Goal: Browse casually: Explore the website without a specific task or goal

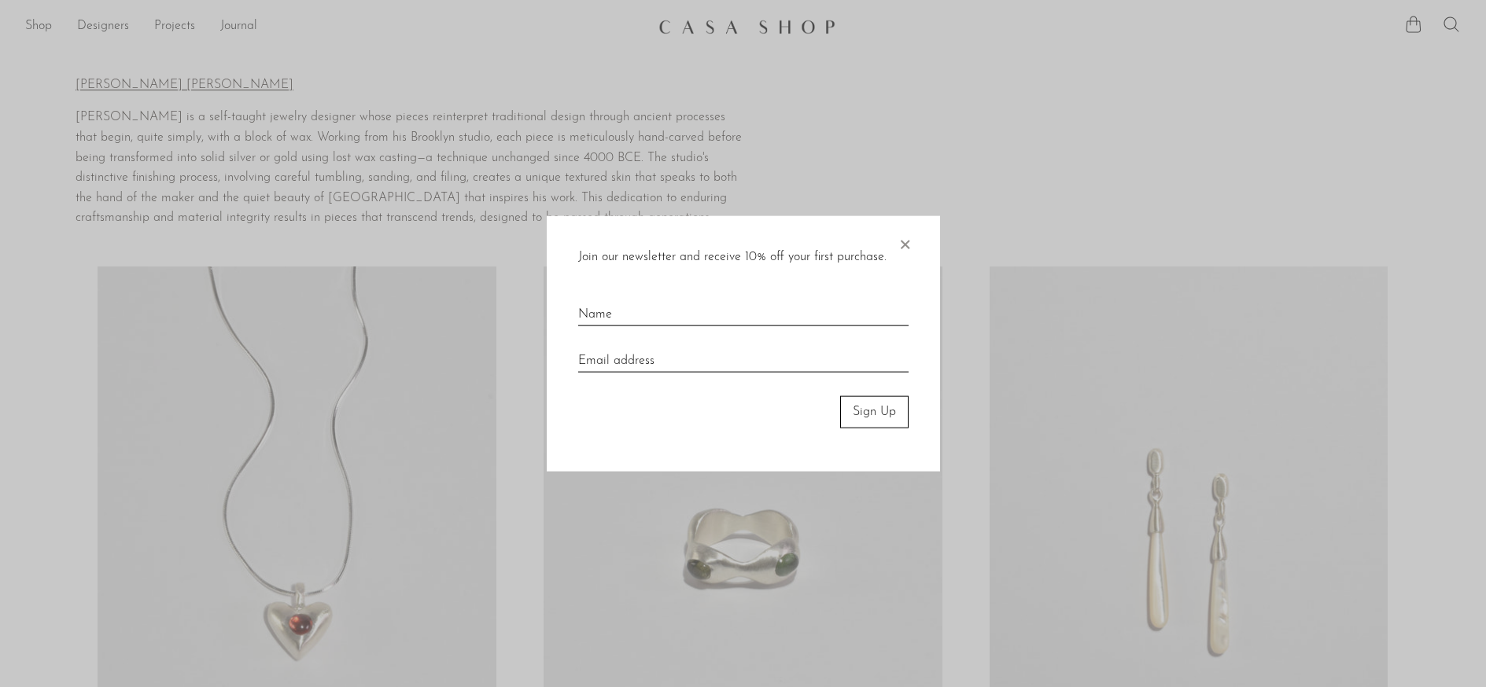
click at [915, 239] on div "Join our newsletter and receive 10% off your first purchase. × Sign Up" at bounding box center [743, 344] width 393 height 256
click at [904, 246] on span "×" at bounding box center [905, 241] width 16 height 50
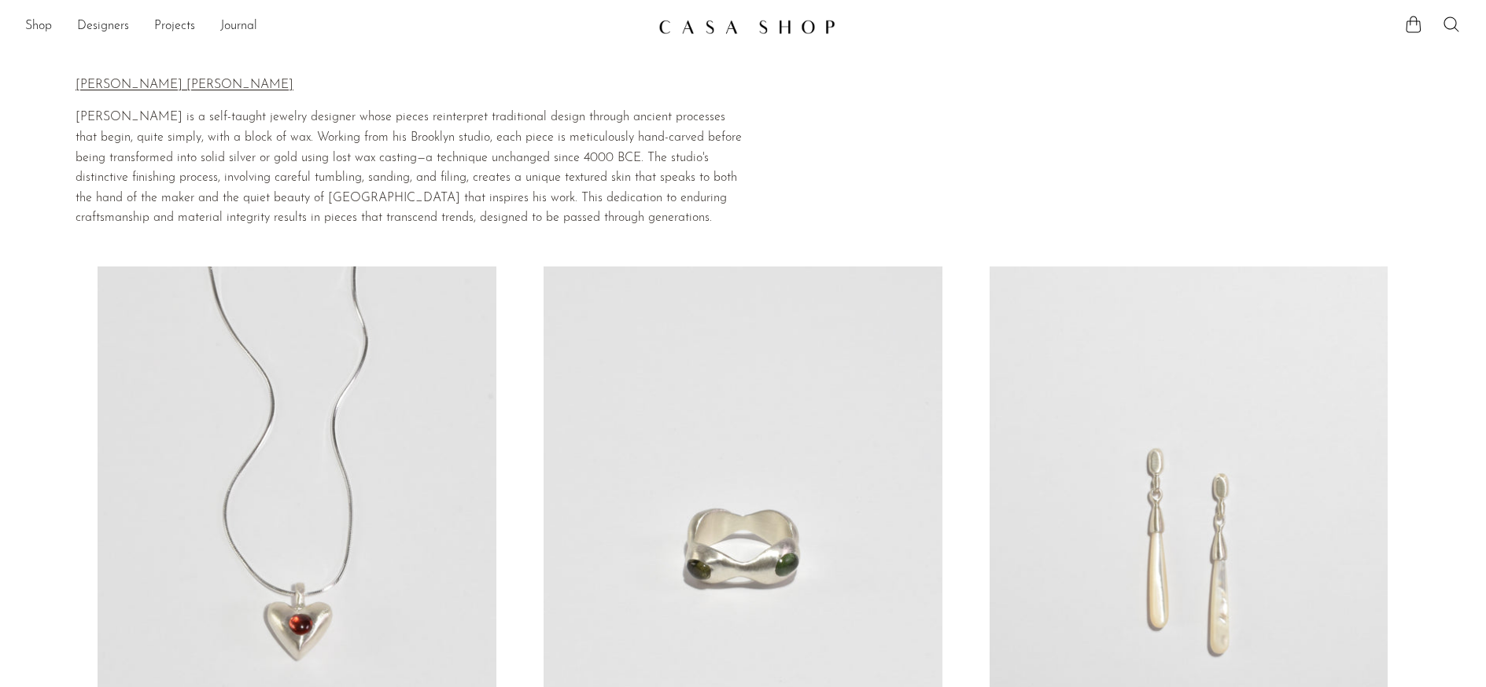
click at [714, 22] on img at bounding box center [746, 27] width 177 height 16
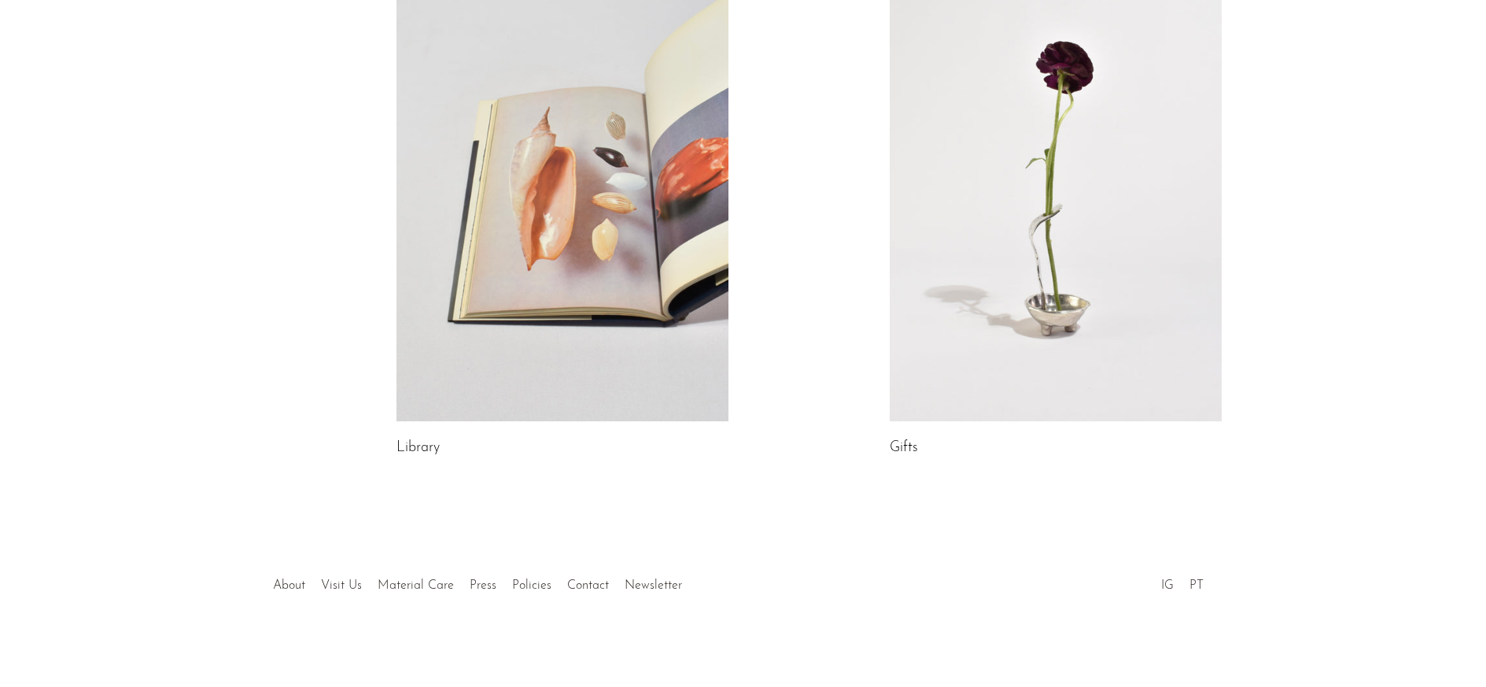
scroll to position [404, 0]
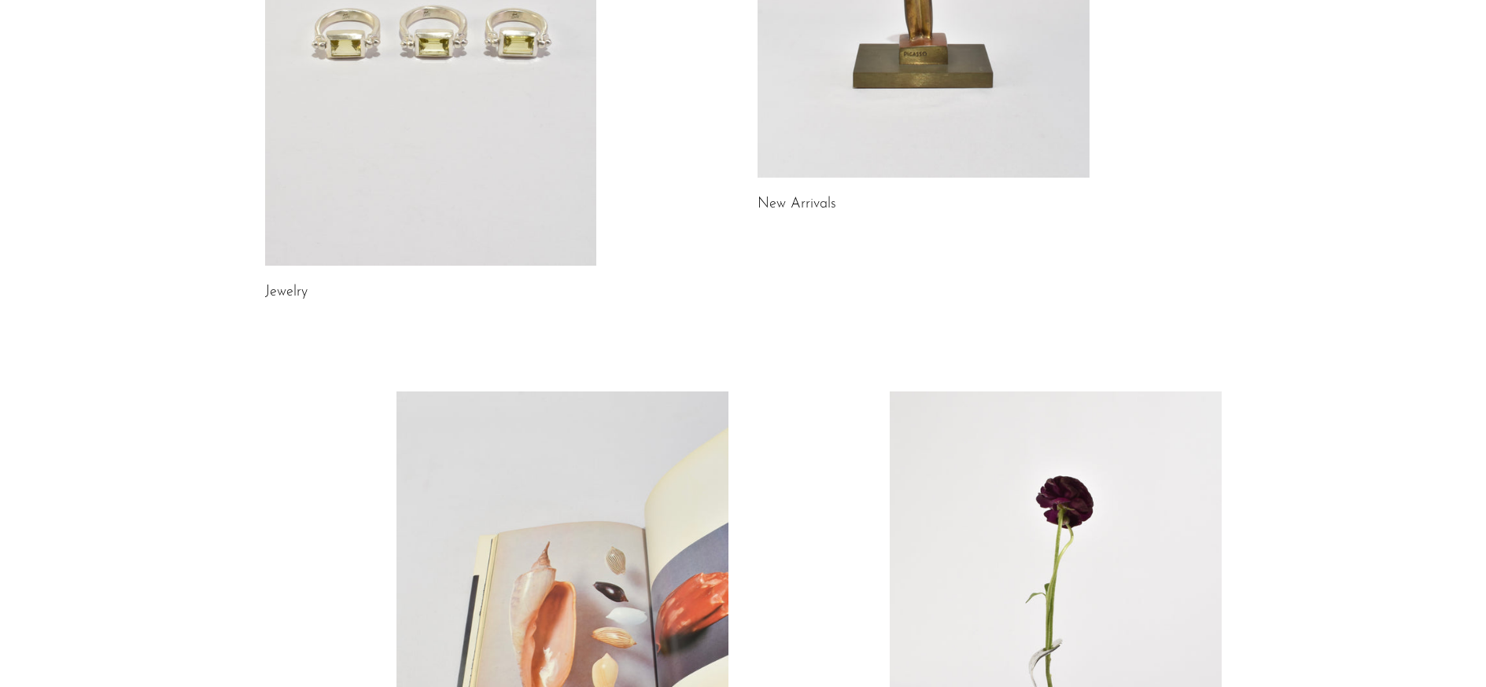
click at [486, 177] on link at bounding box center [431, 33] width 332 height 465
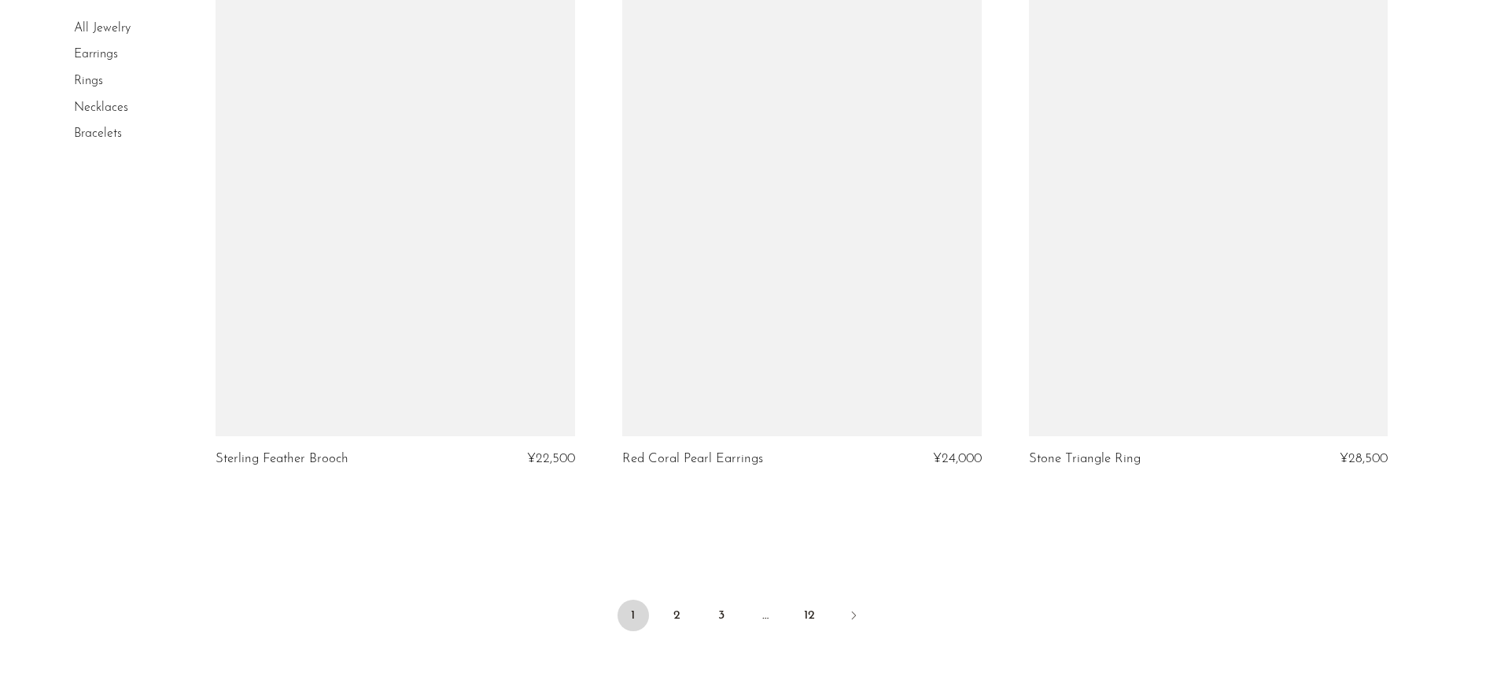
scroll to position [6707, 0]
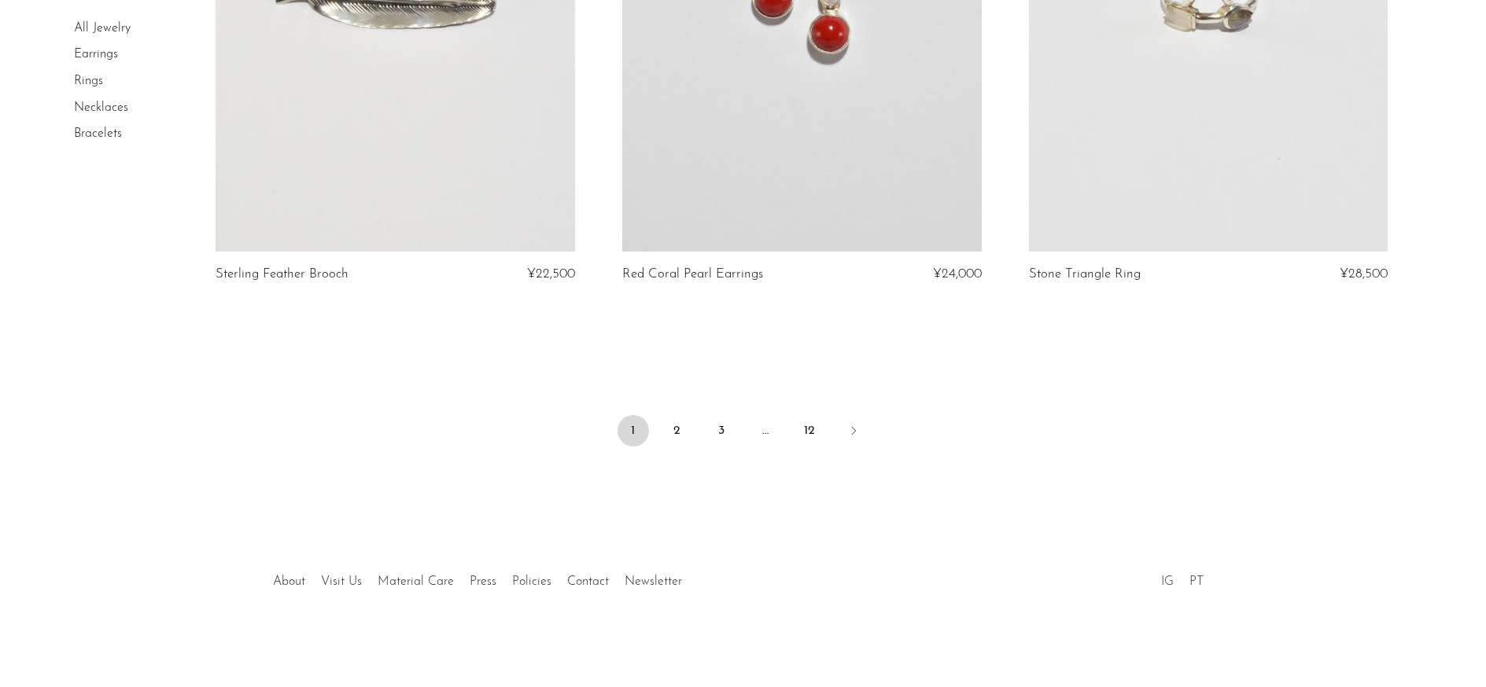
click at [1174, 587] on link "IG" at bounding box center [1167, 582] width 13 height 13
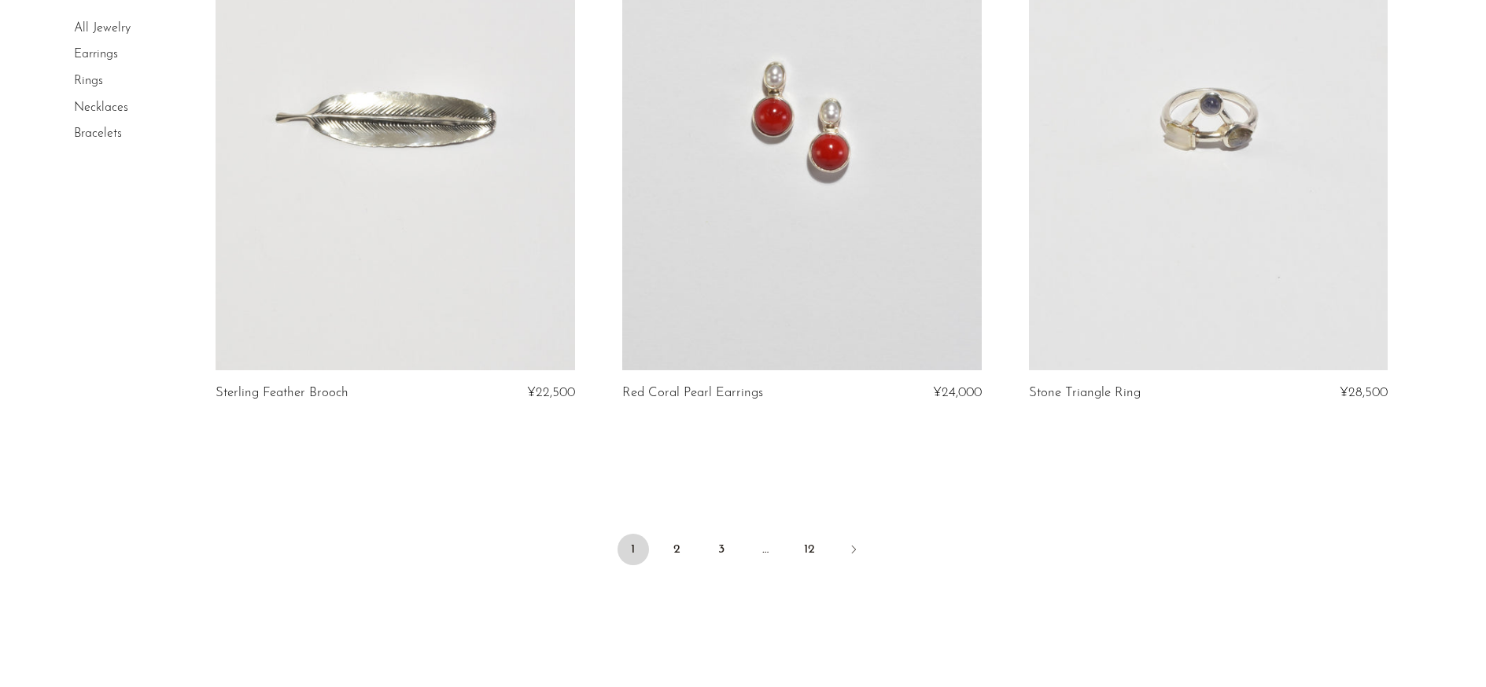
scroll to position [6532, 0]
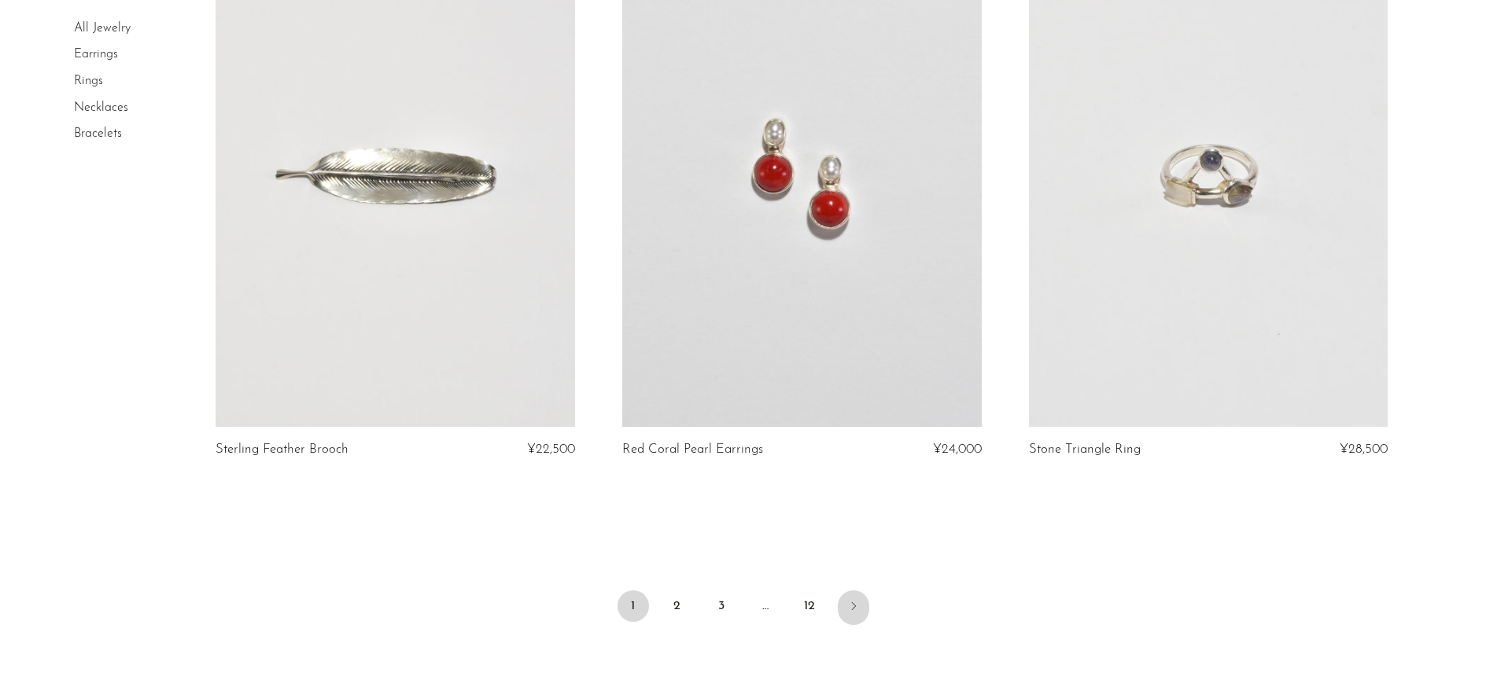
click at [860, 610] on link "Next" at bounding box center [853, 608] width 31 height 35
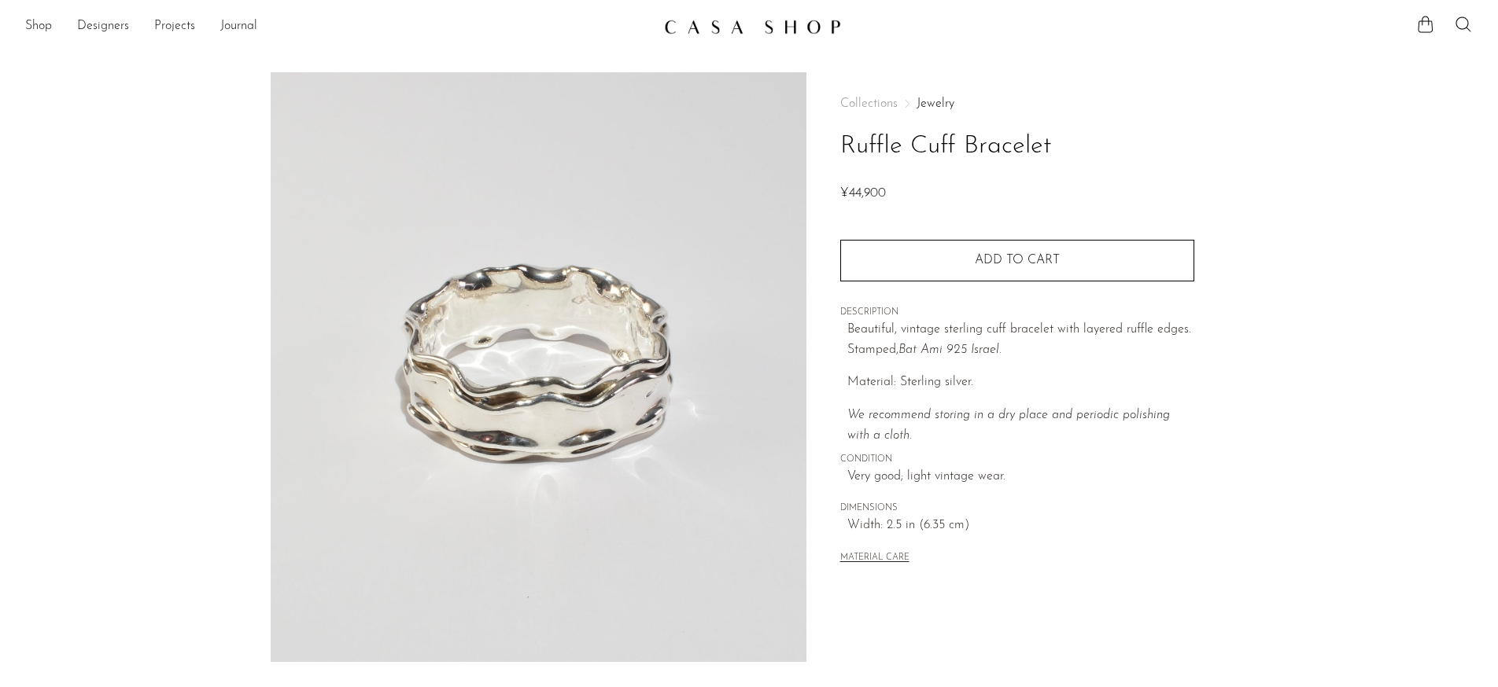
scroll to position [172, 0]
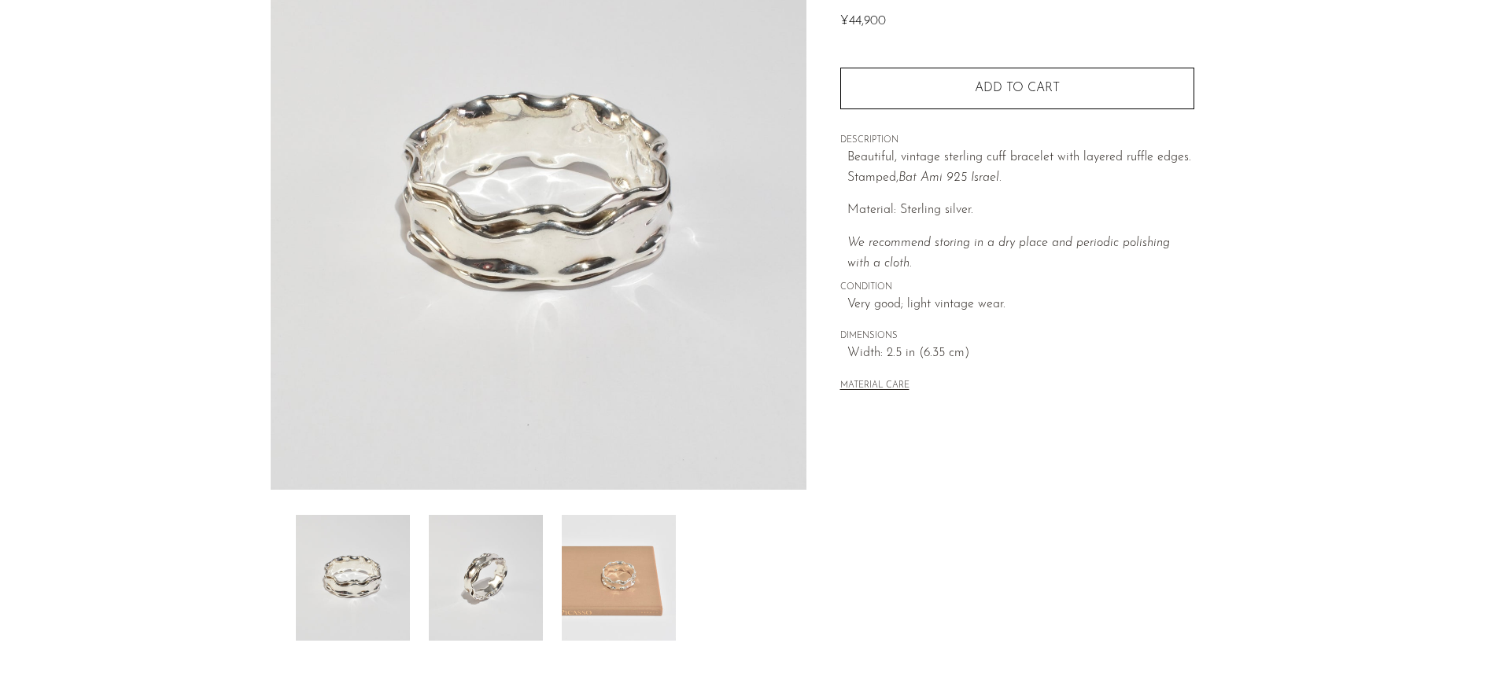
click at [615, 566] on img at bounding box center [619, 578] width 114 height 126
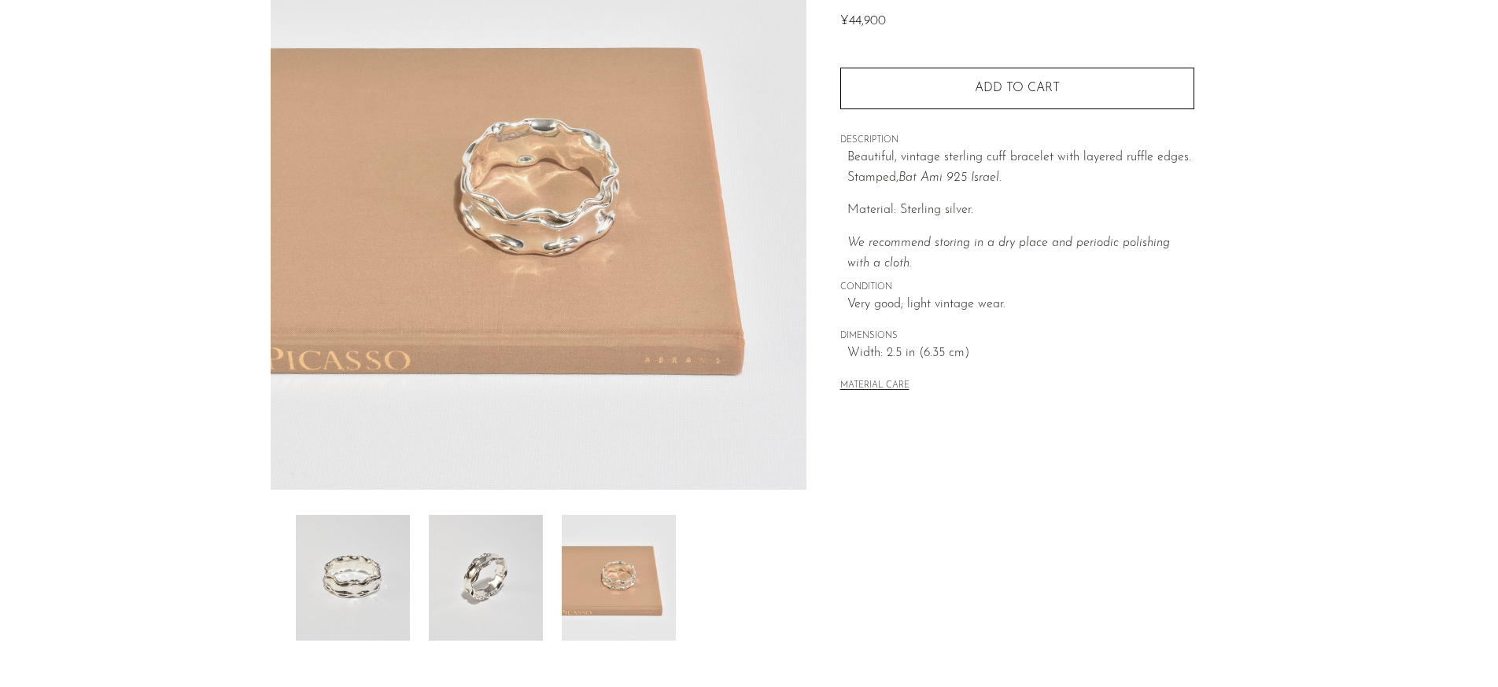
click at [532, 572] on img at bounding box center [486, 578] width 114 height 126
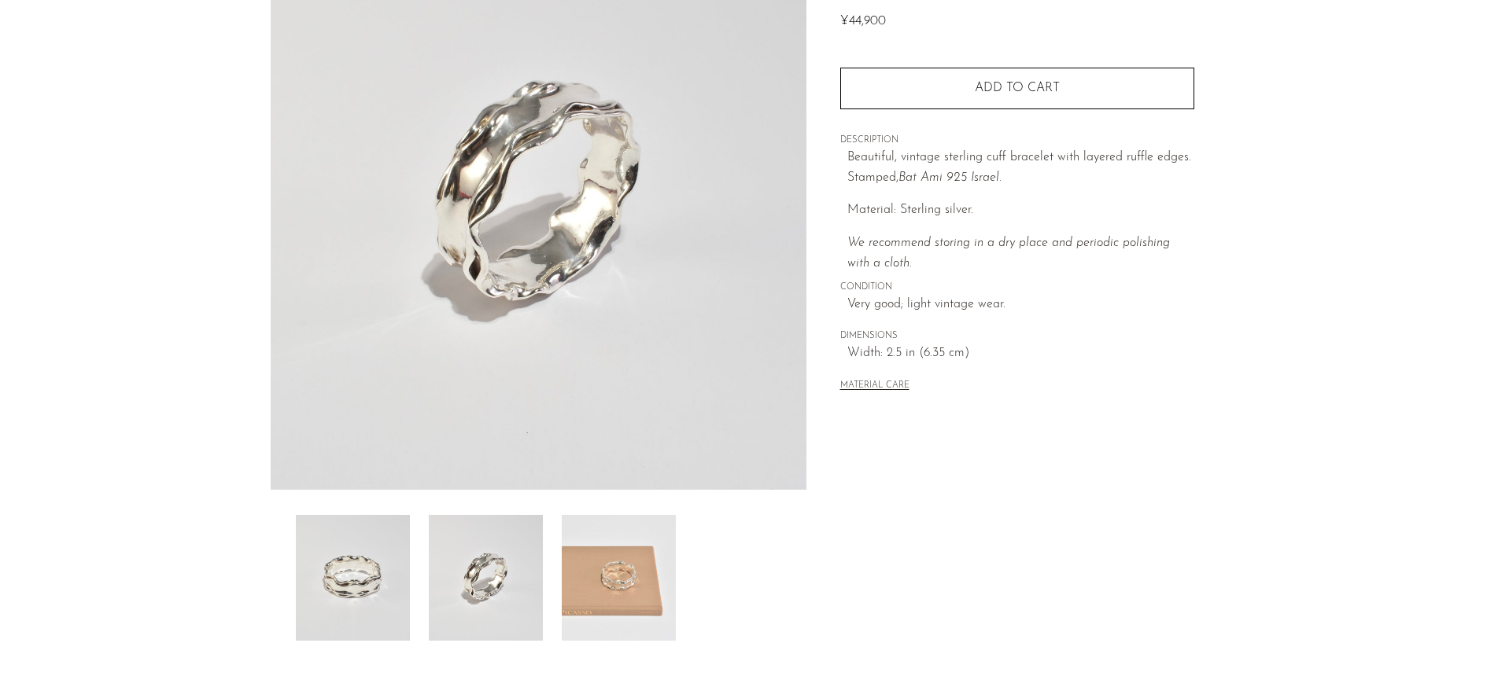
scroll to position [337, 0]
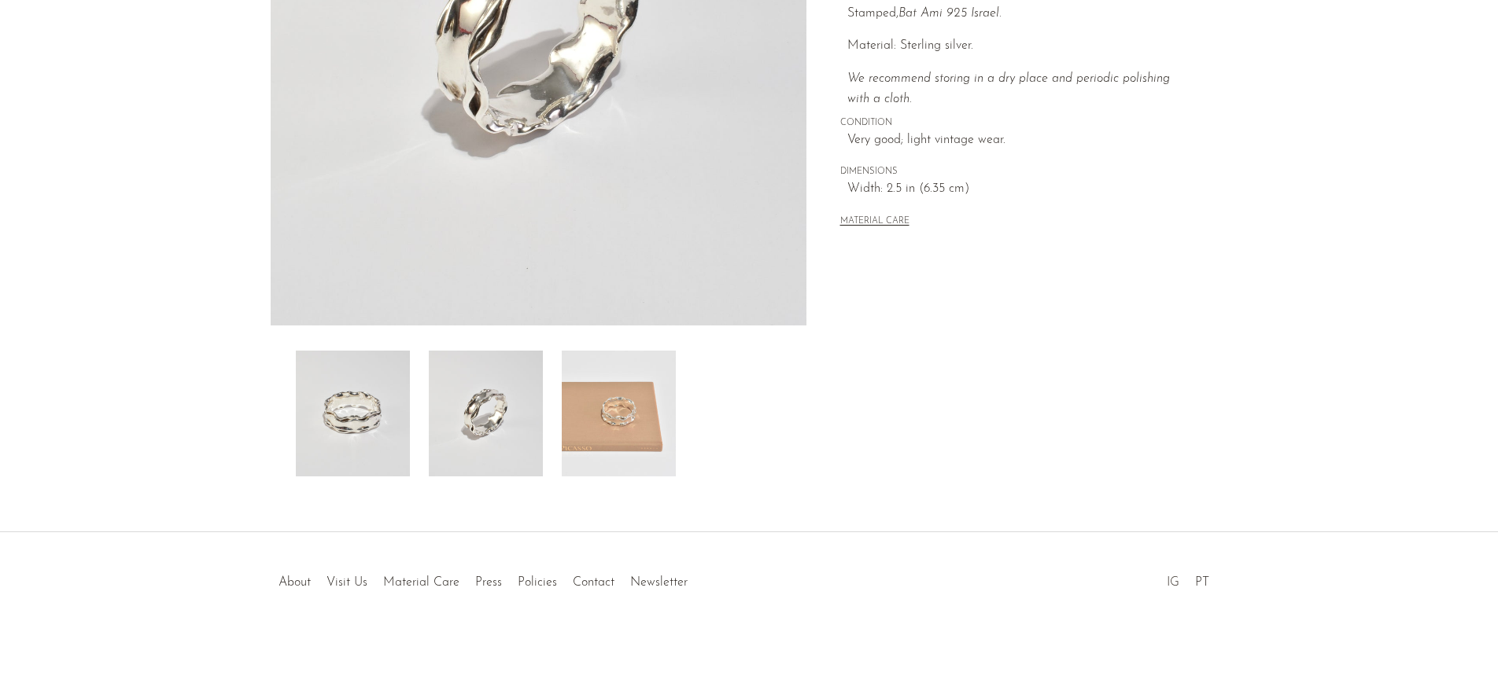
click at [1178, 580] on link "IG" at bounding box center [1173, 583] width 13 height 13
click at [352, 582] on link "Visit Us" at bounding box center [346, 583] width 41 height 13
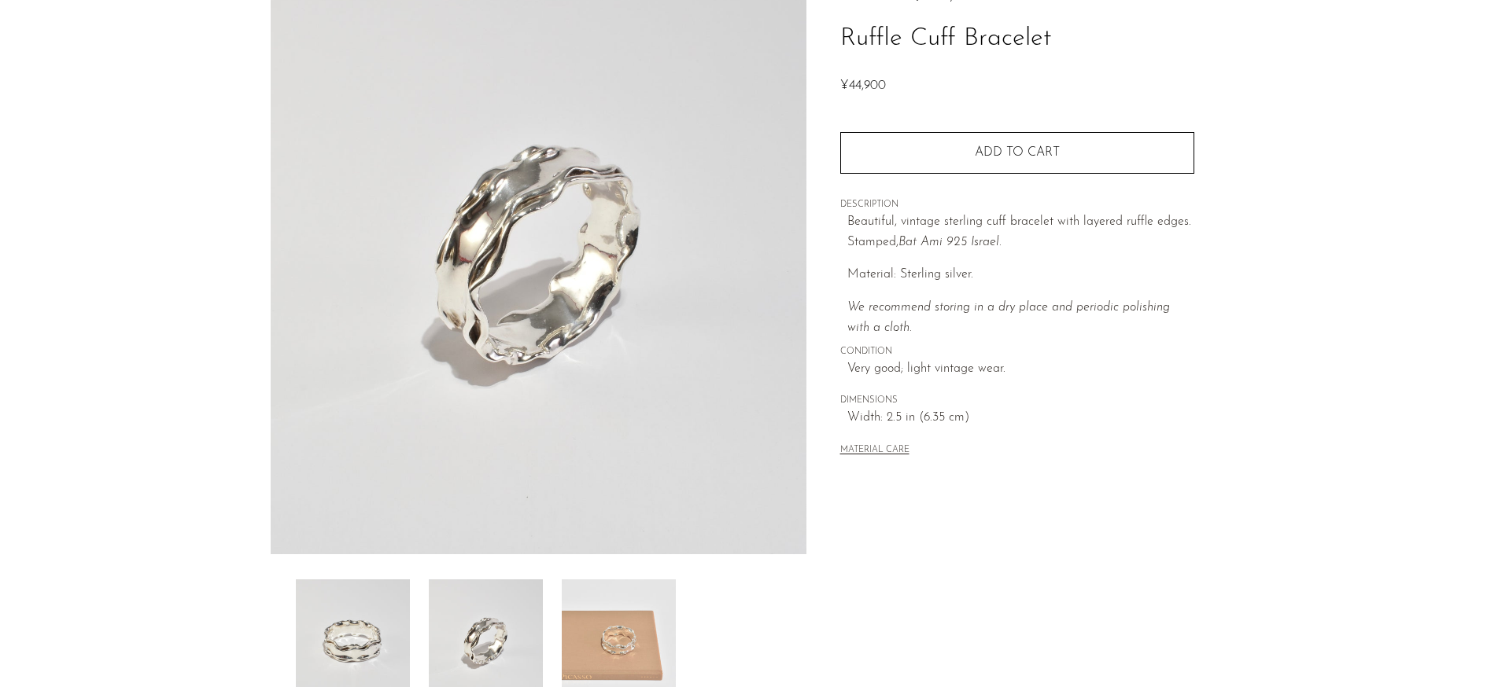
scroll to position [8, 0]
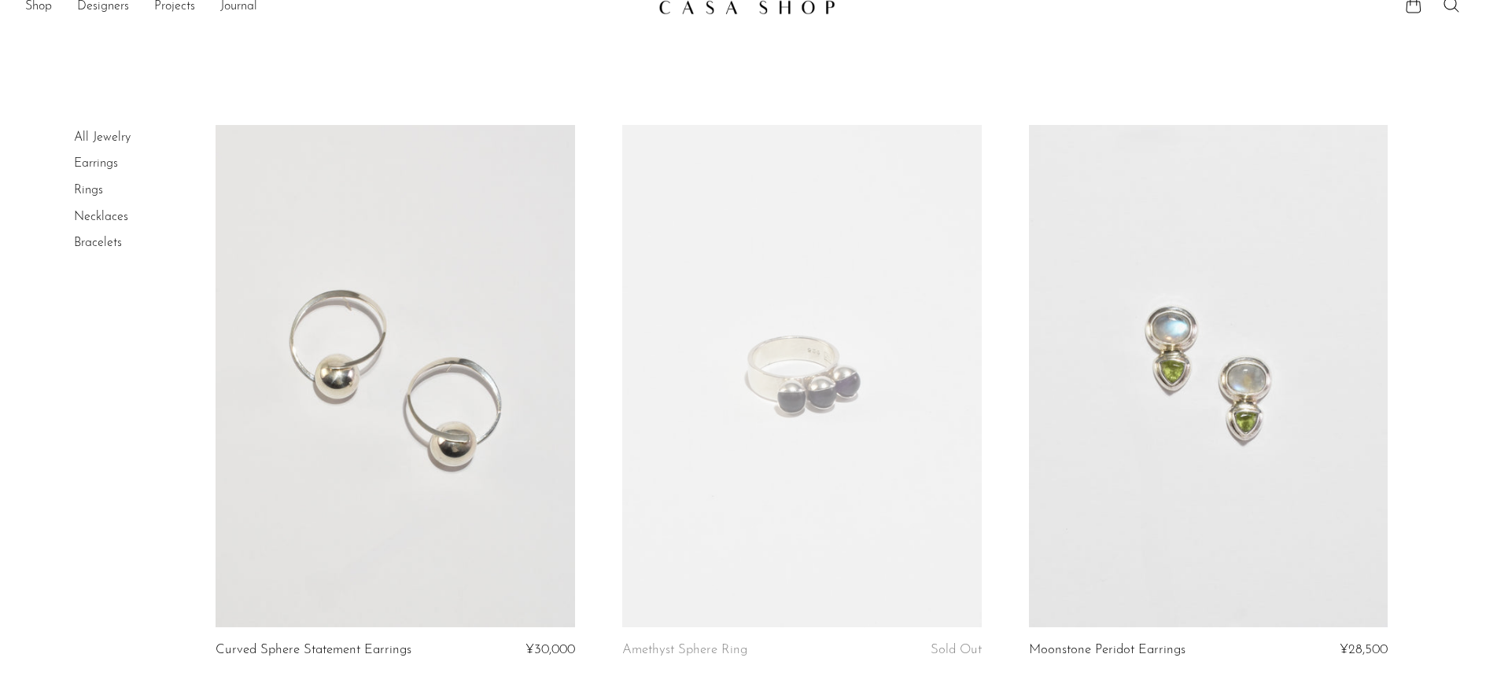
scroll to position [130, 0]
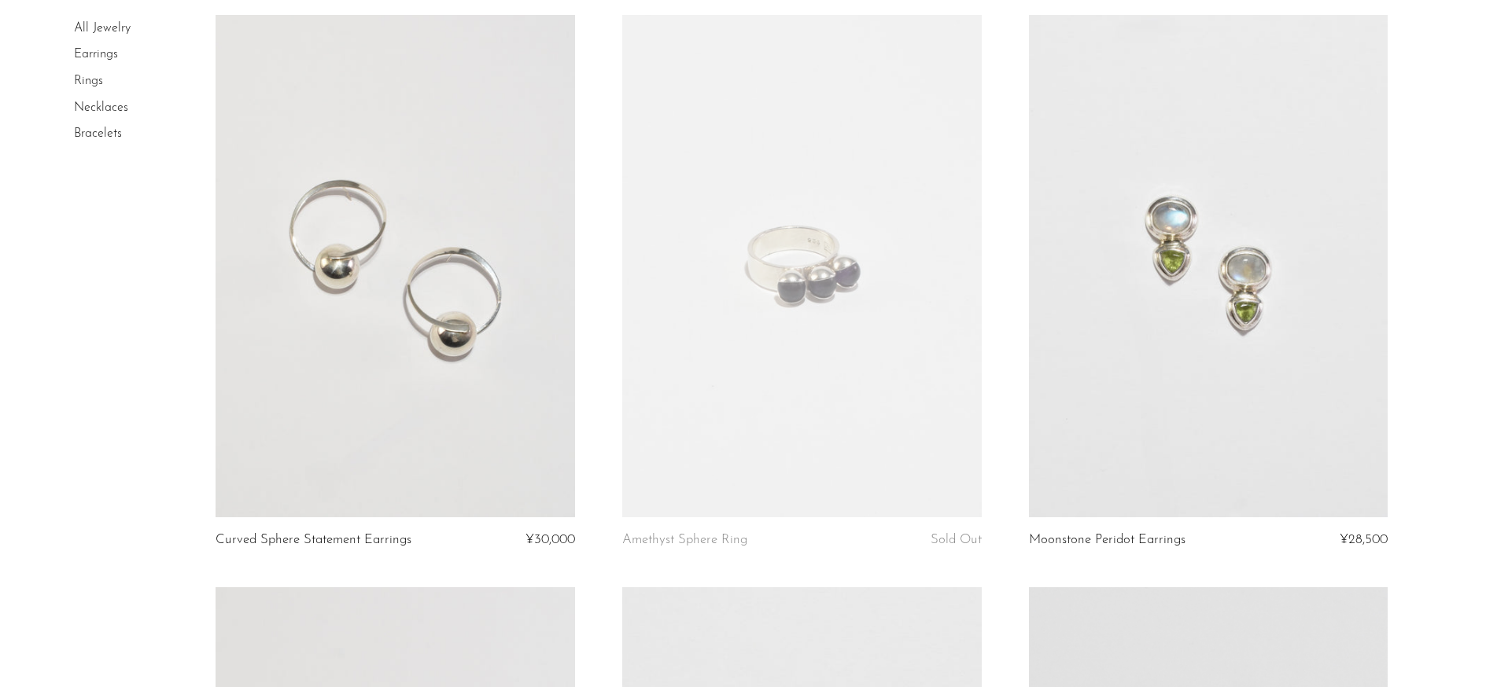
click at [87, 130] on link "Bracelets" at bounding box center [98, 133] width 48 height 13
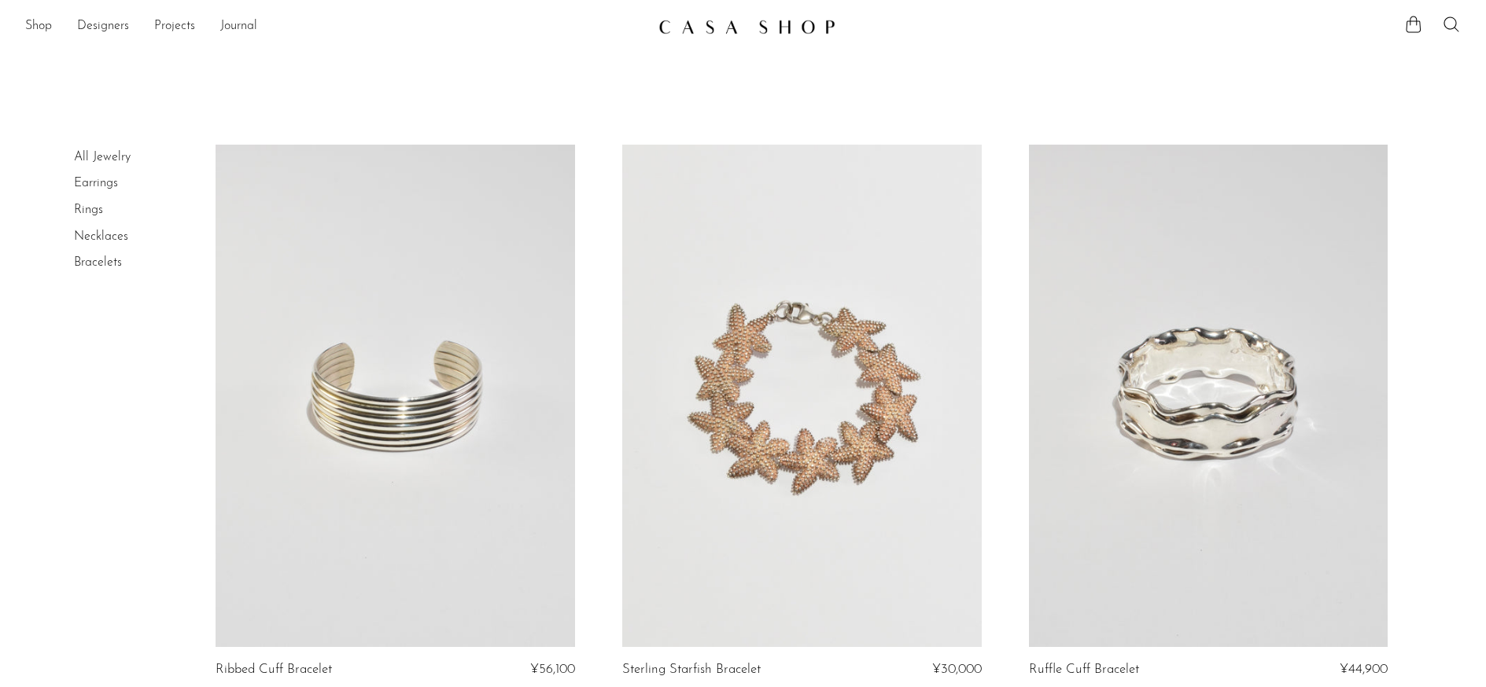
click at [87, 208] on link "Rings" at bounding box center [88, 210] width 29 height 13
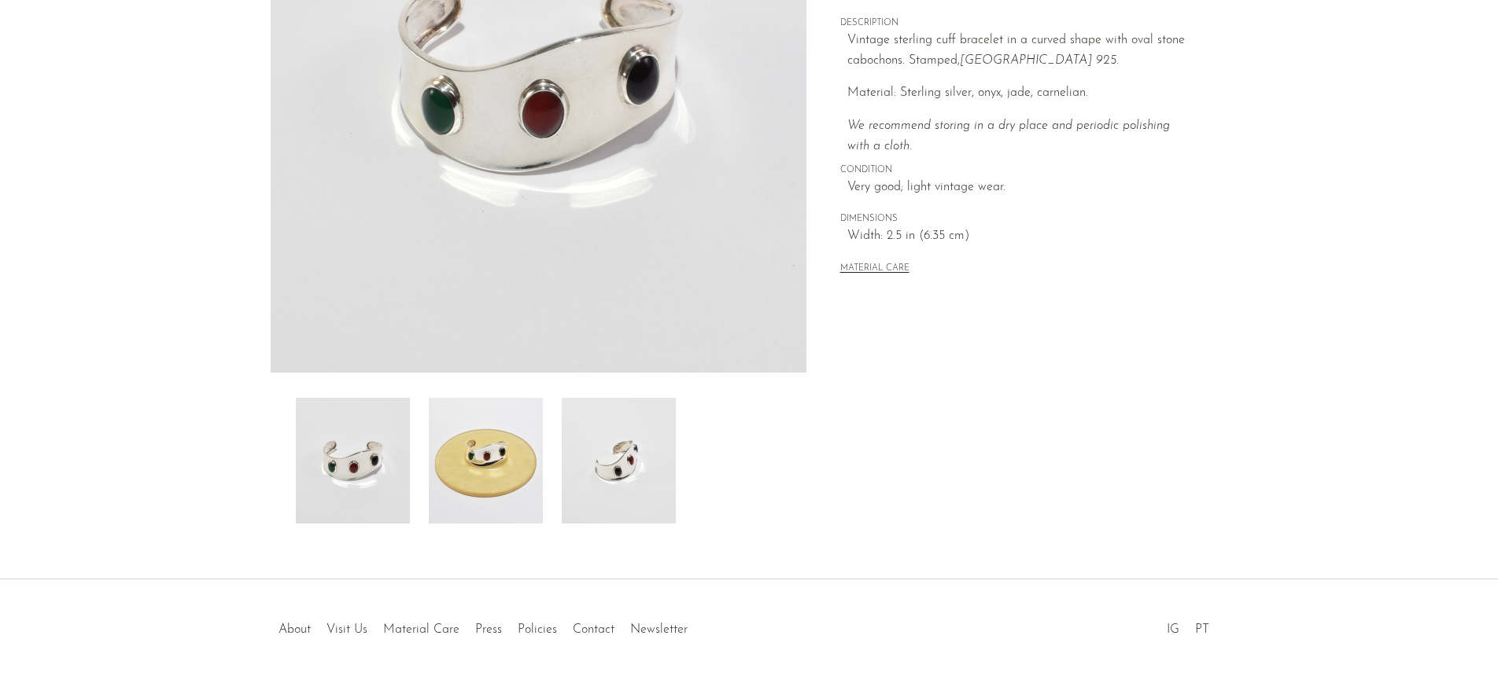
scroll to position [310, 0]
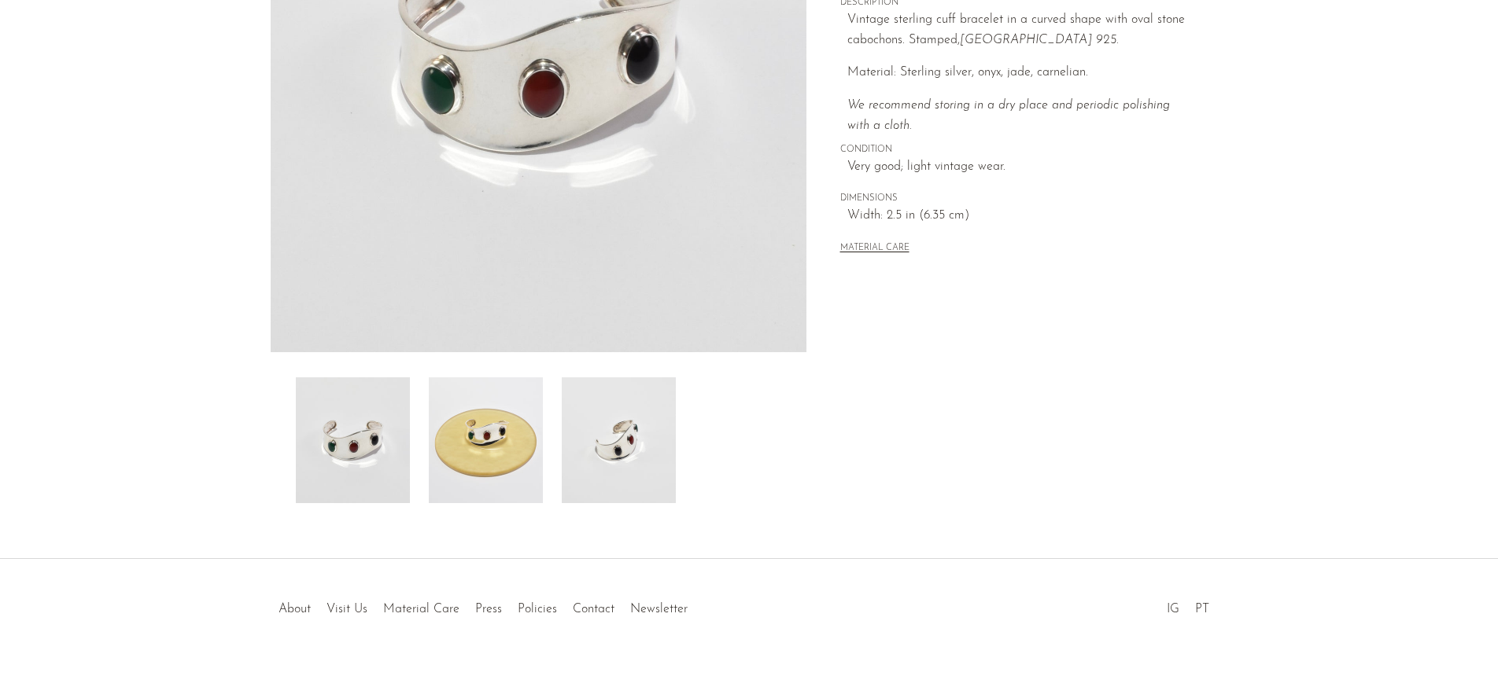
click at [648, 453] on img at bounding box center [619, 441] width 114 height 126
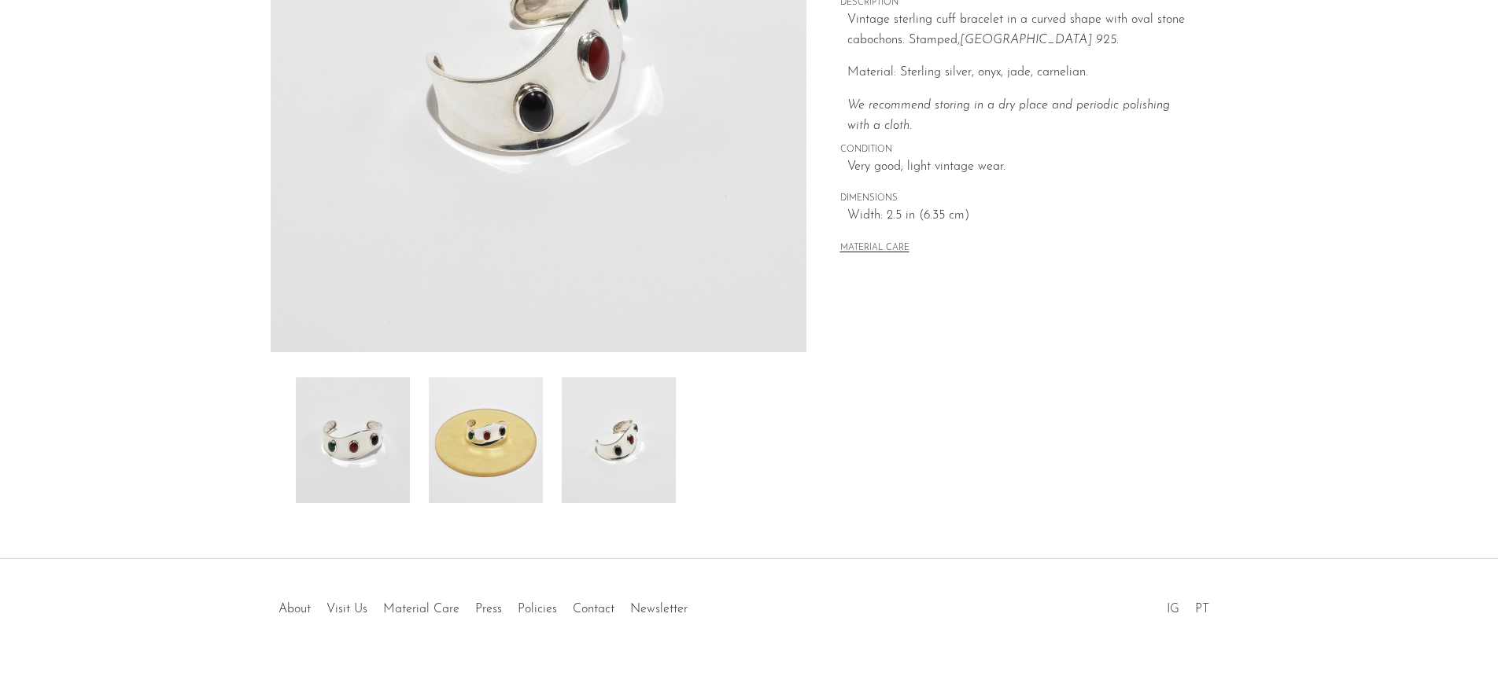
click at [523, 455] on img at bounding box center [486, 441] width 114 height 126
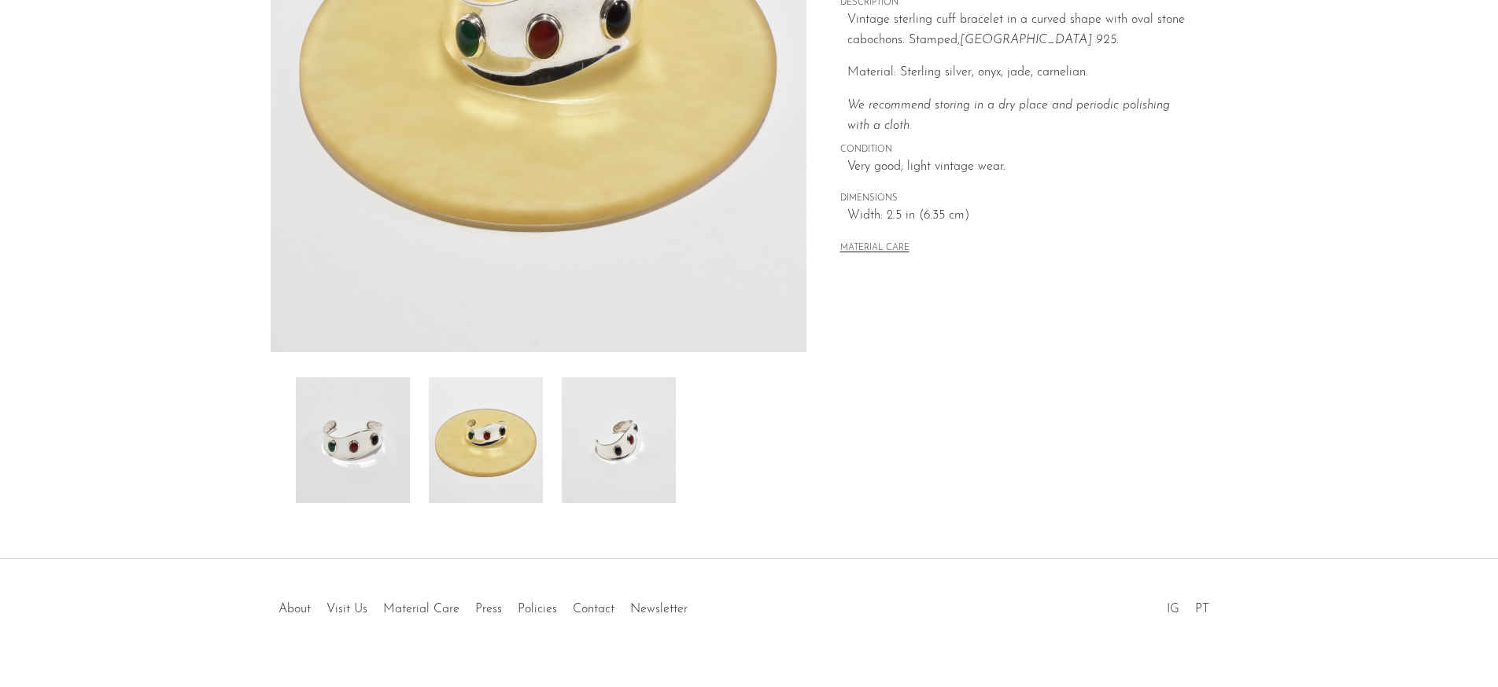
click at [367, 457] on img at bounding box center [353, 441] width 114 height 126
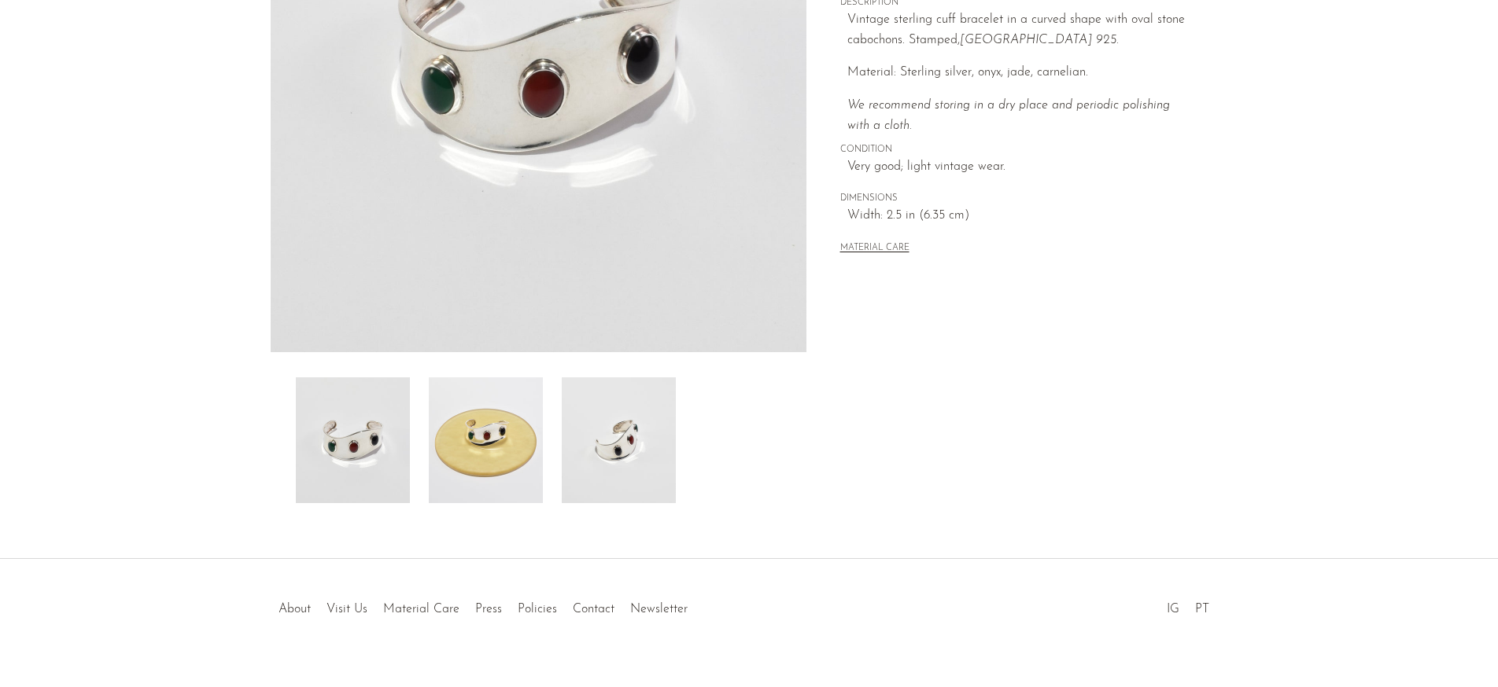
scroll to position [5, 0]
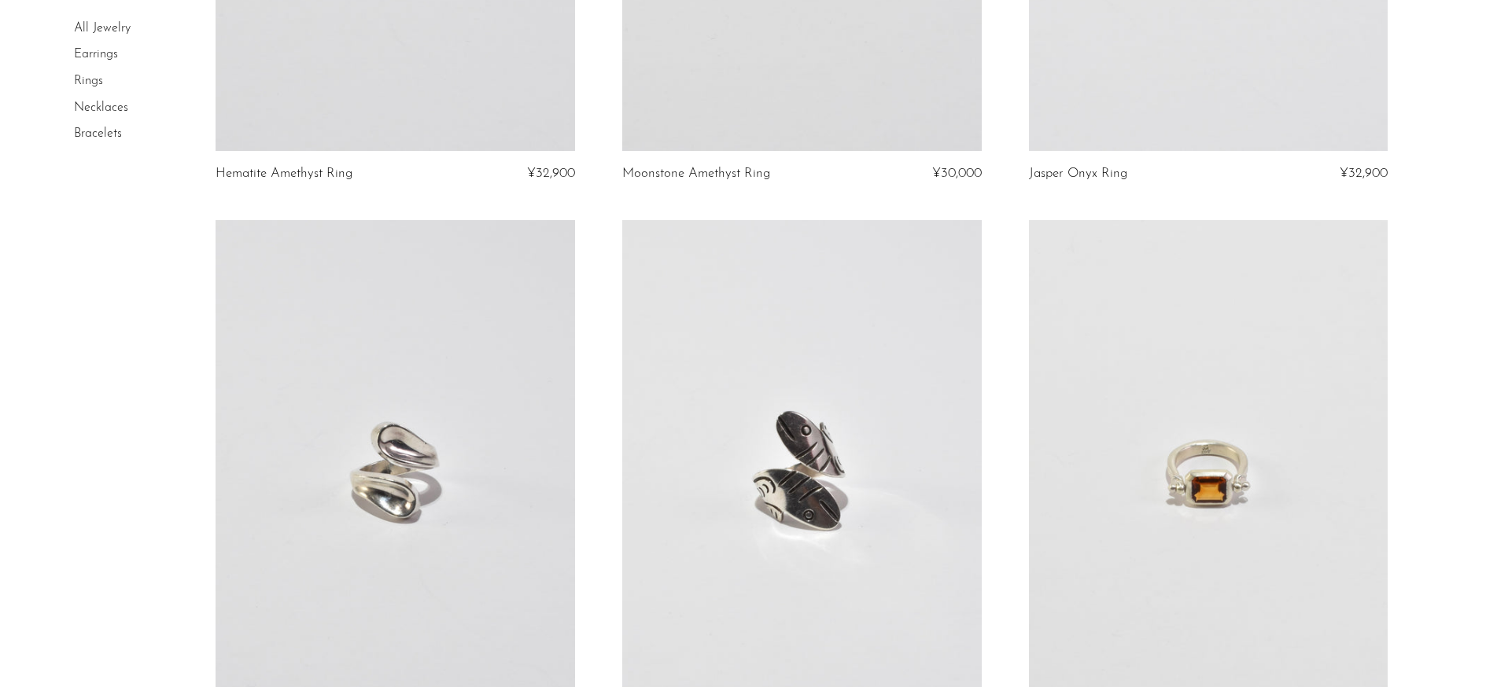
scroll to position [6692, 0]
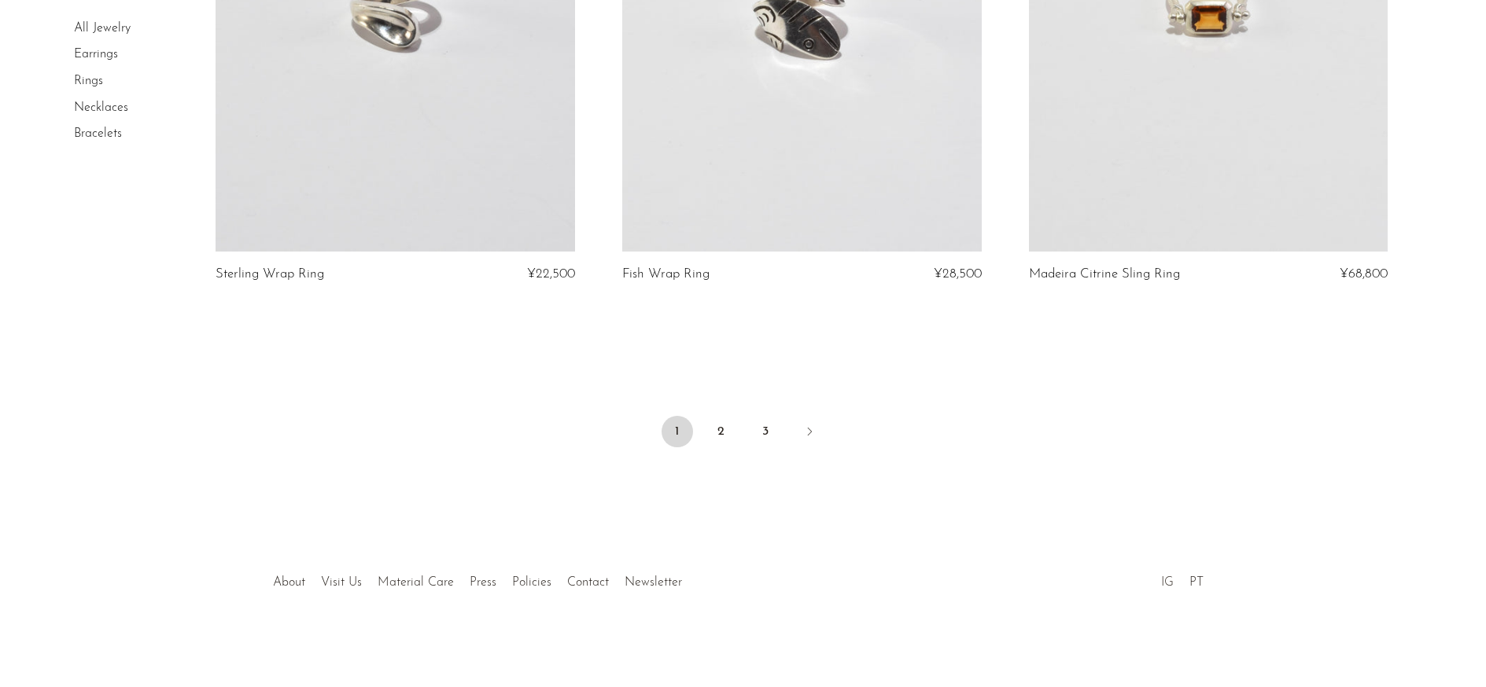
click at [1163, 583] on link "IG" at bounding box center [1167, 583] width 13 height 13
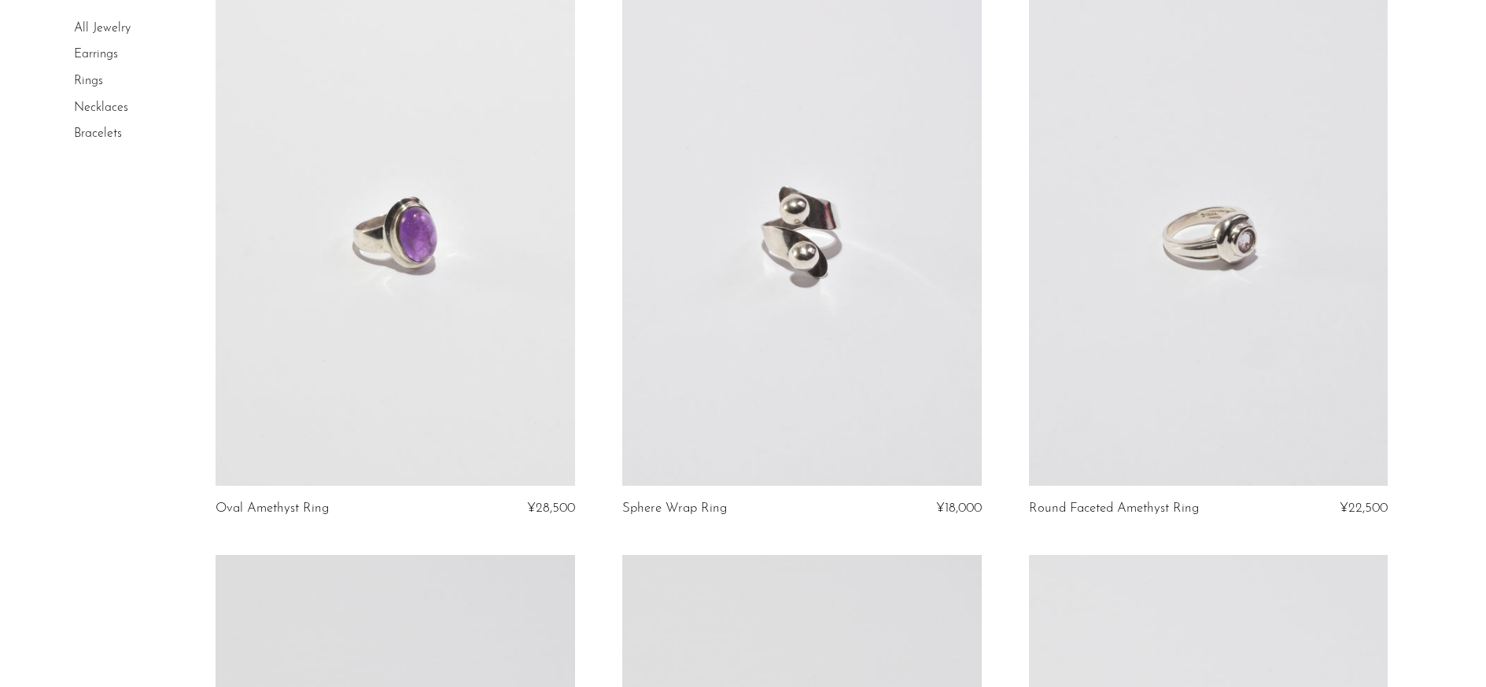
scroll to position [5303, 0]
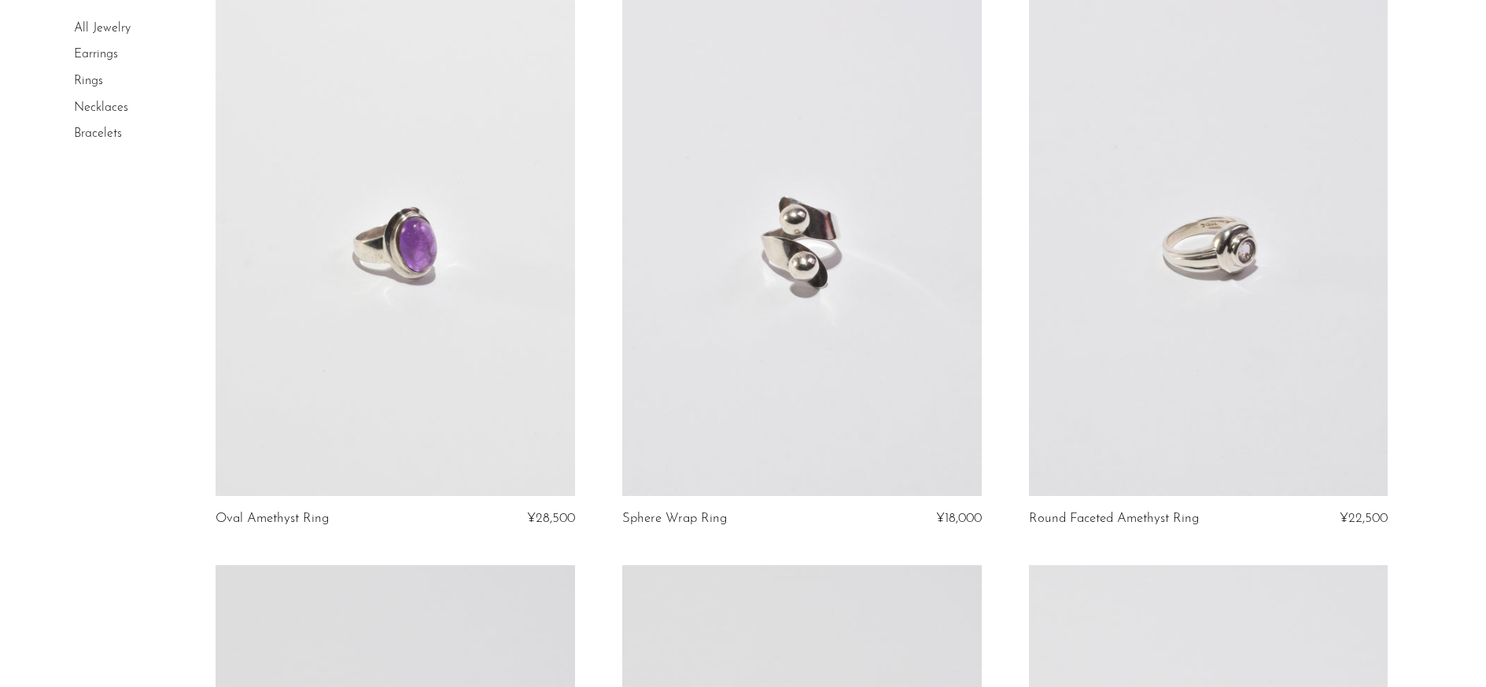
click at [120, 25] on link "All Jewelry" at bounding box center [102, 28] width 57 height 13
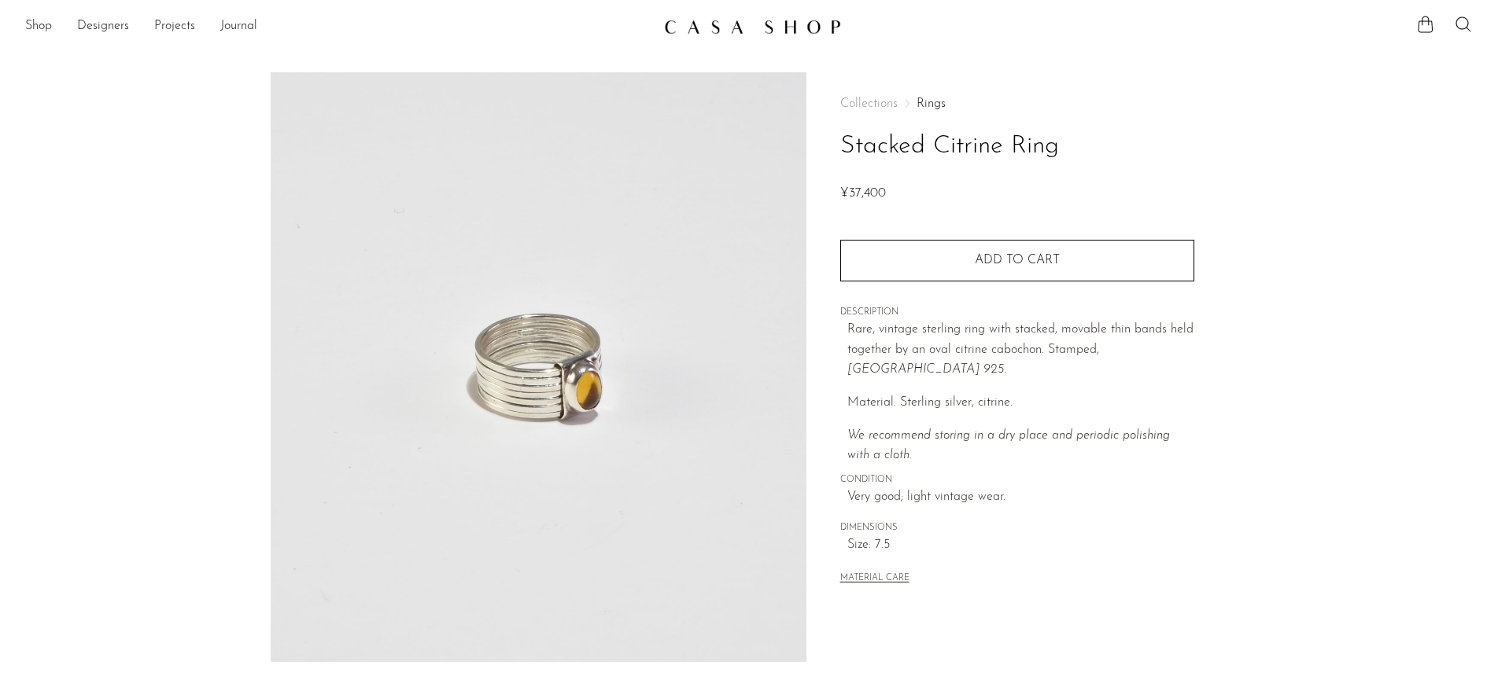
scroll to position [207, 0]
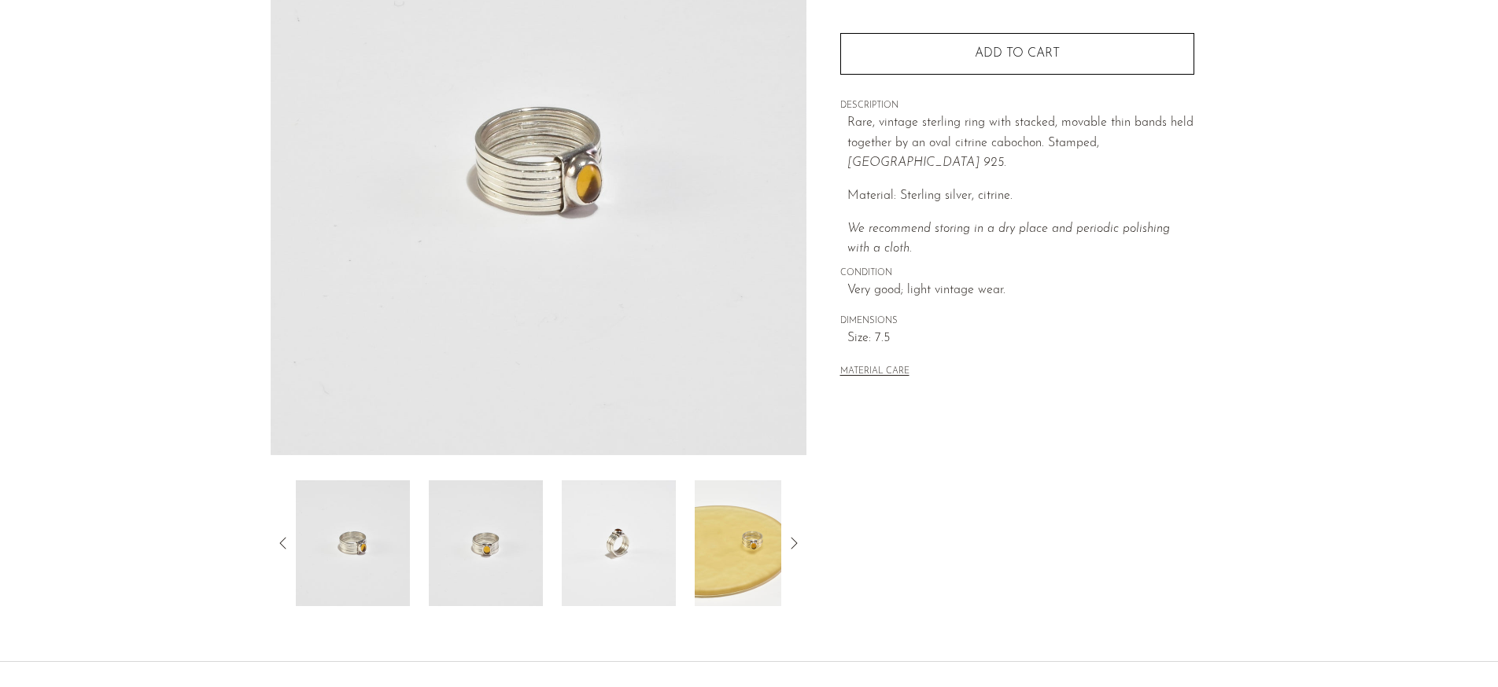
click at [743, 517] on img at bounding box center [752, 544] width 114 height 126
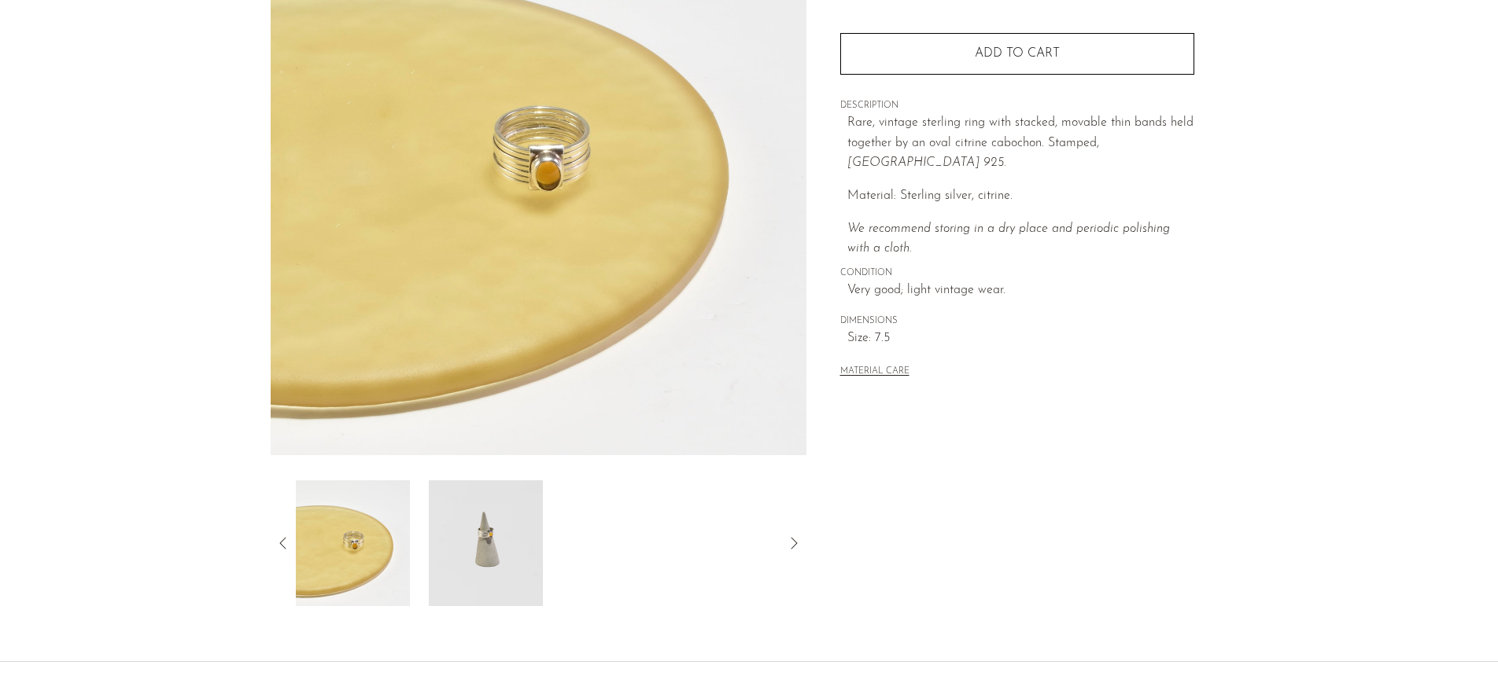
click at [510, 544] on img at bounding box center [486, 544] width 114 height 126
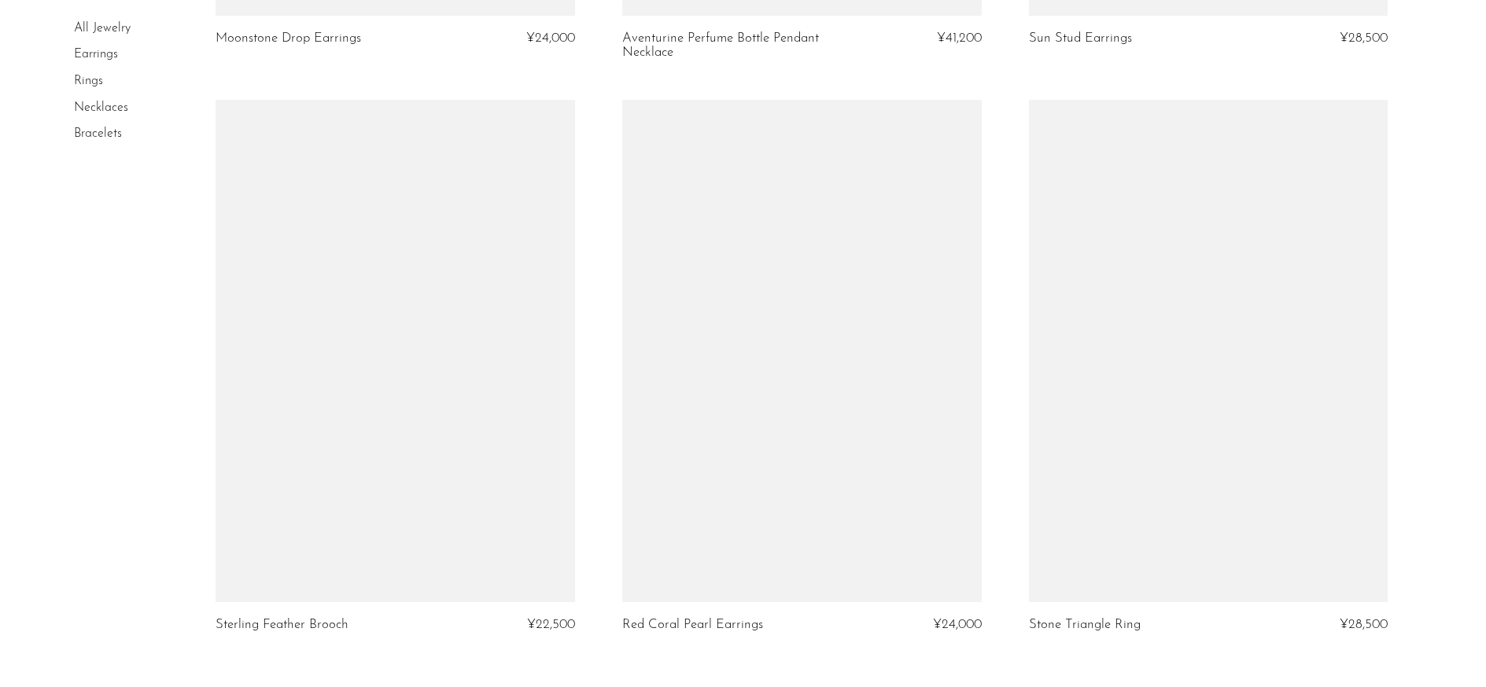
scroll to position [6692, 0]
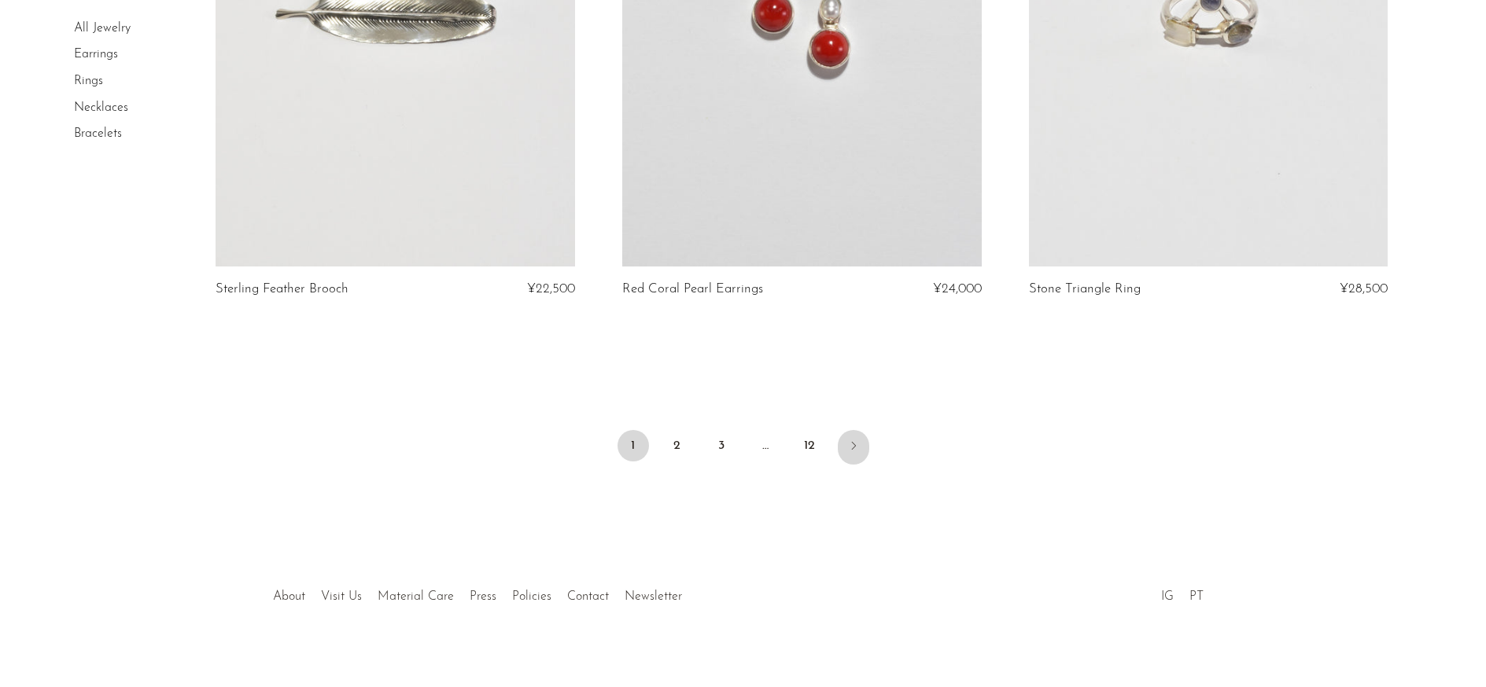
click at [850, 442] on icon "Next" at bounding box center [853, 446] width 13 height 13
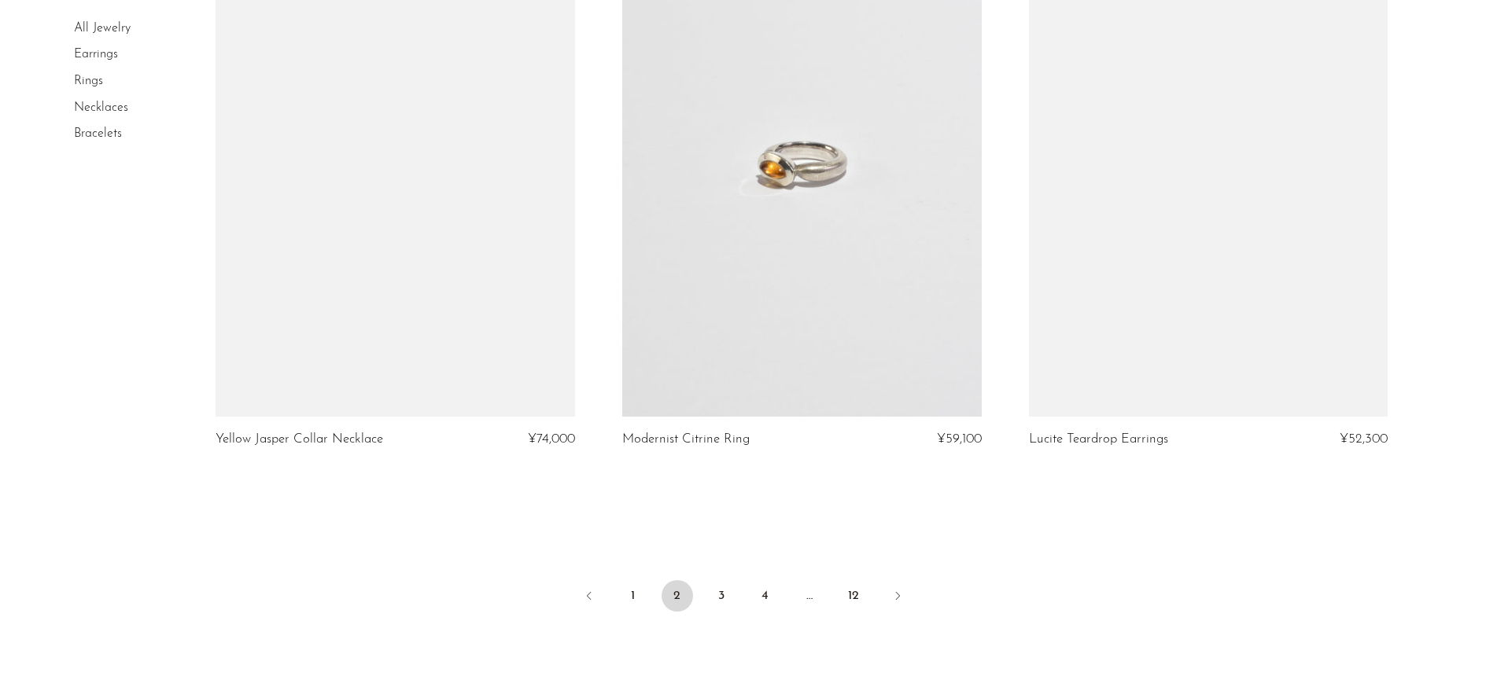
scroll to position [6627, 0]
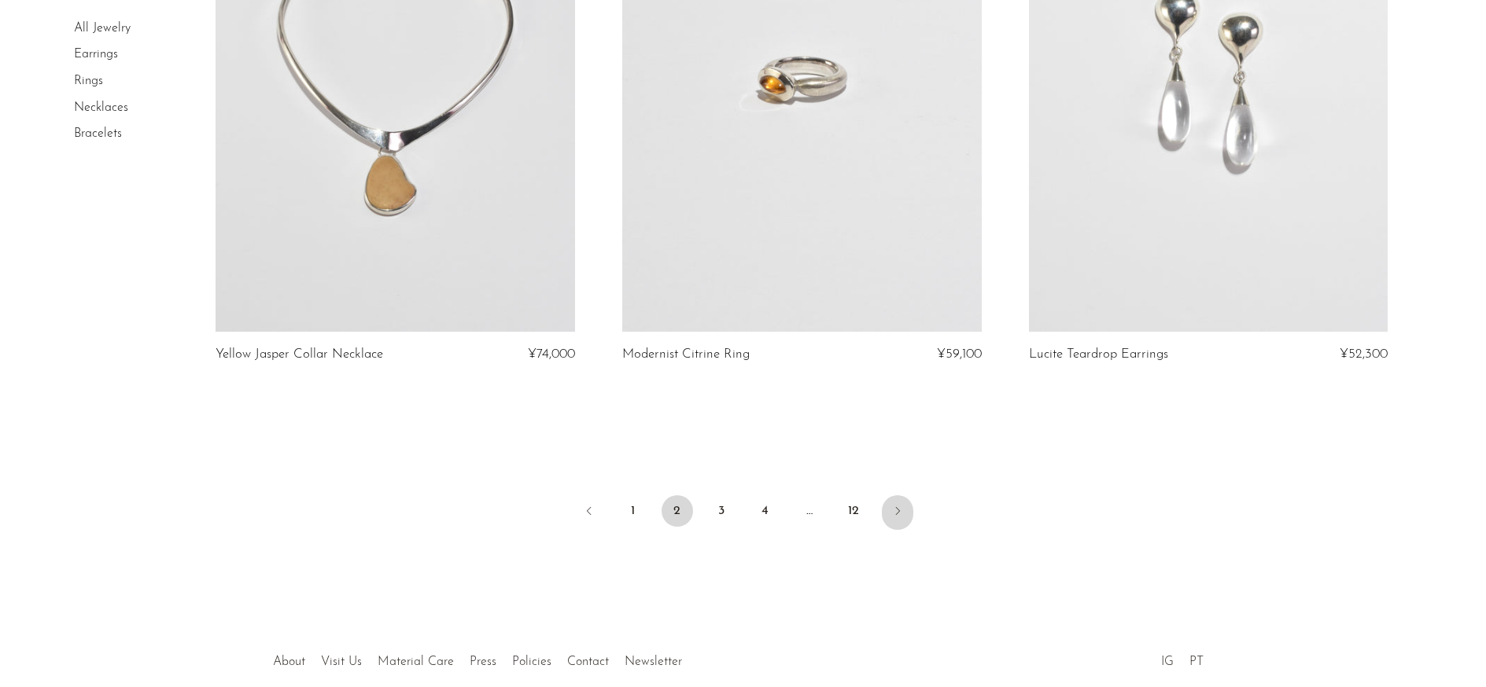
click at [897, 510] on icon "Next" at bounding box center [897, 511] width 13 height 13
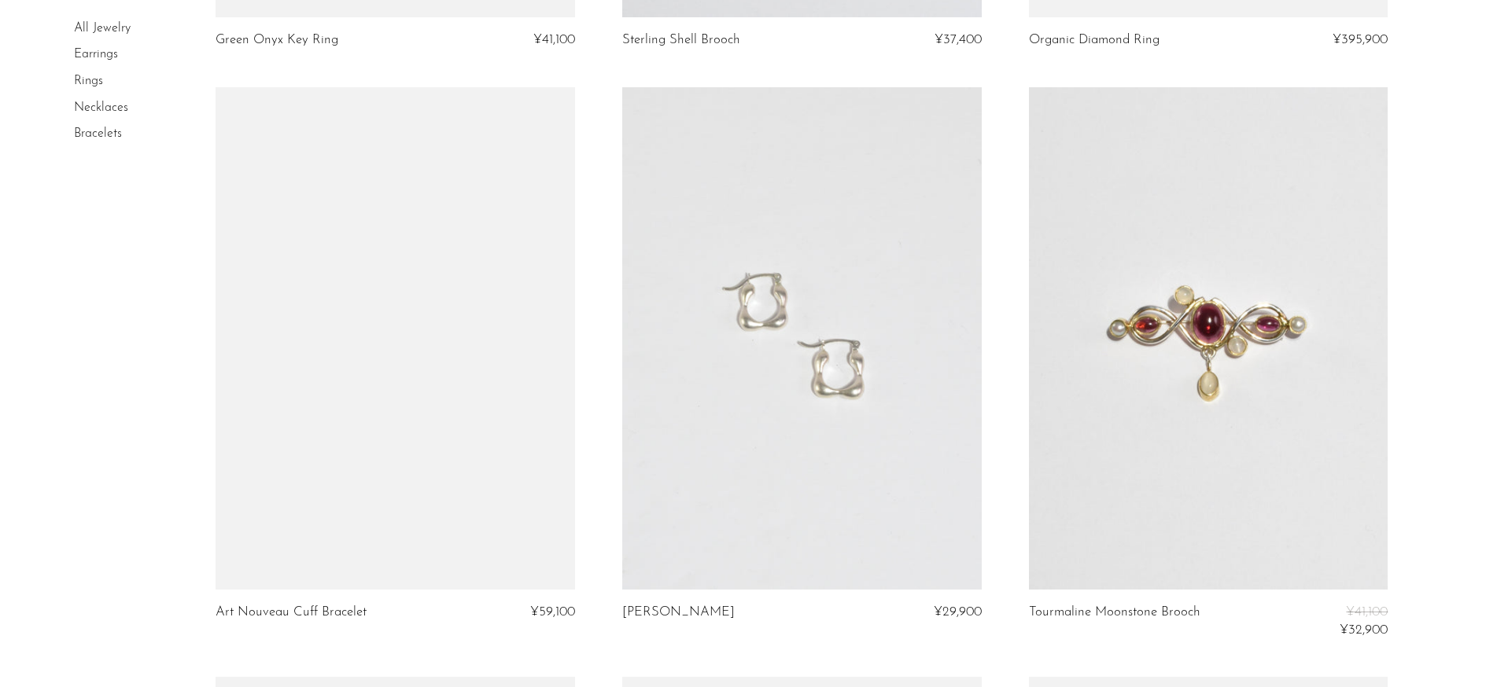
scroll to position [4702, 0]
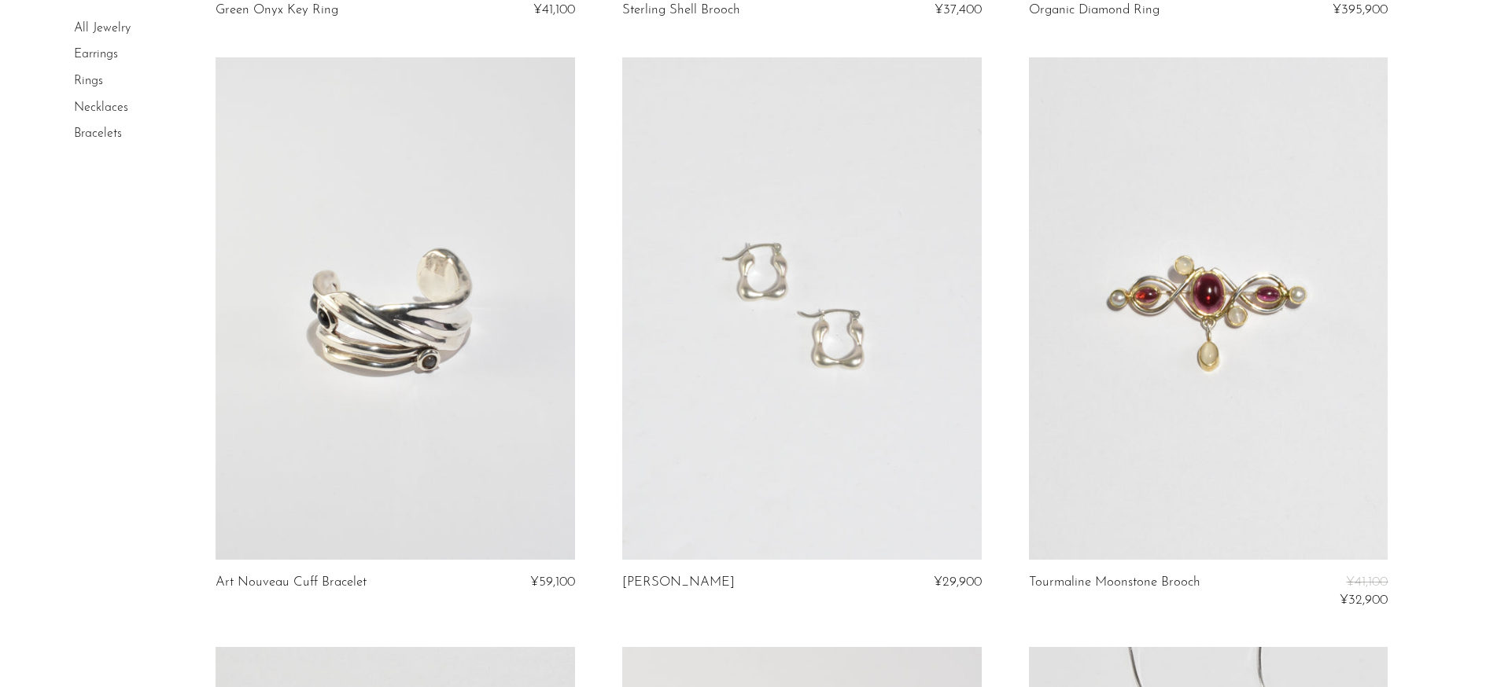
click at [928, 378] on link at bounding box center [801, 308] width 359 height 503
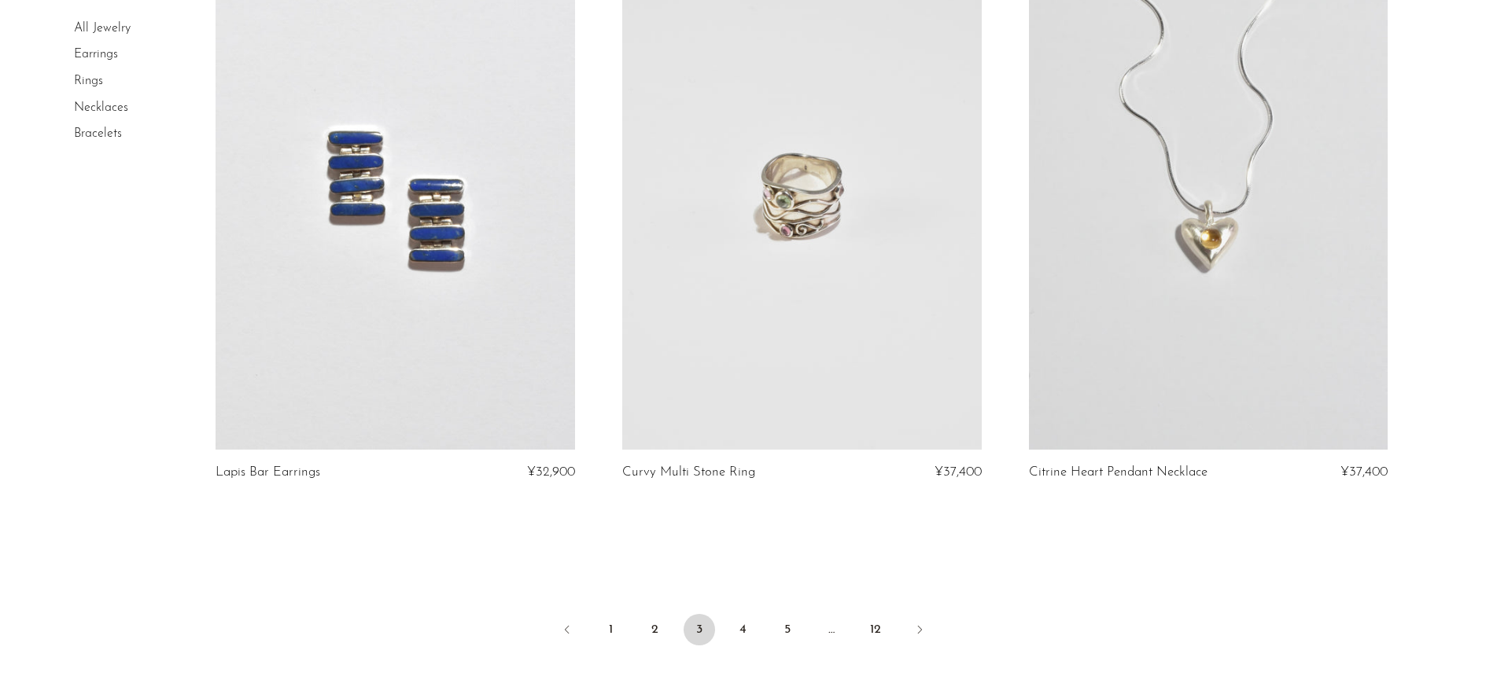
scroll to position [6662, 0]
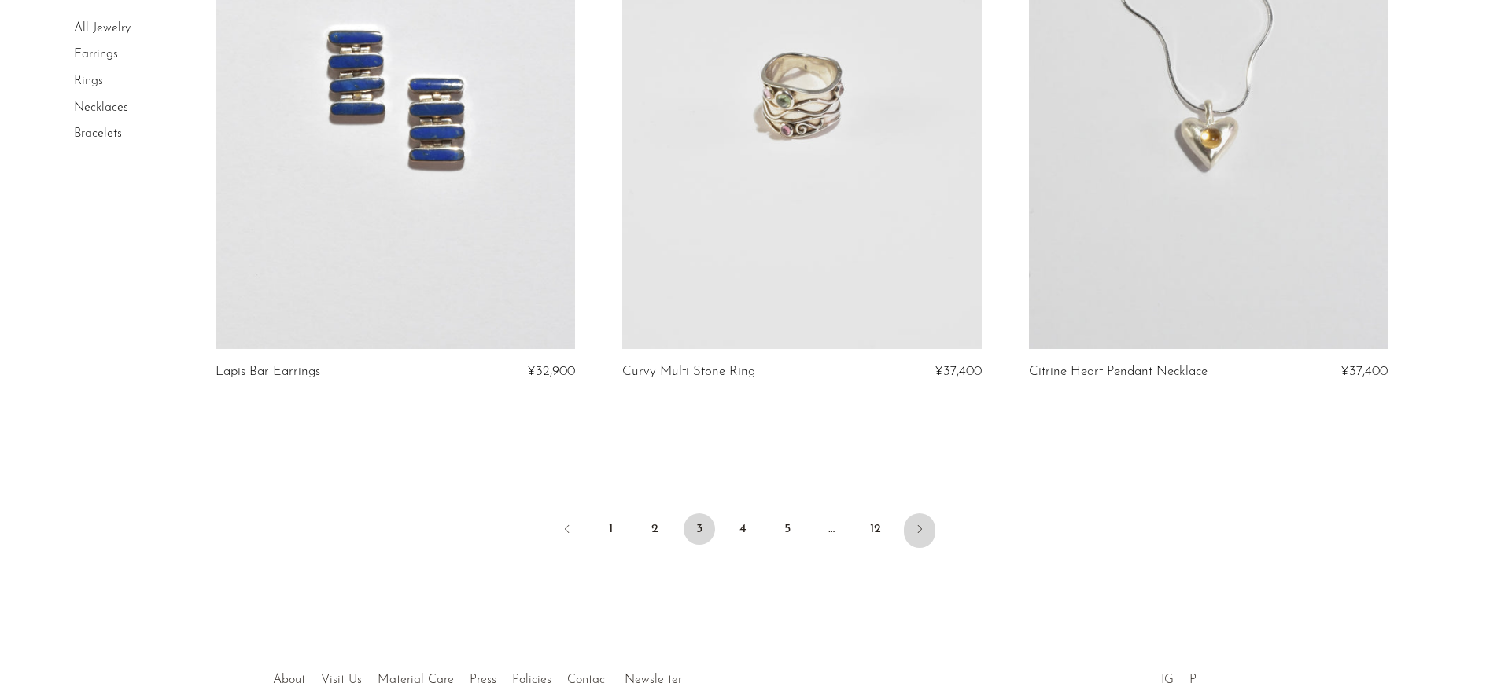
click at [919, 523] on icon "Next" at bounding box center [919, 529] width 13 height 13
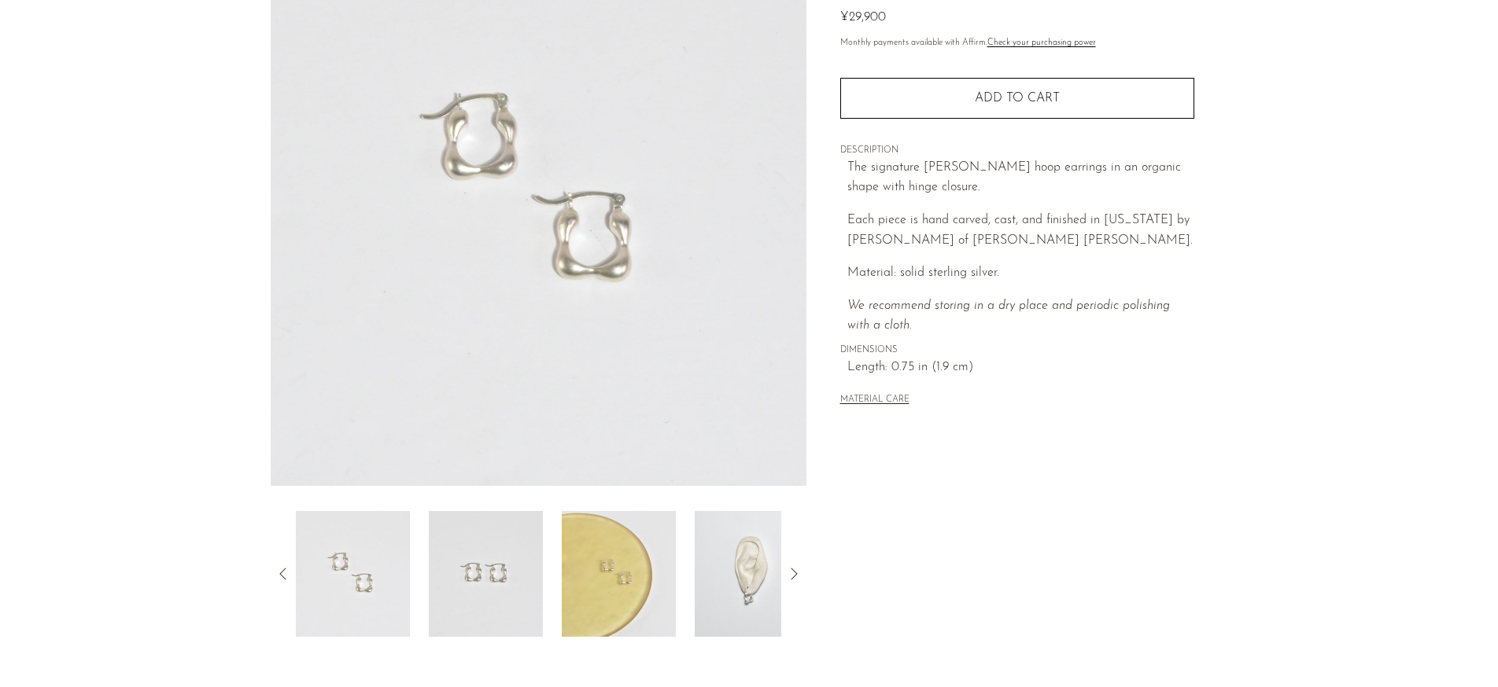
scroll to position [337, 0]
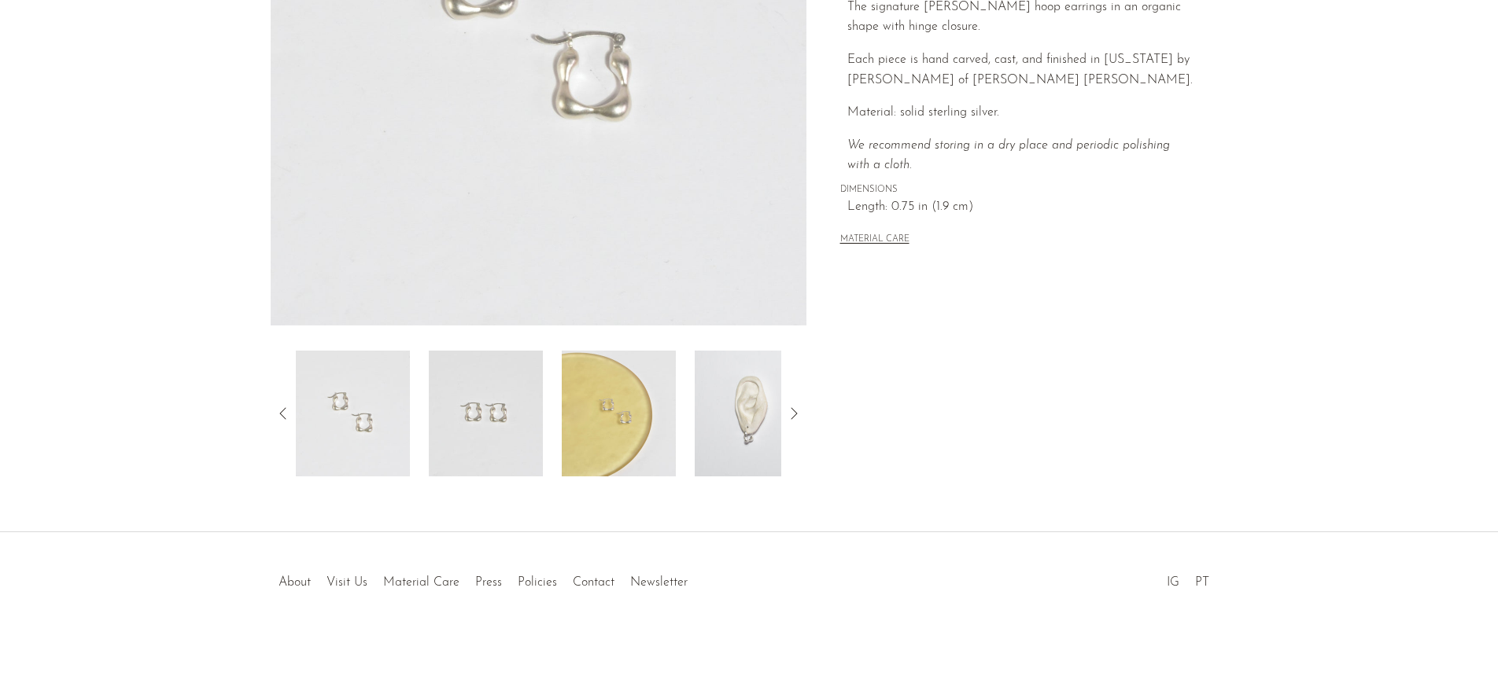
click at [622, 418] on img at bounding box center [619, 414] width 114 height 126
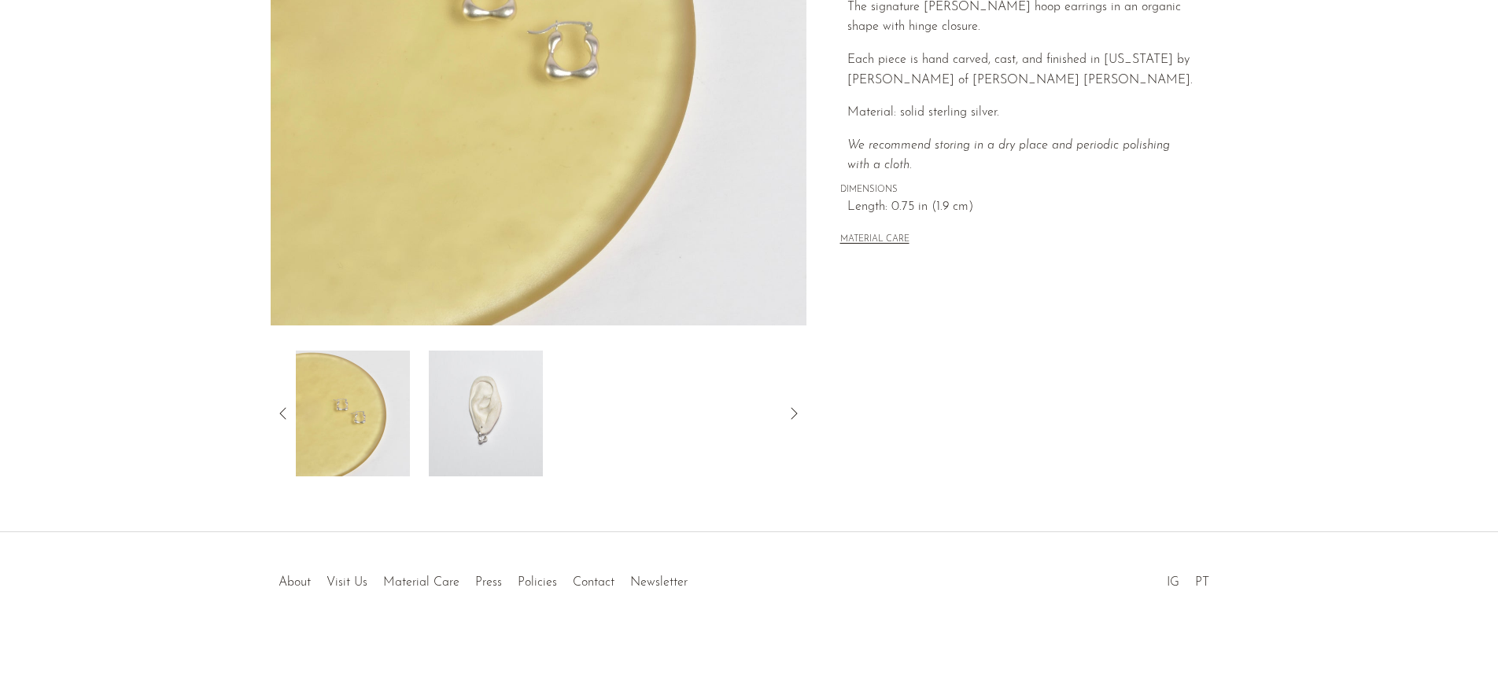
click at [517, 422] on img at bounding box center [486, 414] width 114 height 126
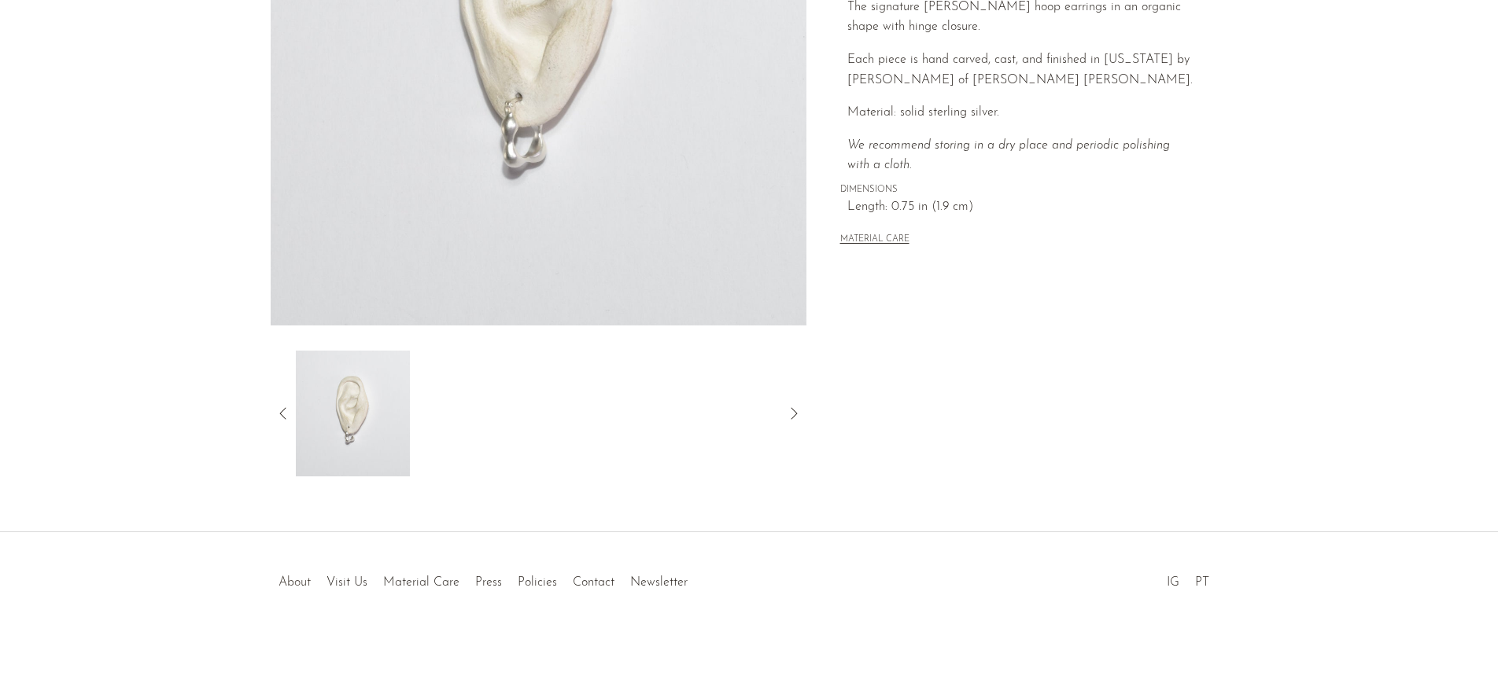
click at [299, 578] on link "About" at bounding box center [294, 583] width 32 height 13
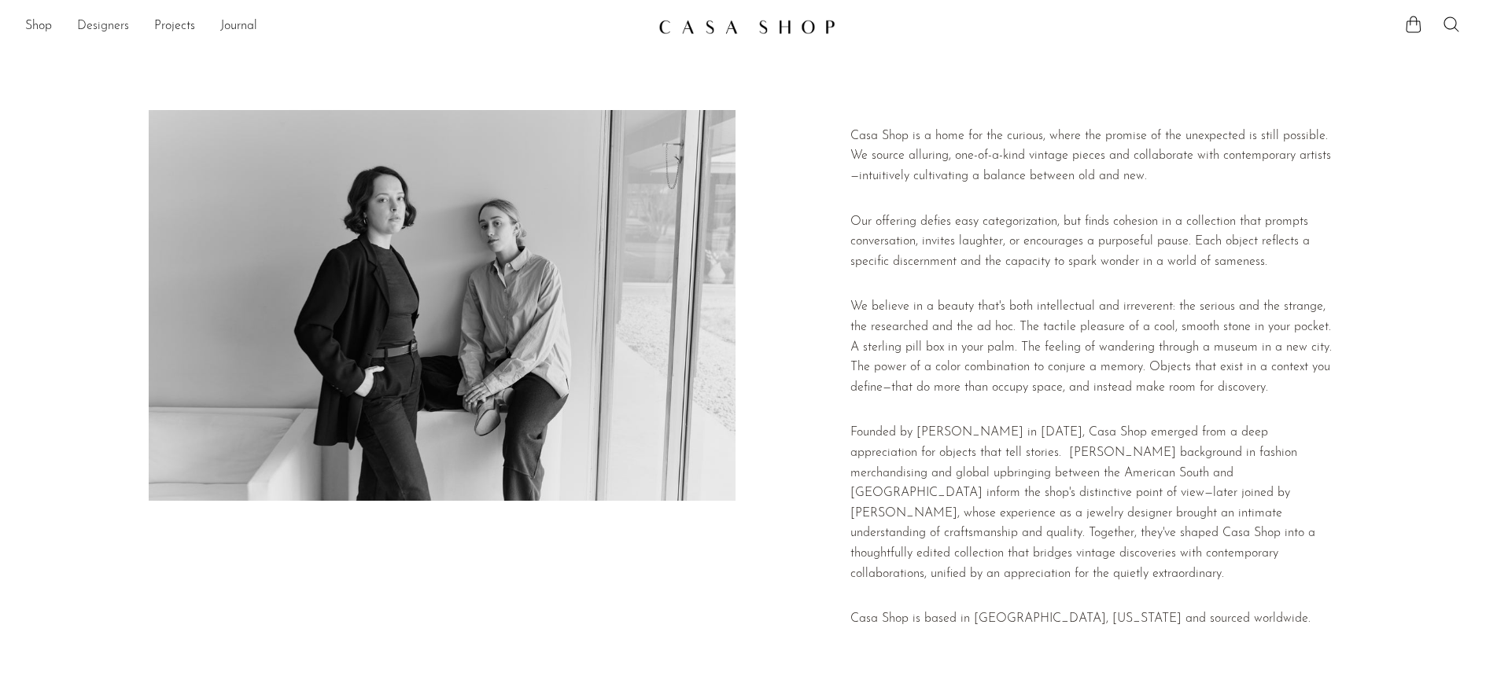
click at [108, 20] on link "Designers" at bounding box center [103, 27] width 52 height 20
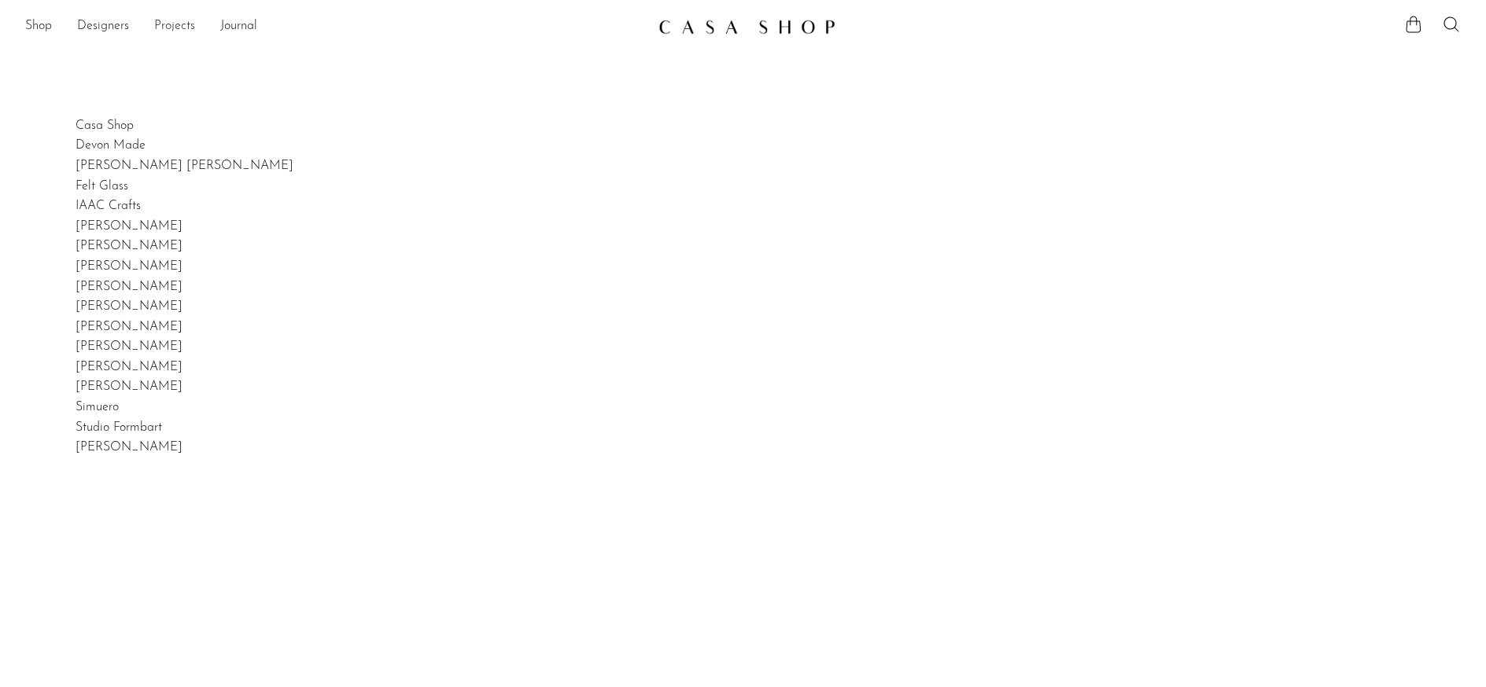
click at [177, 27] on link "Projects" at bounding box center [174, 27] width 41 height 20
click at [56, 72] on link "Holiday 24" at bounding box center [743, 77] width 1436 height 17
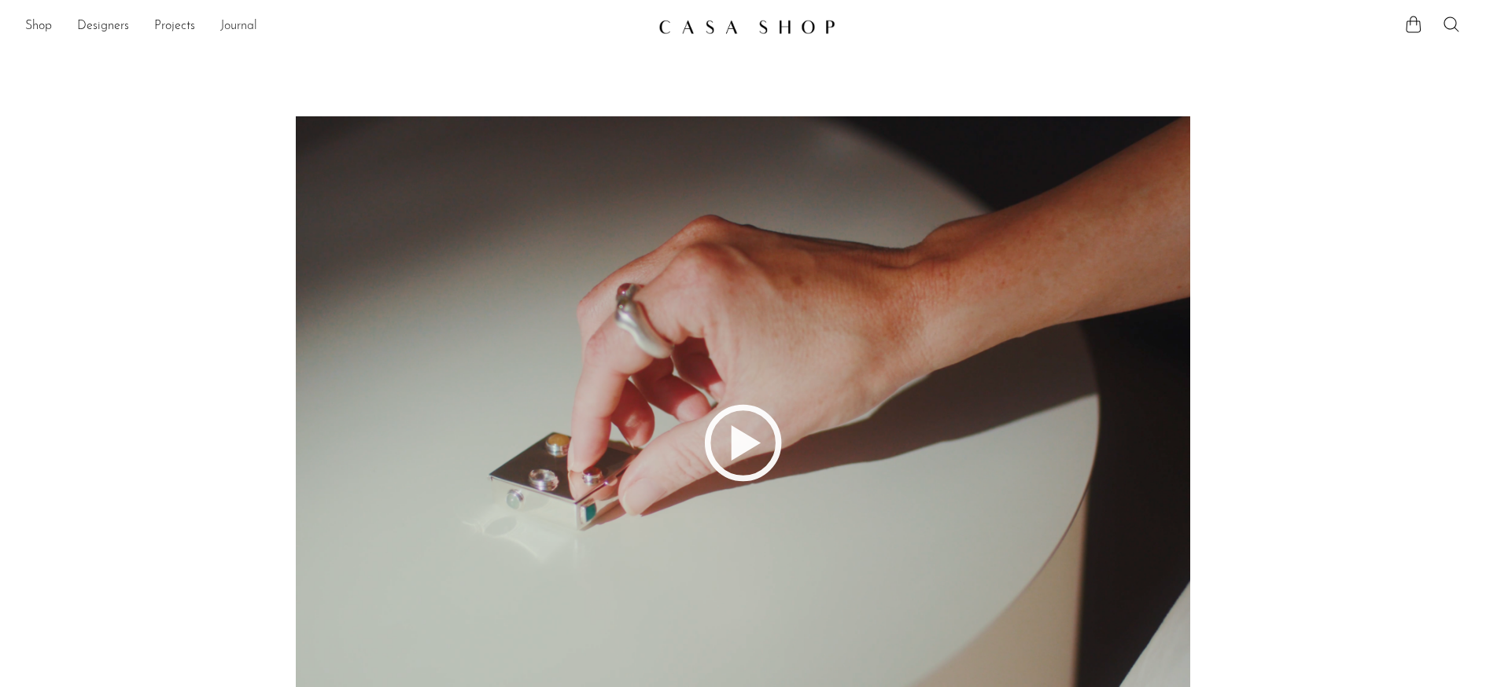
click at [222, 19] on link "Journal" at bounding box center [238, 27] width 37 height 20
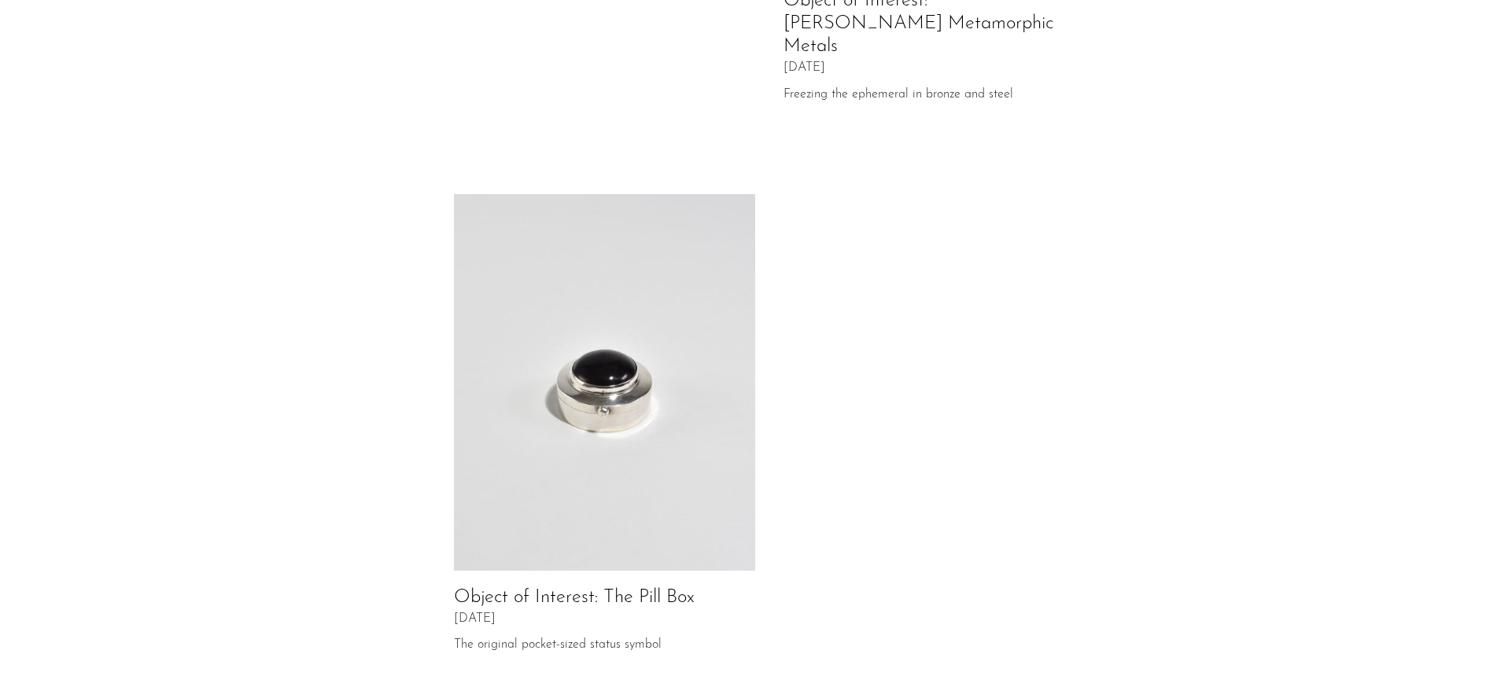
scroll to position [768, 0]
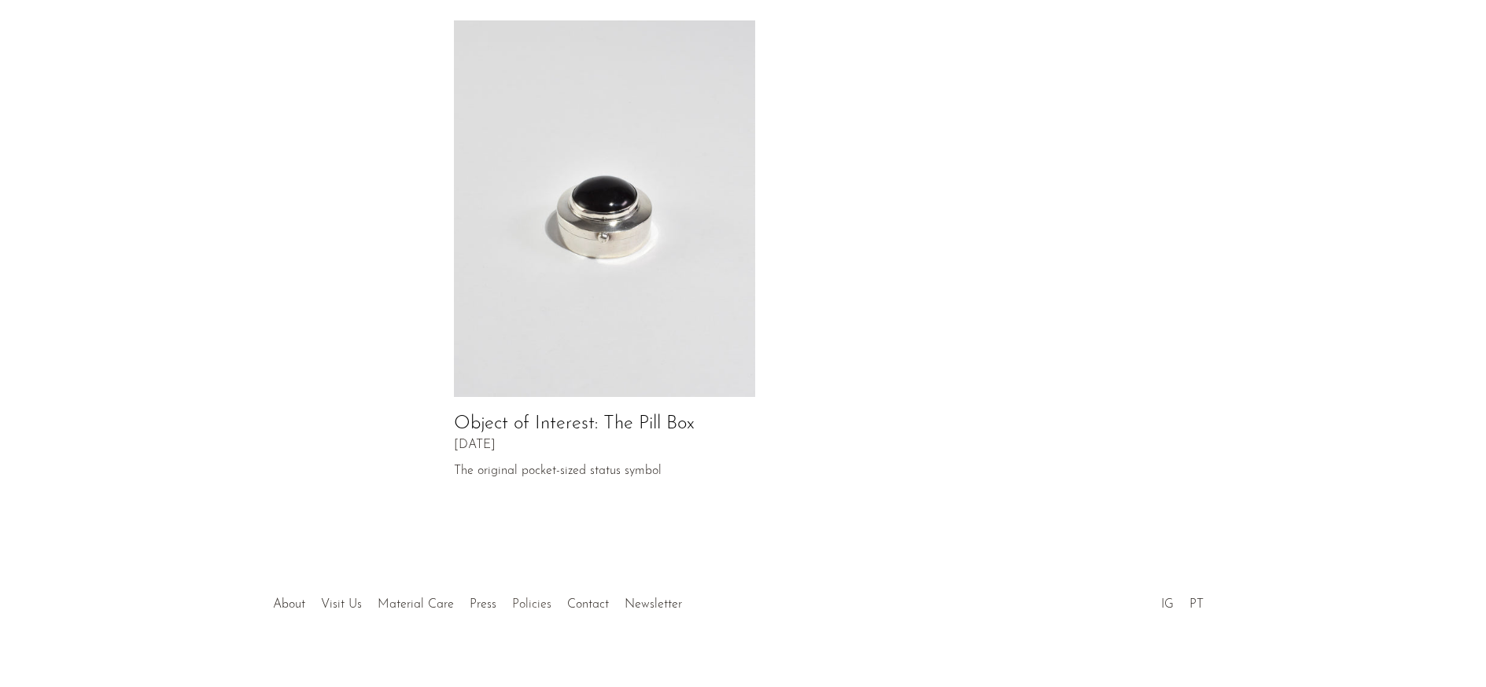
click at [525, 599] on link "Policies" at bounding box center [531, 605] width 39 height 13
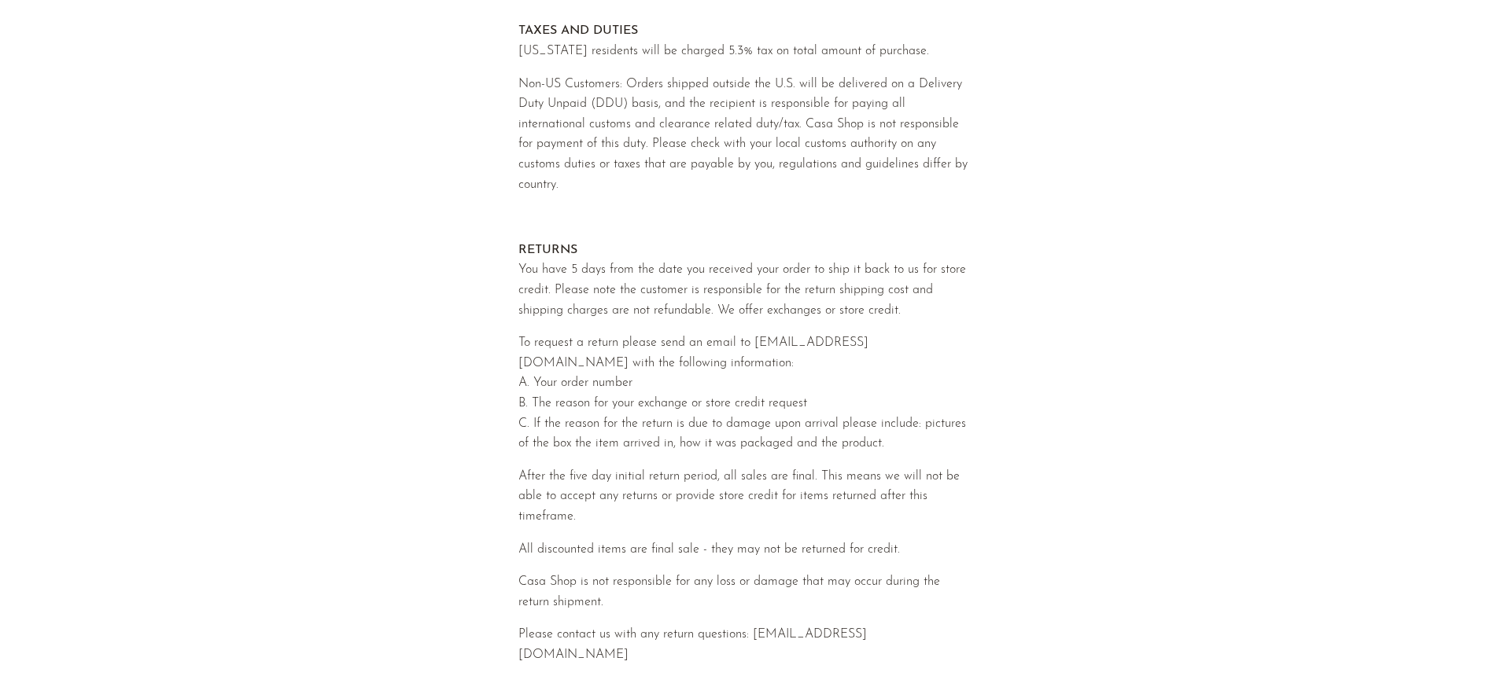
scroll to position [557, 0]
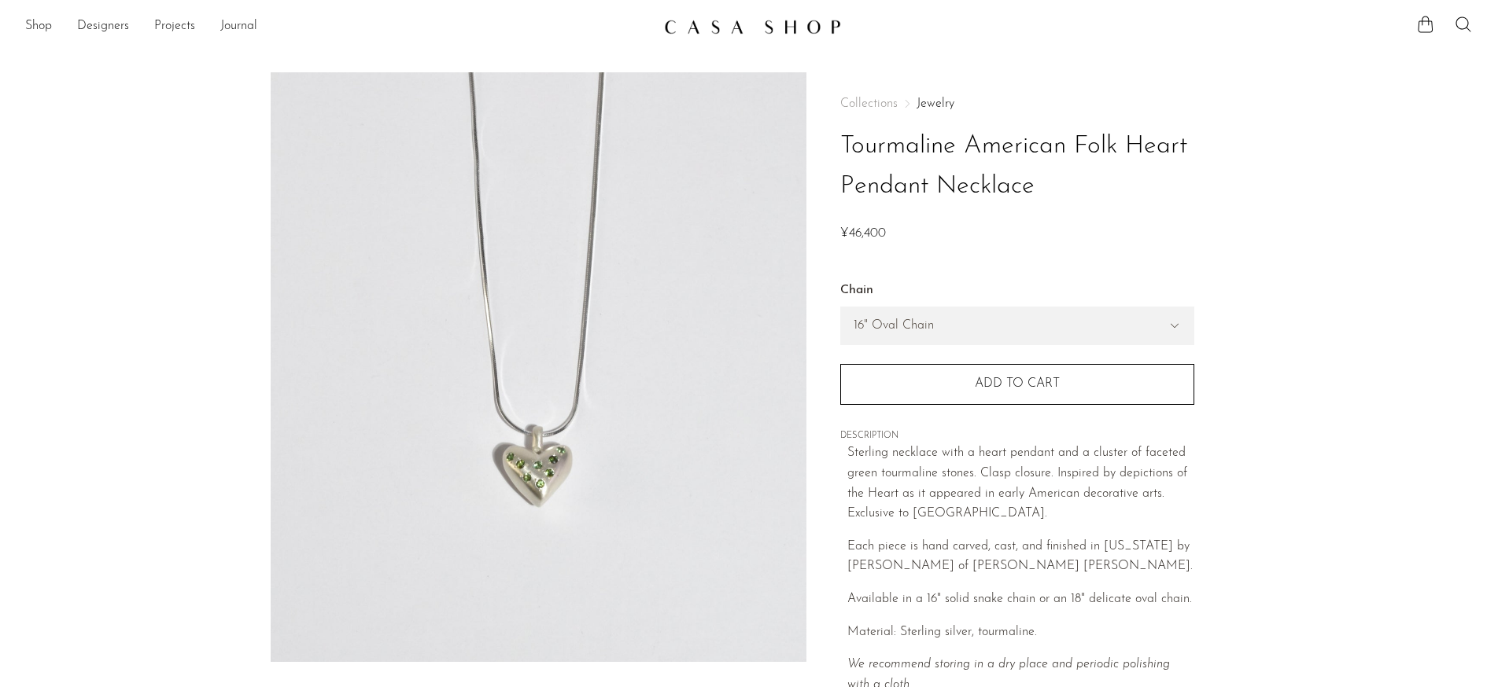
scroll to position [197, 0]
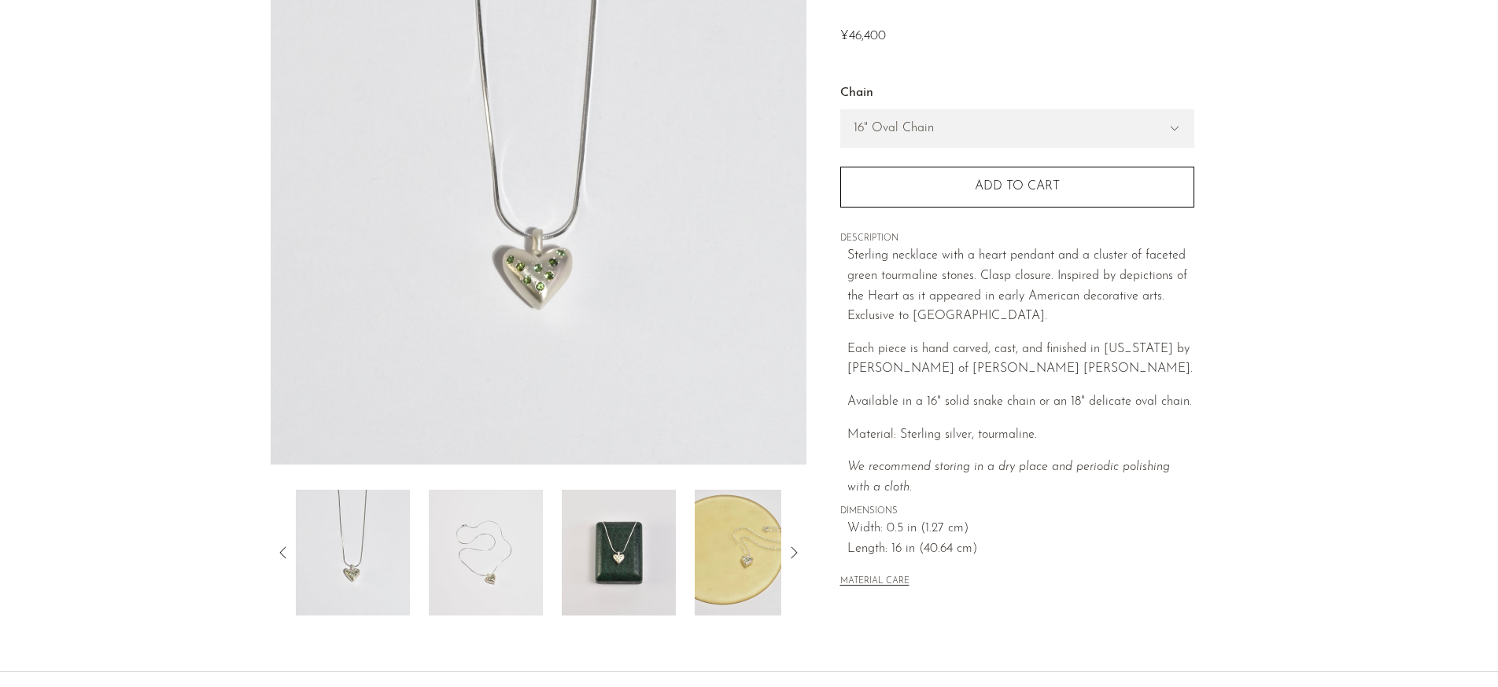
click at [605, 569] on img at bounding box center [619, 553] width 114 height 126
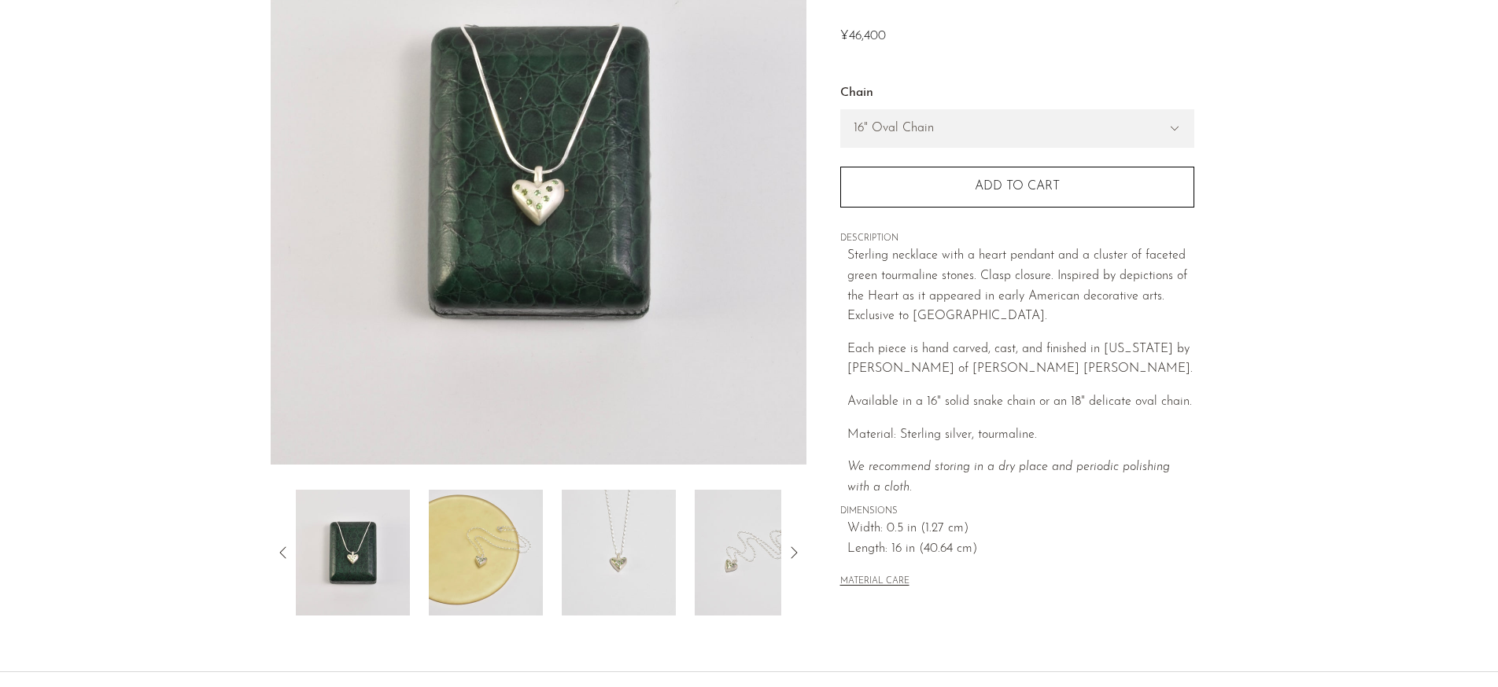
click at [605, 569] on img at bounding box center [619, 553] width 114 height 126
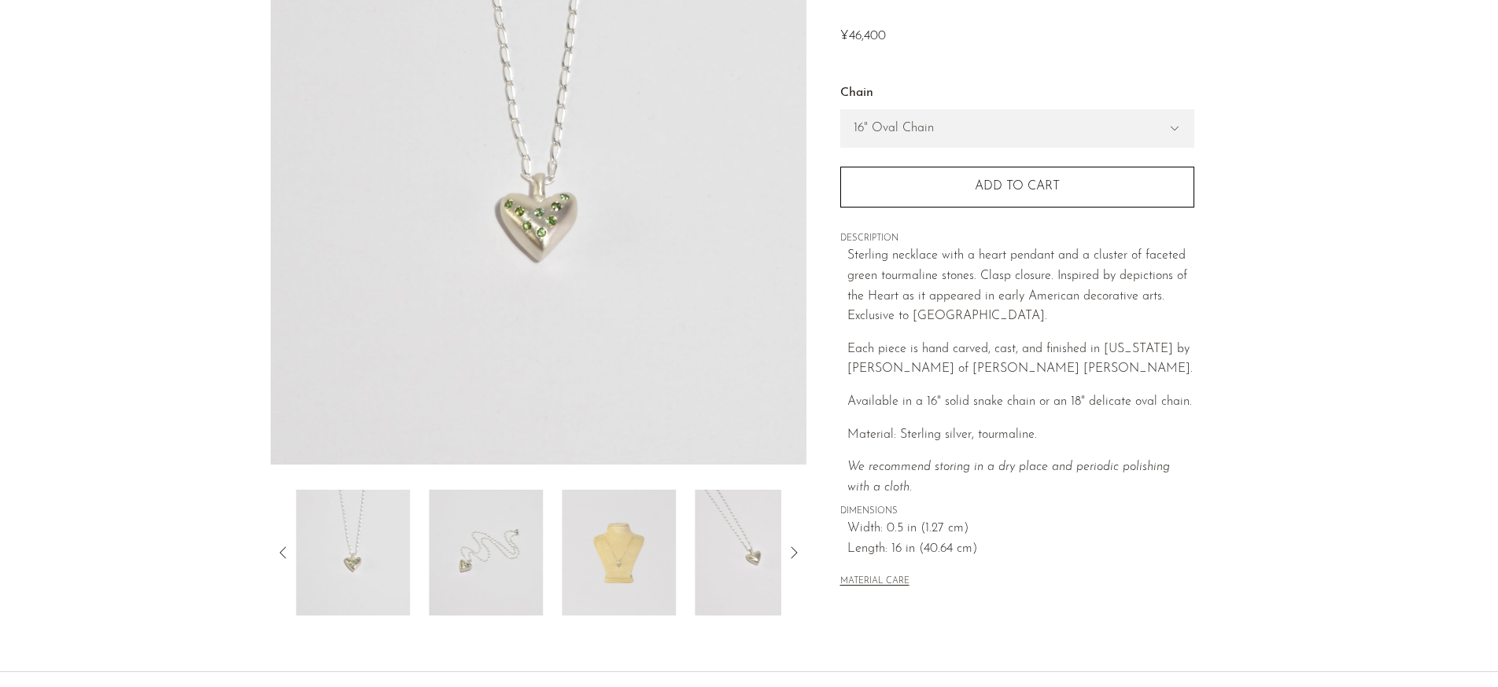
click at [605, 569] on img at bounding box center [619, 553] width 114 height 126
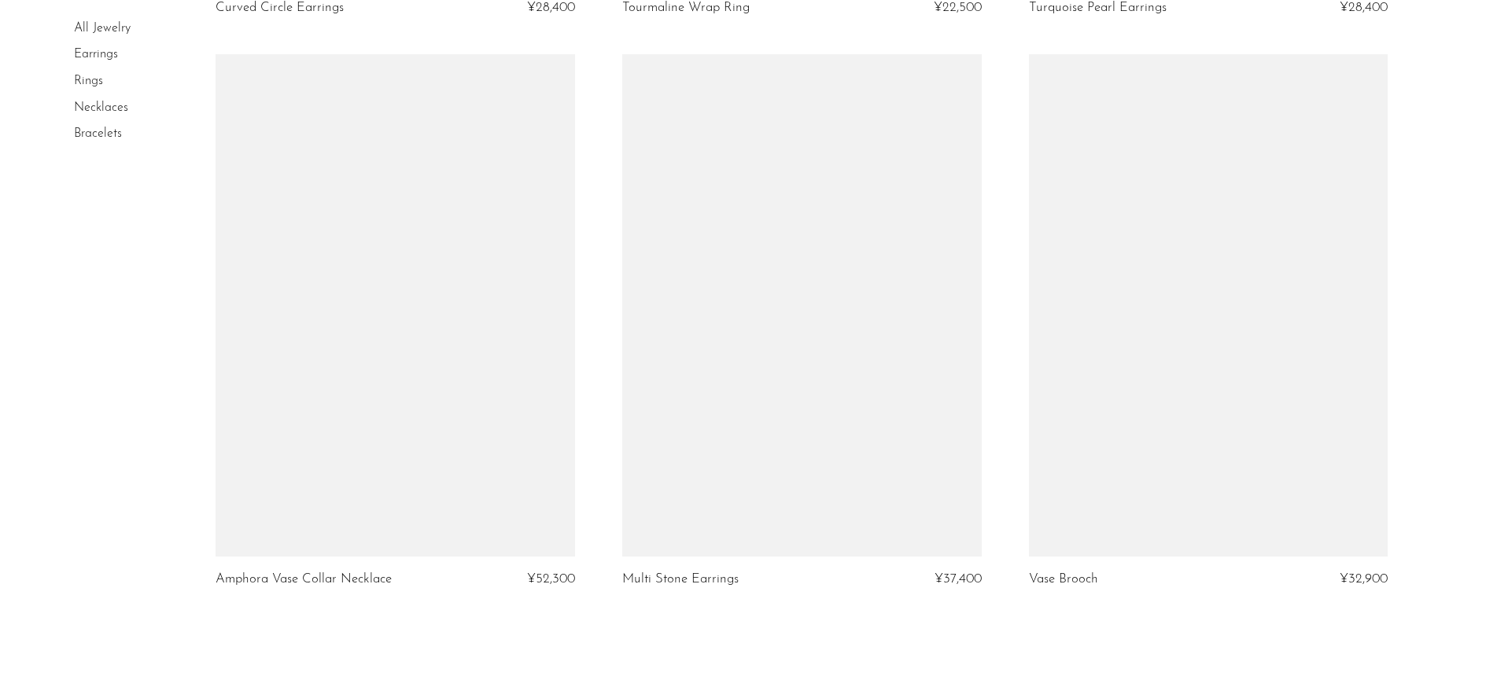
scroll to position [6487, 0]
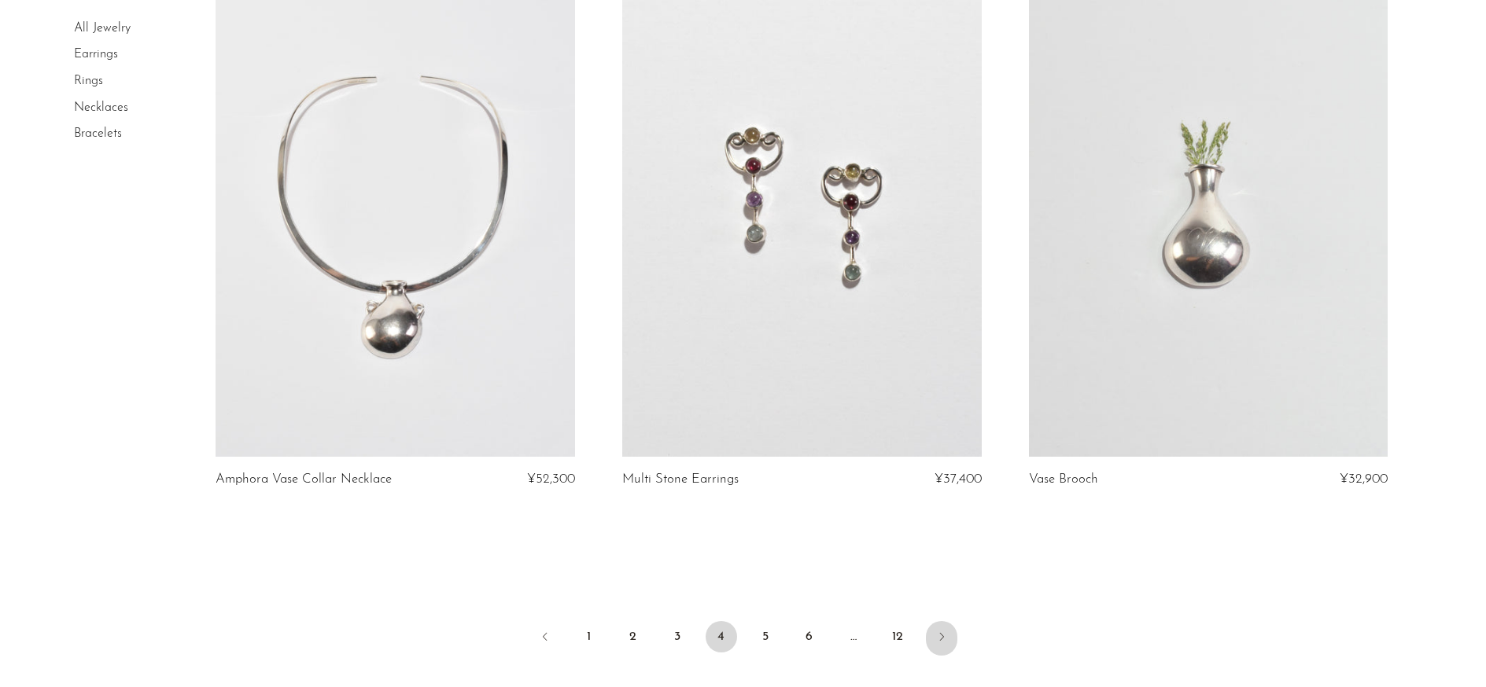
click at [942, 631] on icon "Next" at bounding box center [941, 637] width 13 height 13
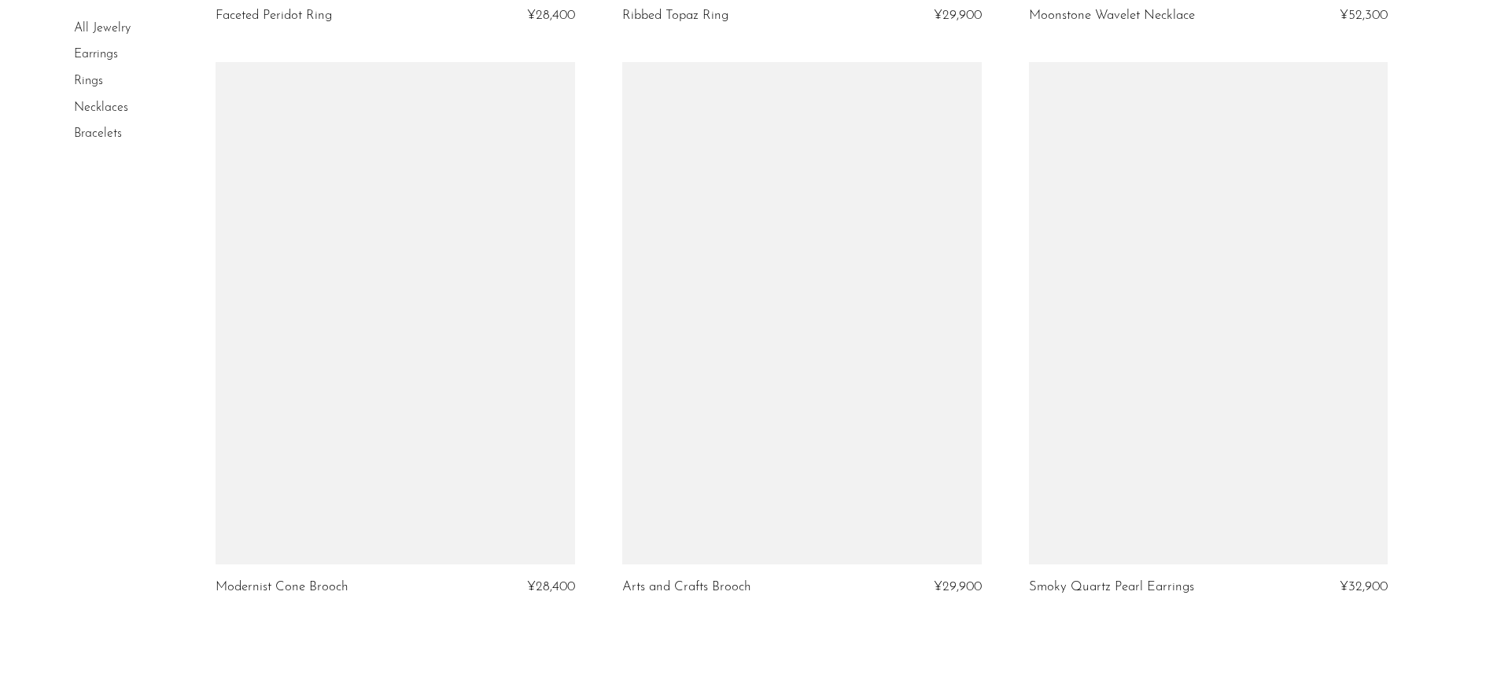
scroll to position [6763, 0]
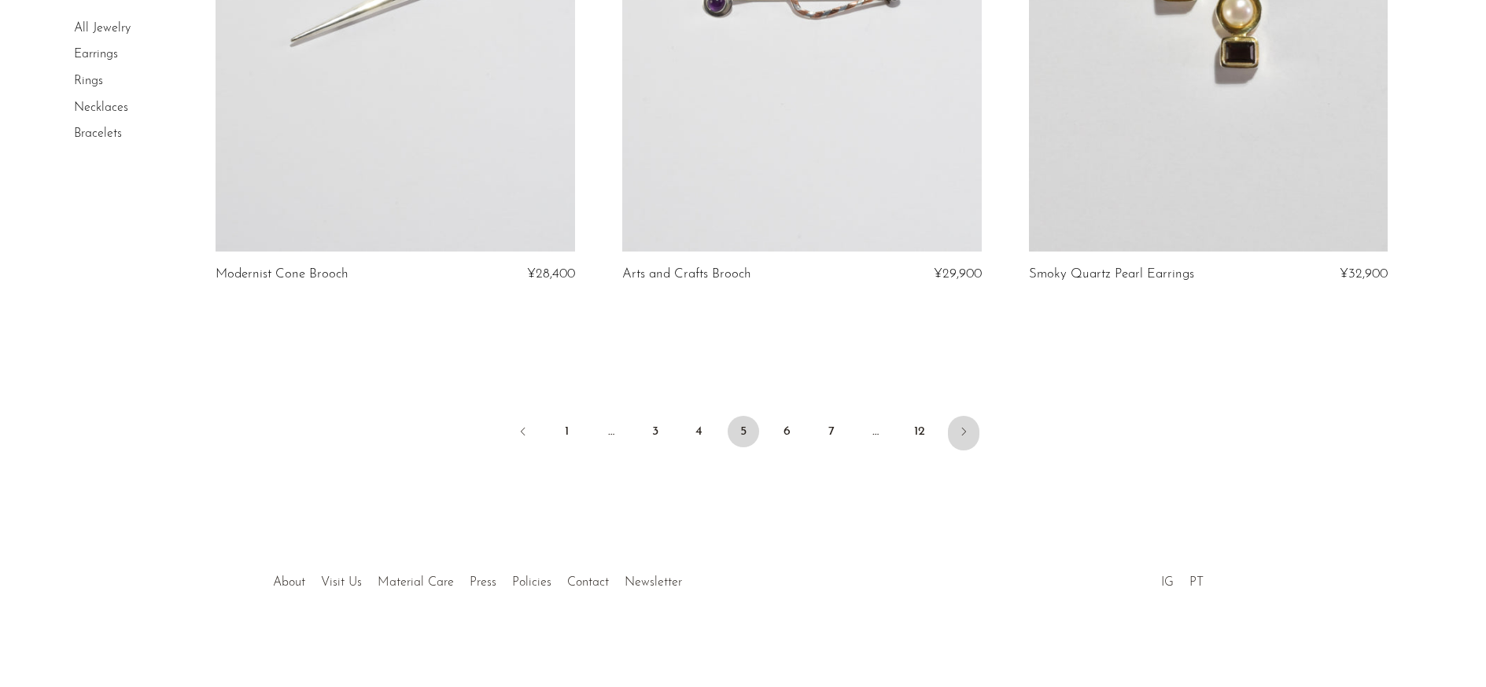
click at [972, 431] on link "Next" at bounding box center [963, 433] width 31 height 35
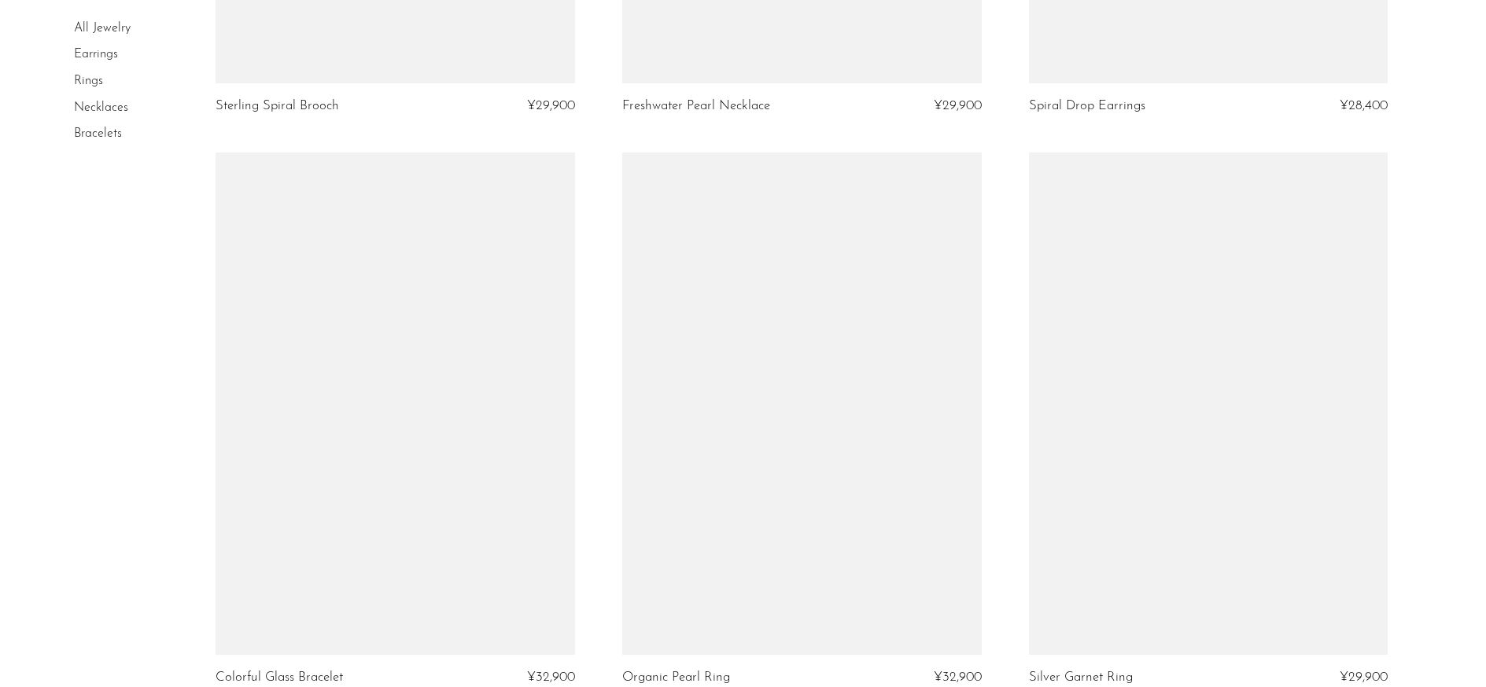
scroll to position [6520, 0]
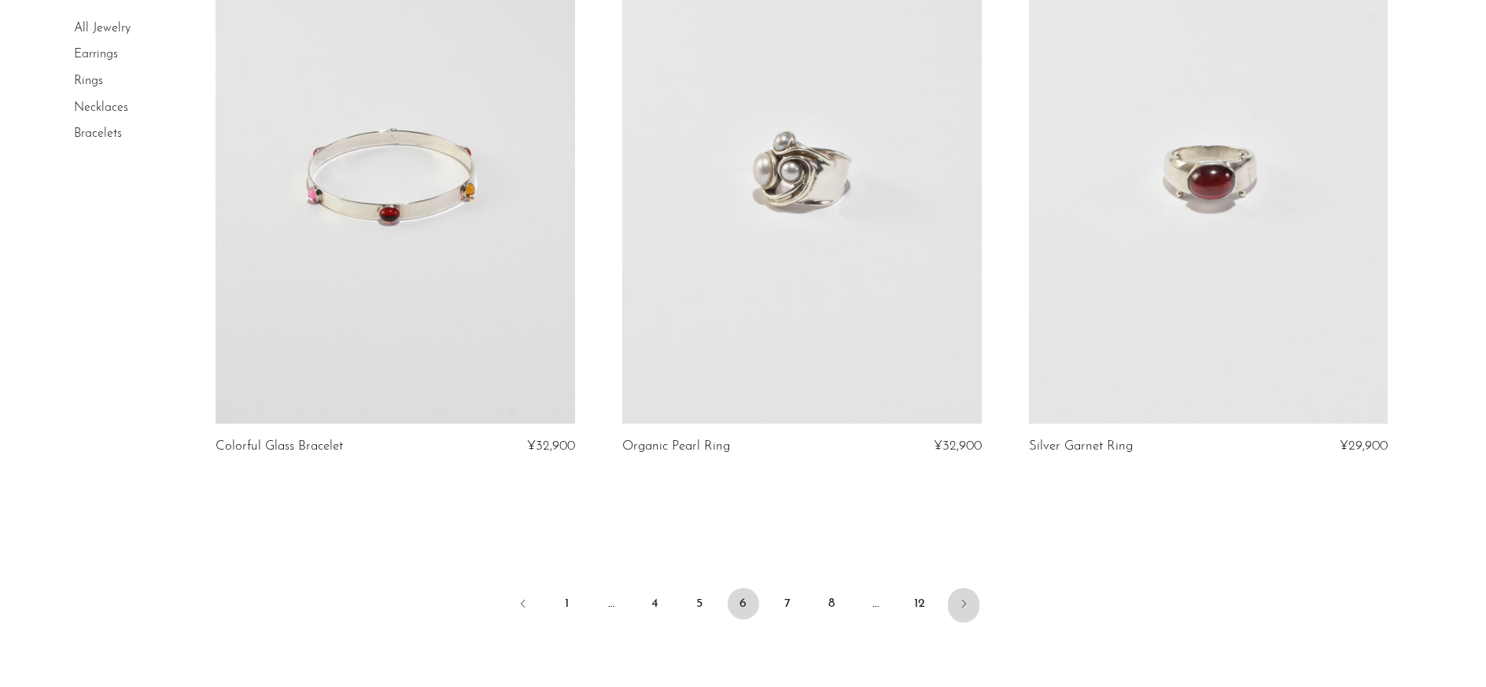
click at [950, 604] on link "Next" at bounding box center [963, 605] width 31 height 35
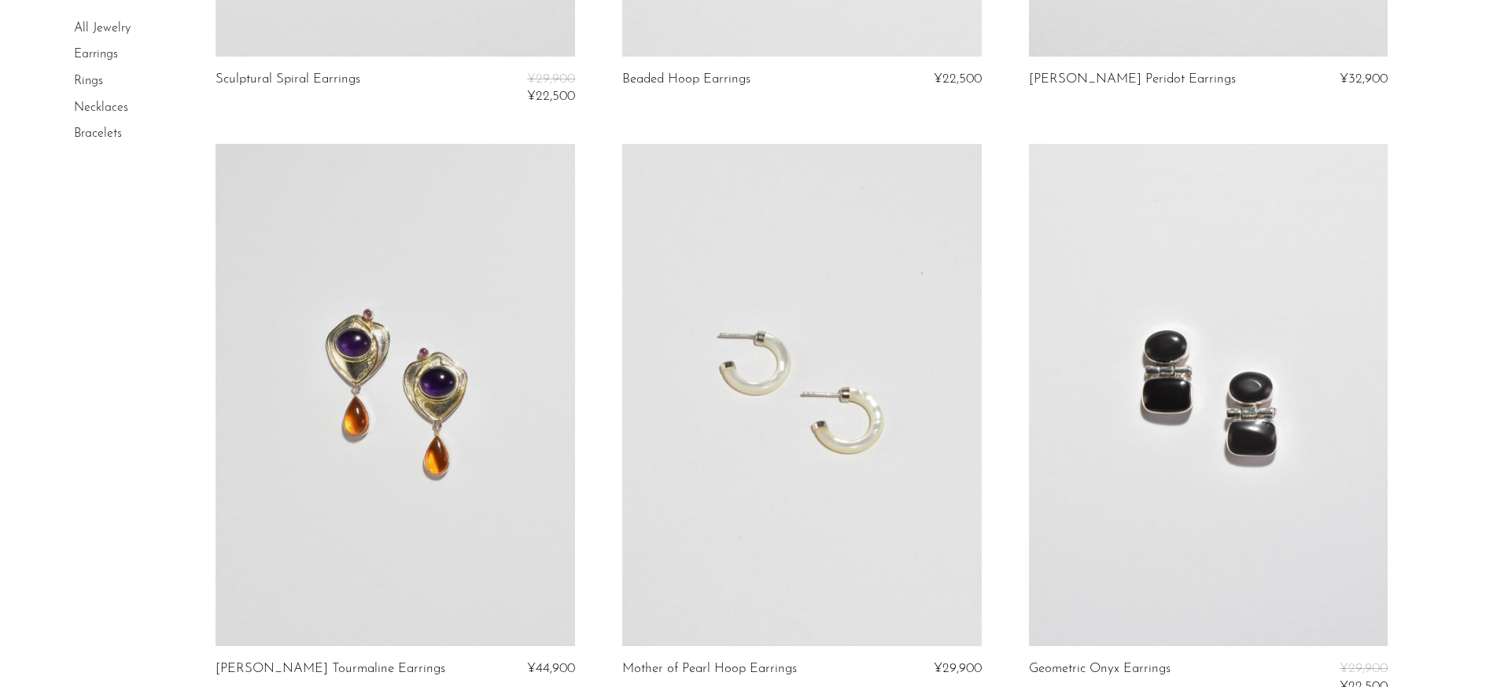
scroll to position [3554, 0]
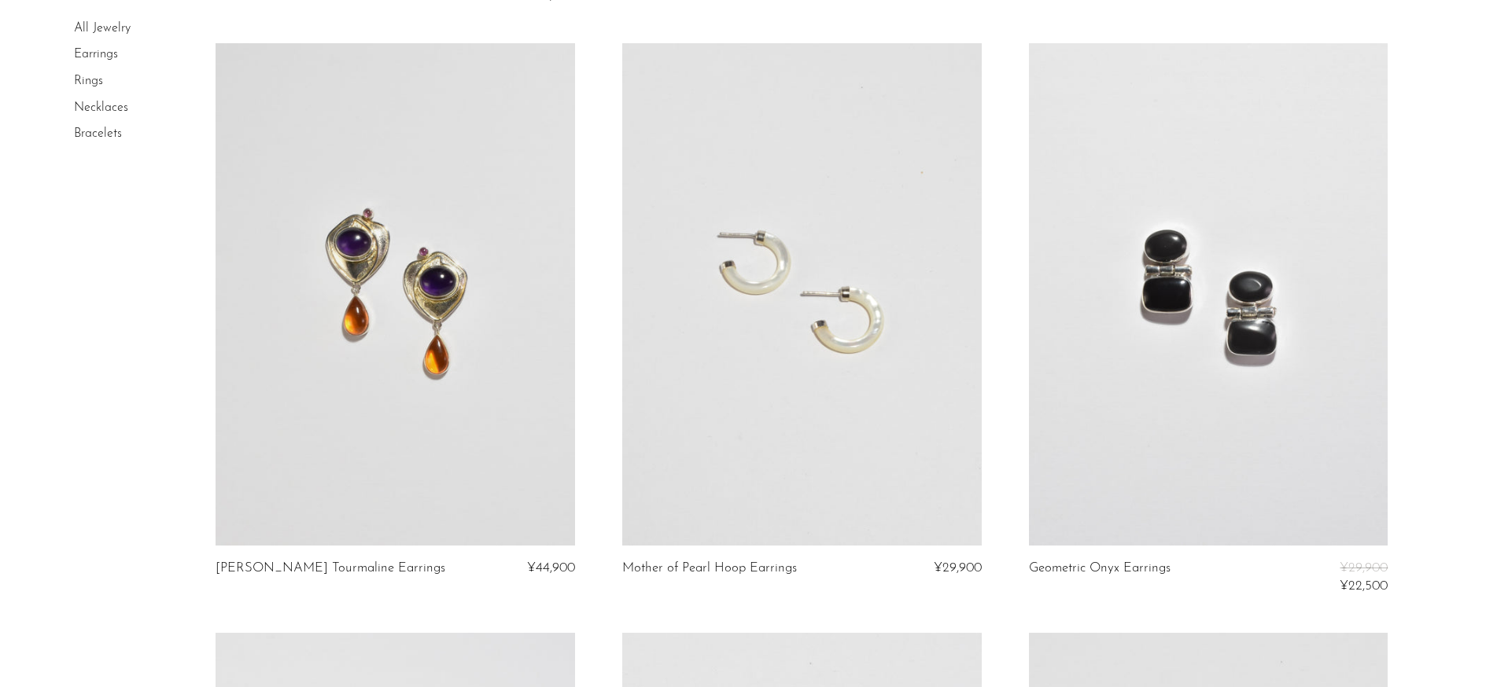
click at [95, 132] on link "Bracelets" at bounding box center [98, 133] width 48 height 13
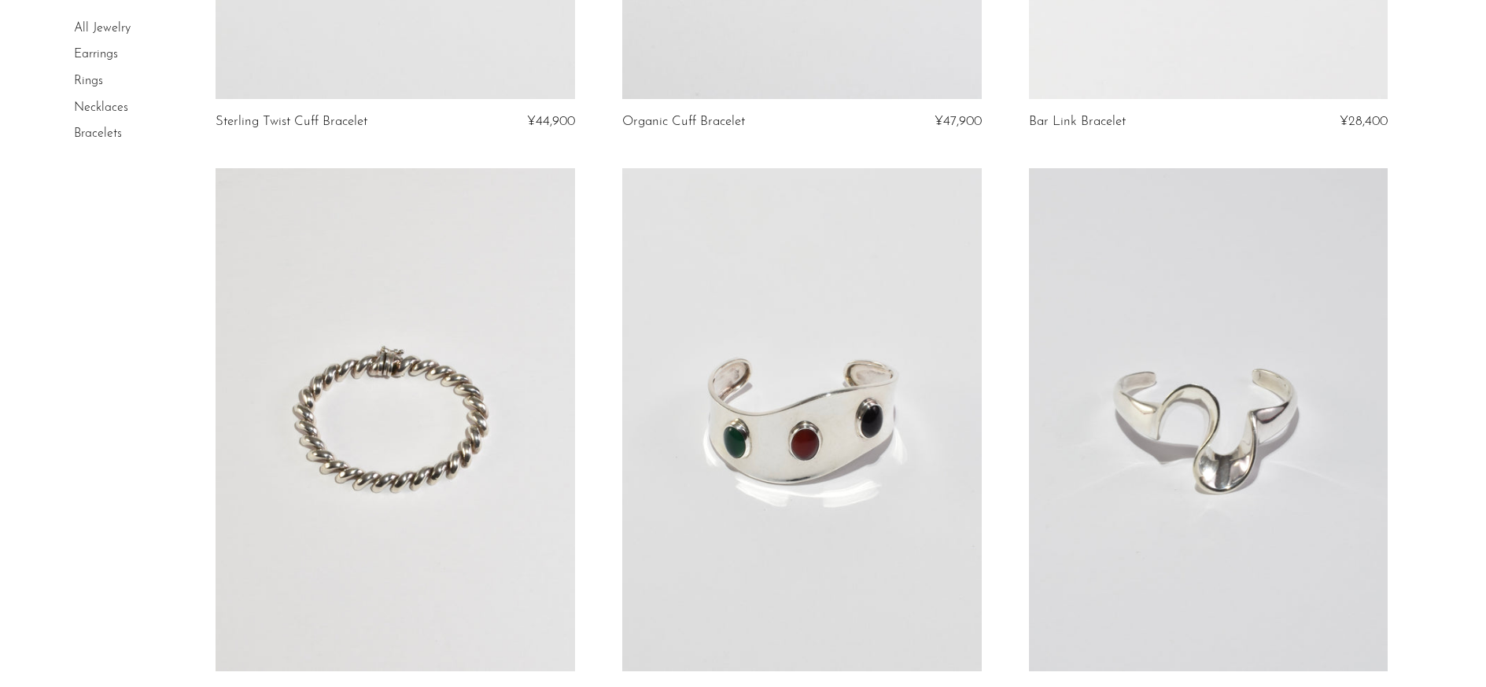
scroll to position [1442, 0]
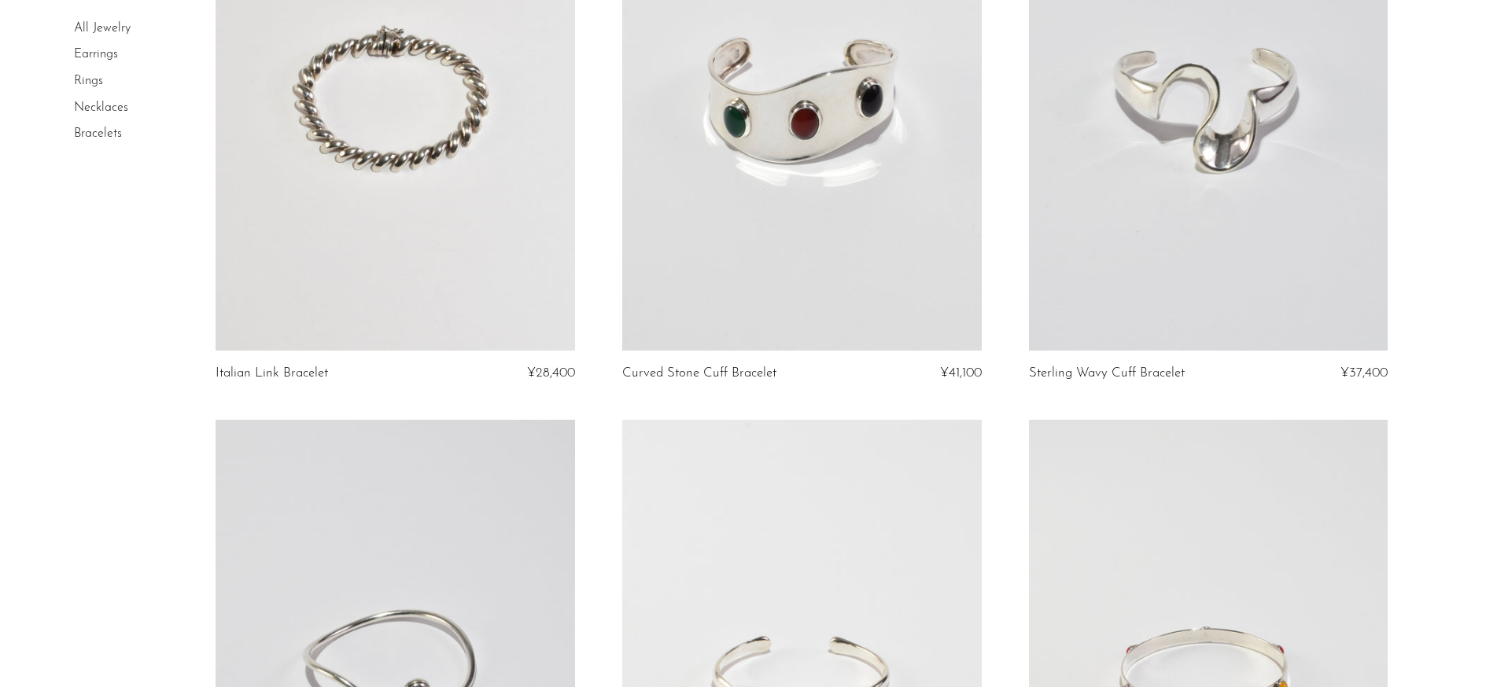
drag, startPoint x: 800, startPoint y: 378, endPoint x: 624, endPoint y: 374, distance: 176.3
click at [624, 374] on h2 "Curved Stone Cuff Bracelet" at bounding box center [748, 374] width 252 height 14
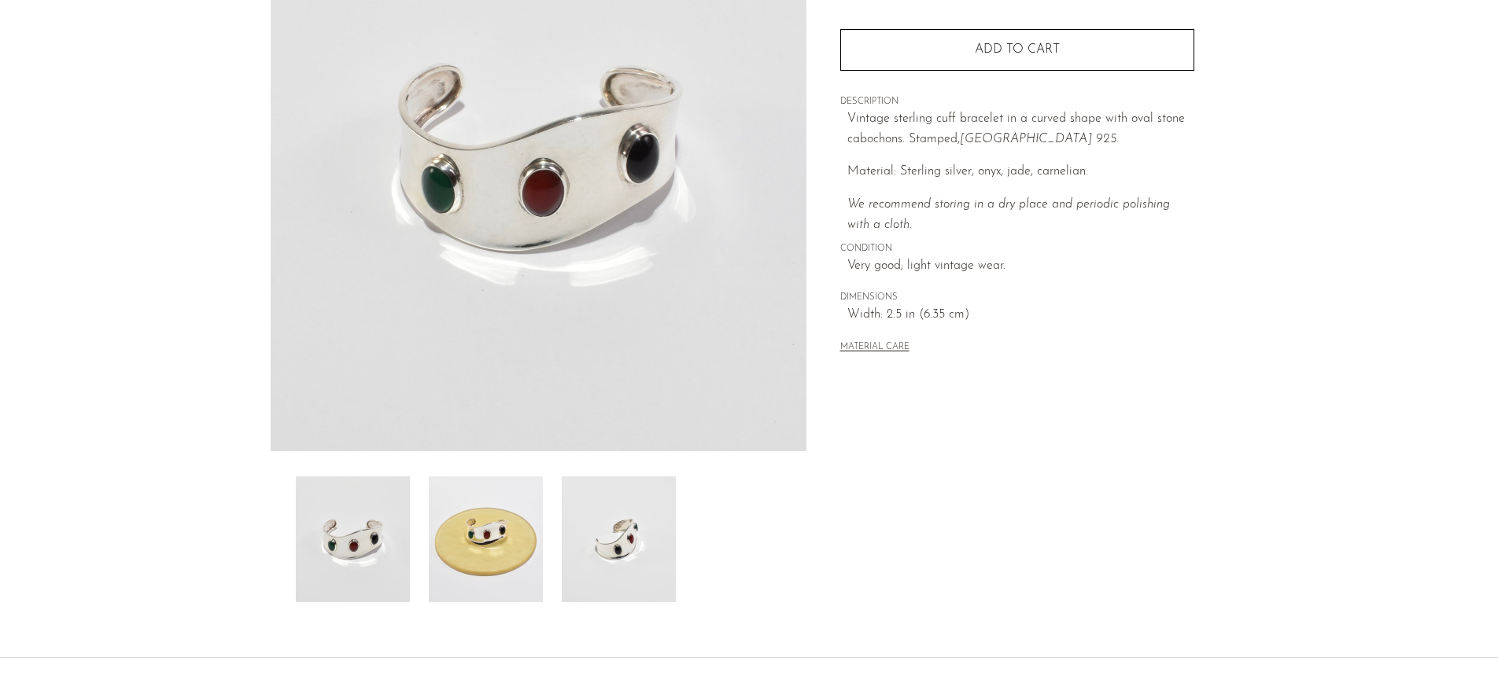
scroll to position [337, 0]
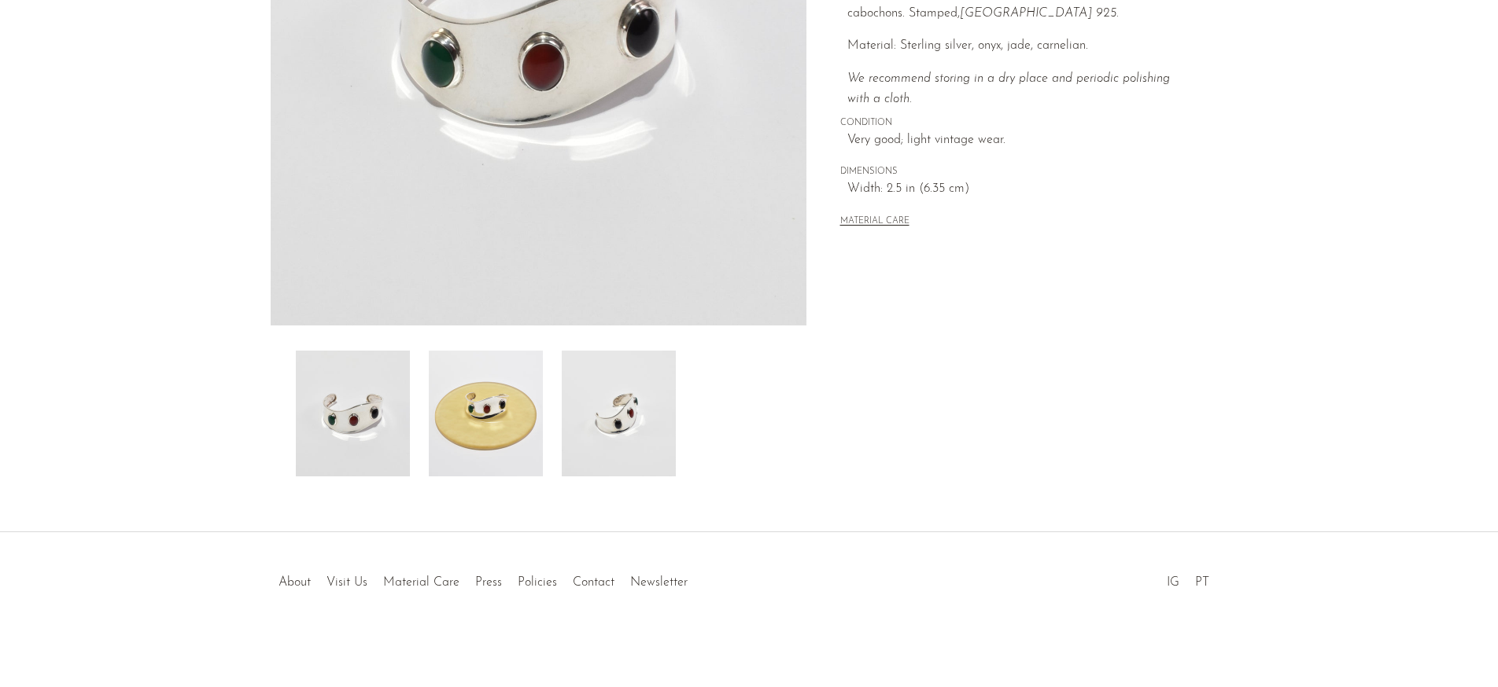
click at [665, 402] on img at bounding box center [619, 414] width 114 height 126
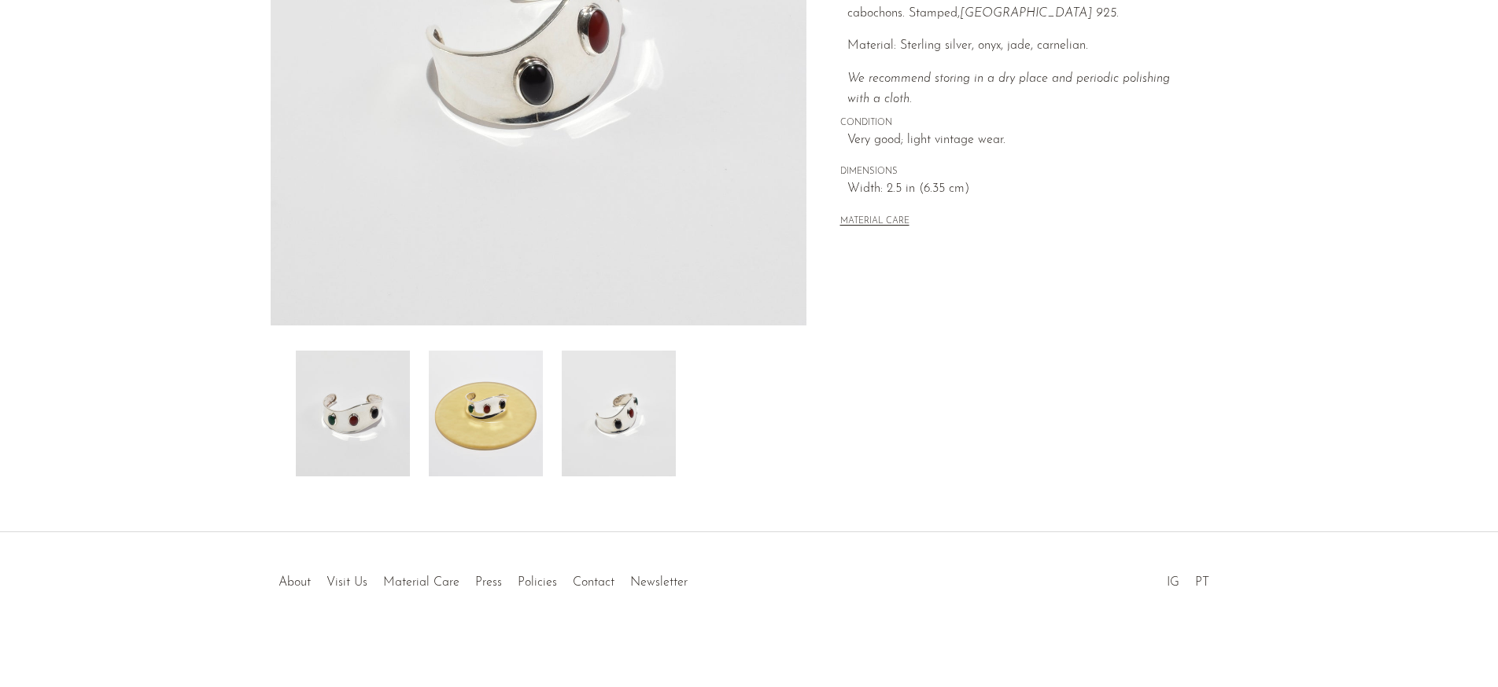
scroll to position [307, 0]
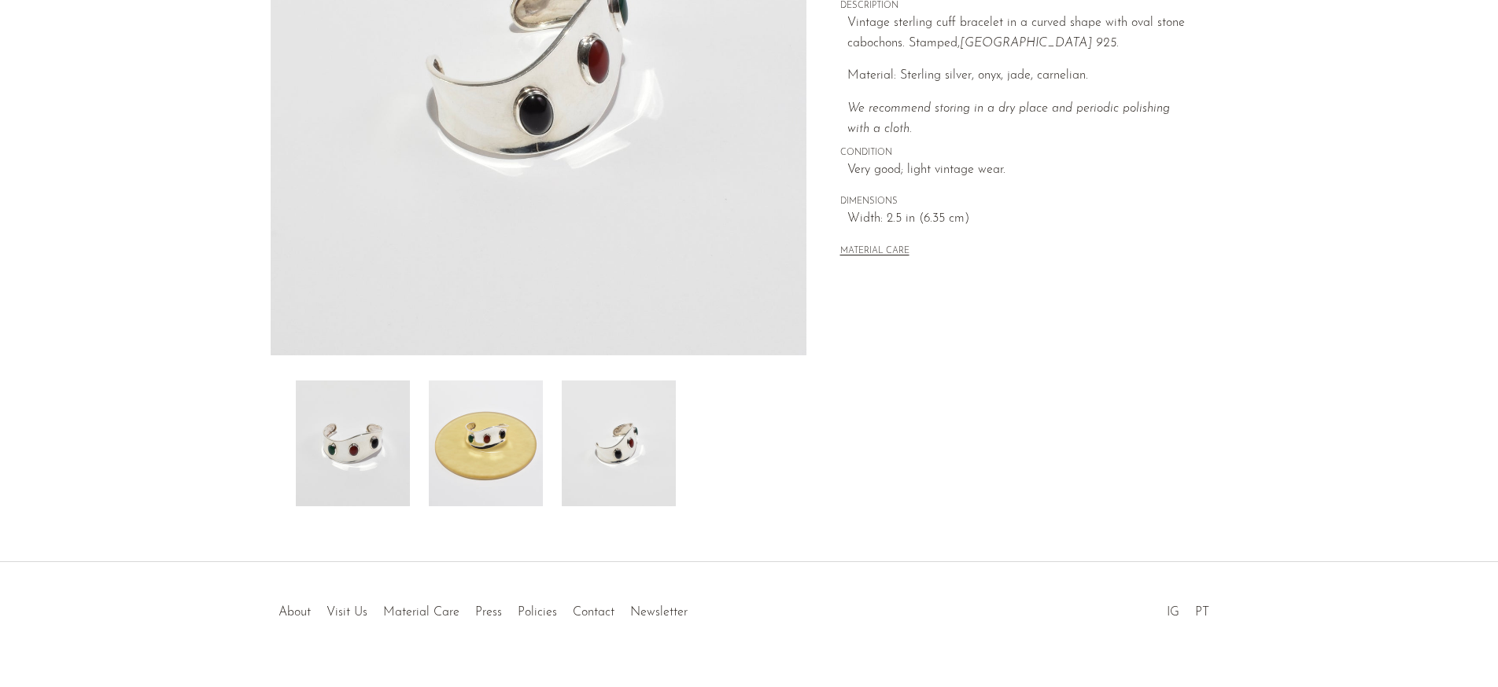
click at [539, 458] on img at bounding box center [486, 444] width 114 height 126
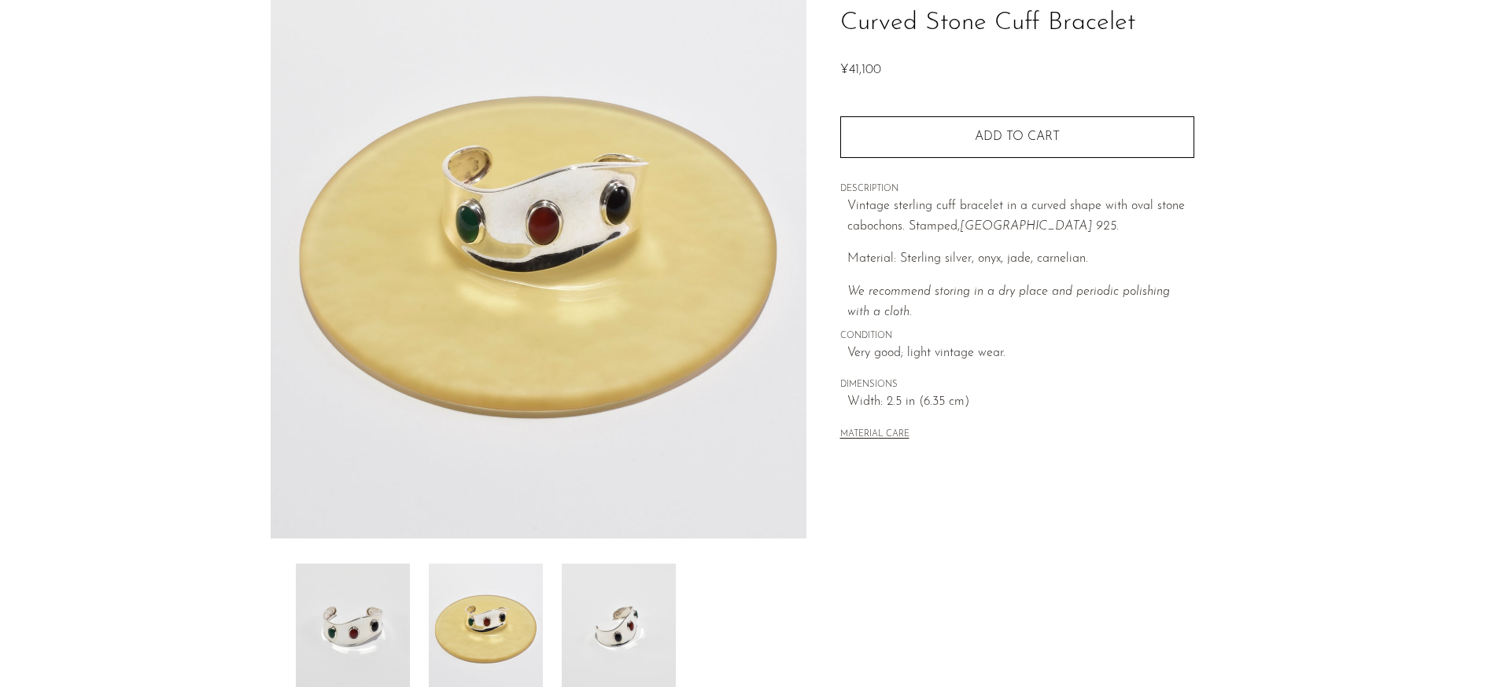
scroll to position [24, 0]
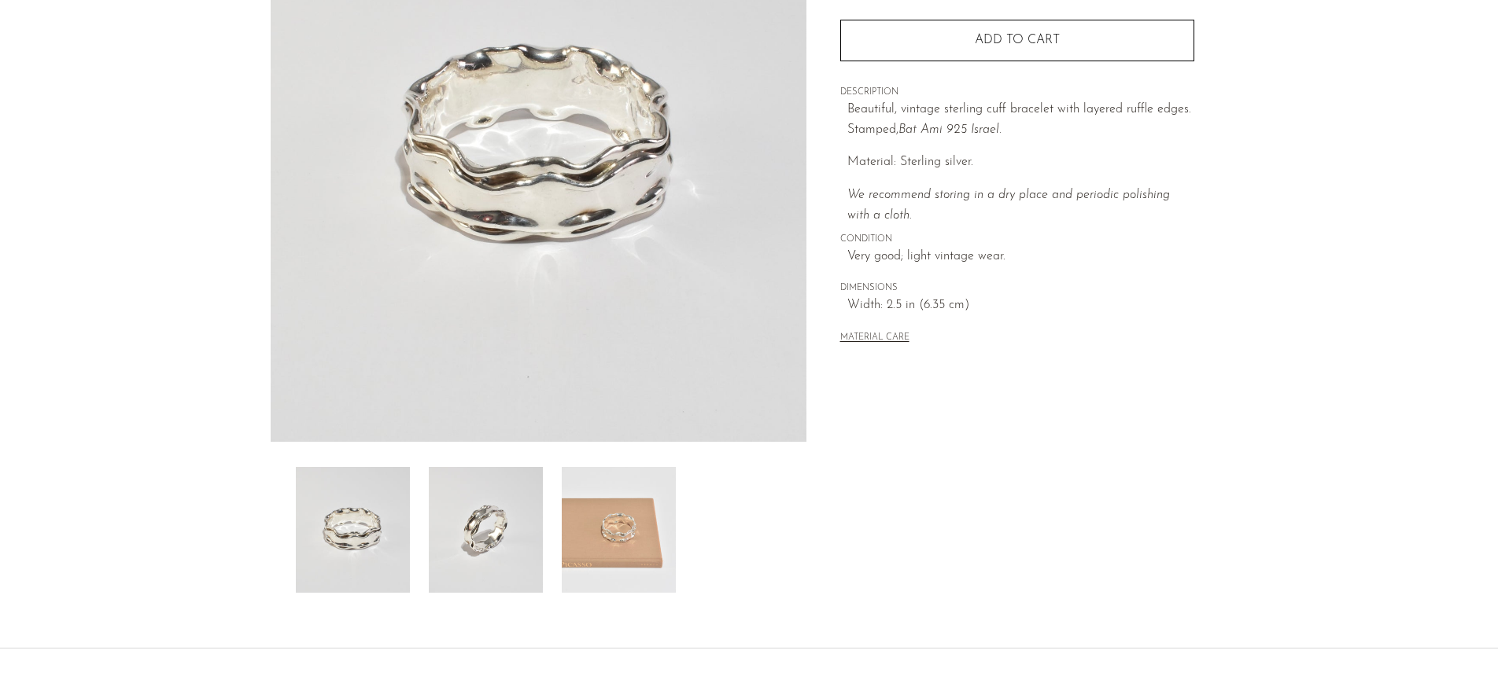
scroll to position [337, 0]
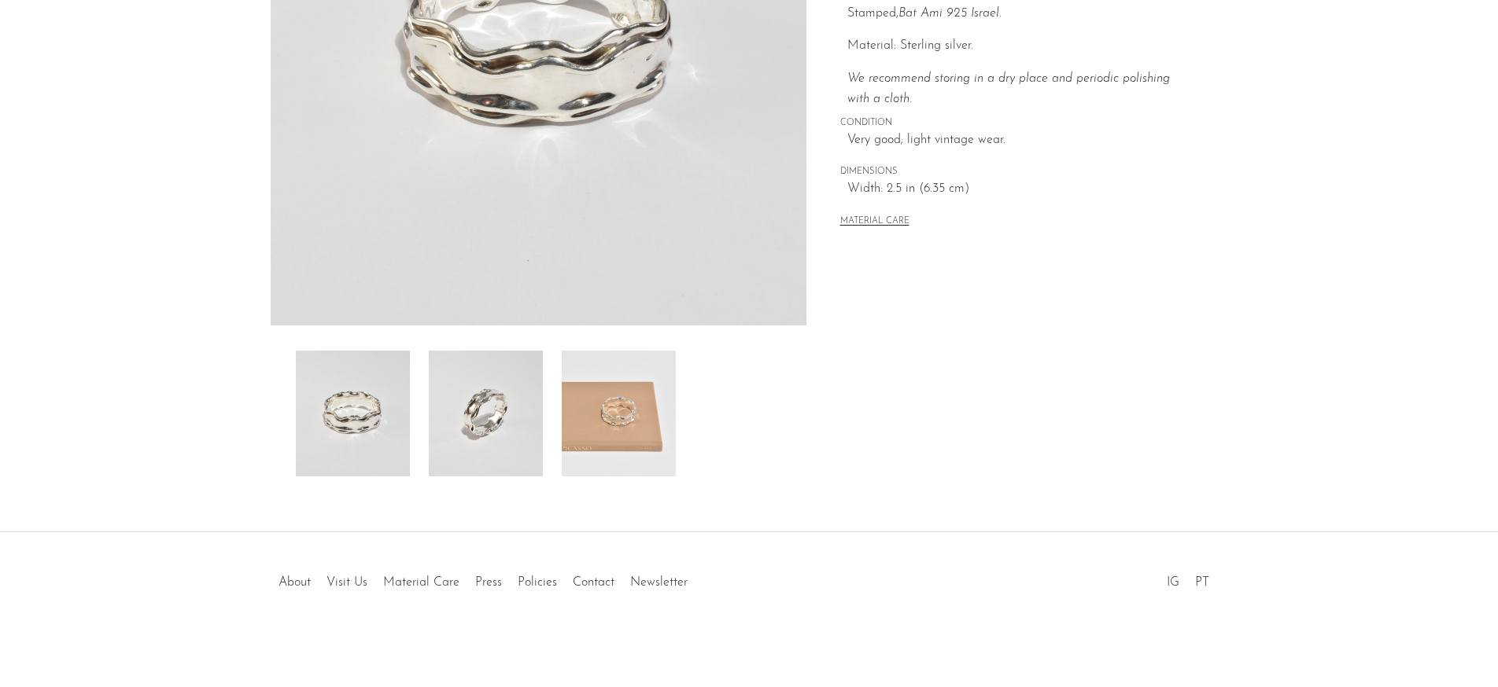
click at [655, 381] on img at bounding box center [619, 414] width 114 height 126
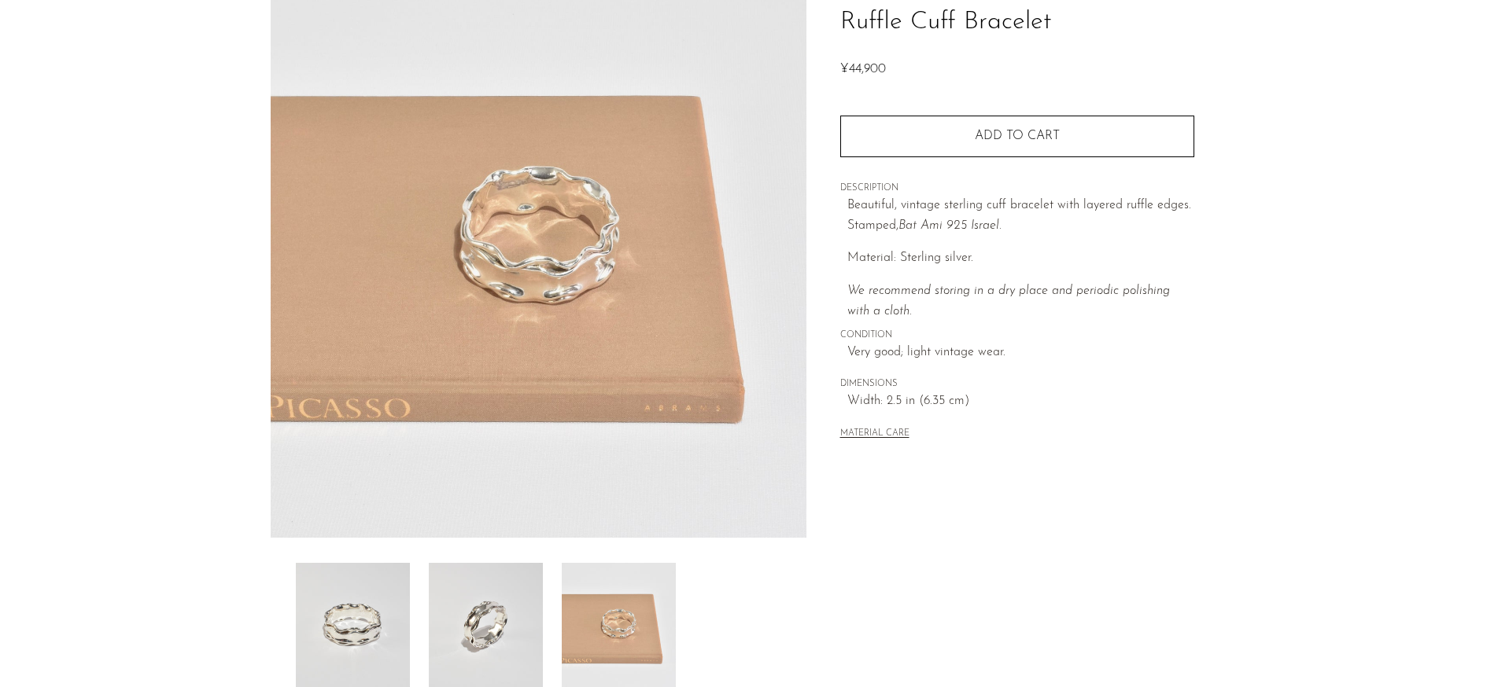
scroll to position [135, 0]
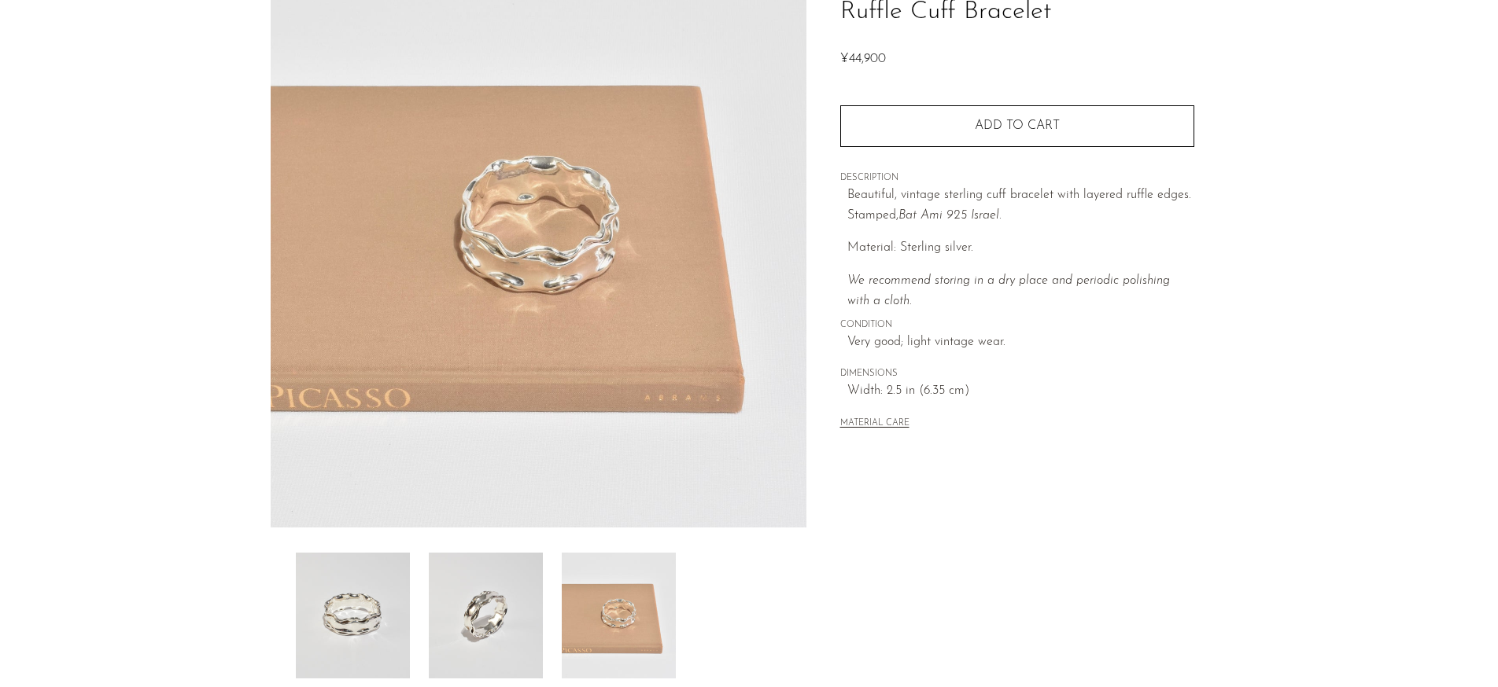
click at [465, 624] on img at bounding box center [486, 616] width 114 height 126
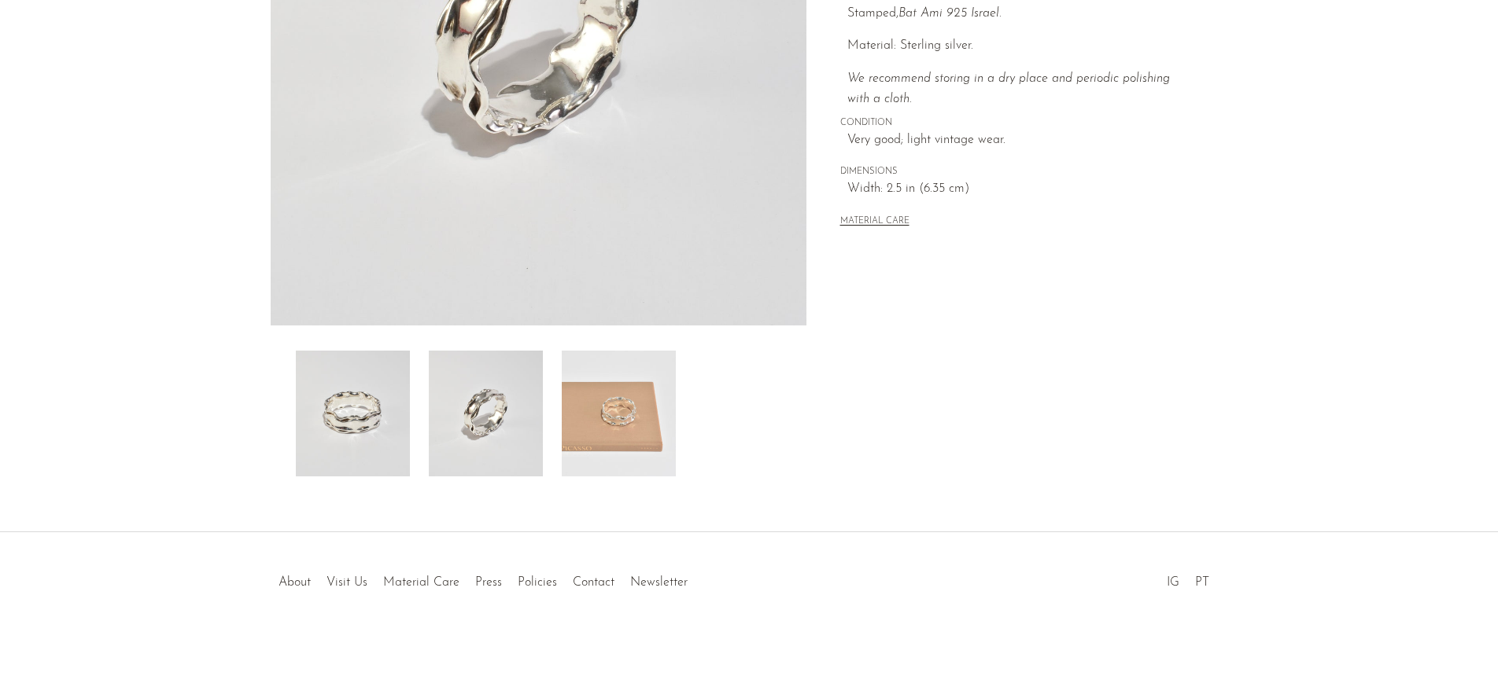
scroll to position [0, 0]
